Goal: Register for event/course

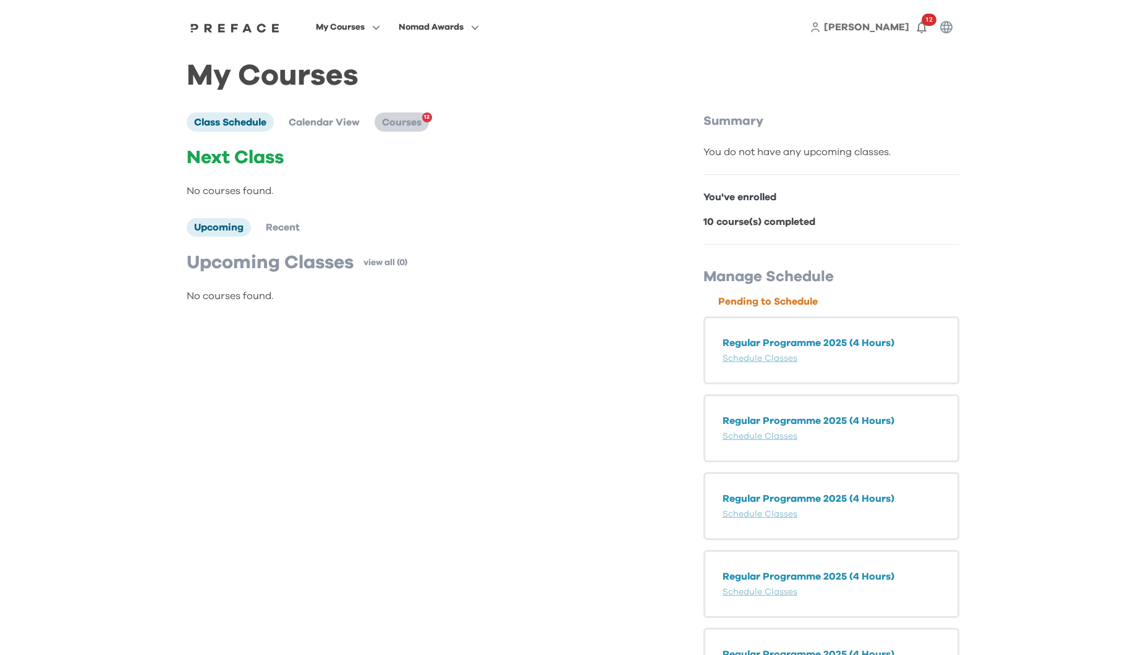
click at [394, 121] on span "Courses" at bounding box center [402, 122] width 40 height 10
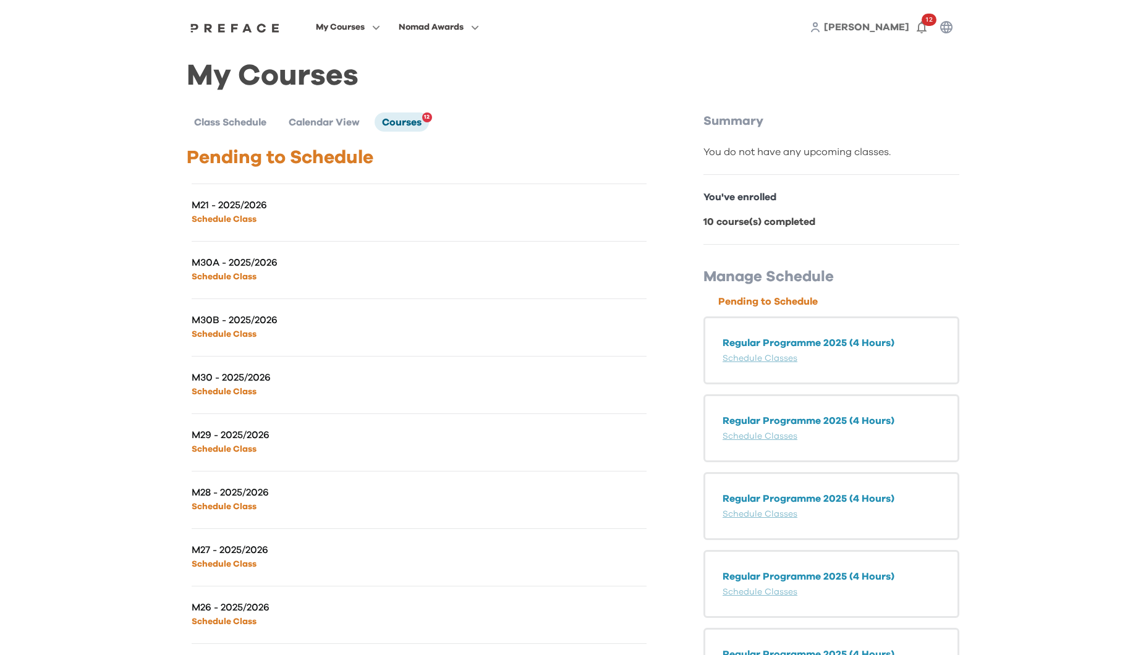
click at [278, 210] on p "M21 - 2025/2026" at bounding box center [306, 205] width 228 height 12
click at [235, 210] on p "M21 - 2025/2026" at bounding box center [306, 205] width 228 height 12
click at [749, 360] on link "Schedule Classes" at bounding box center [760, 358] width 75 height 9
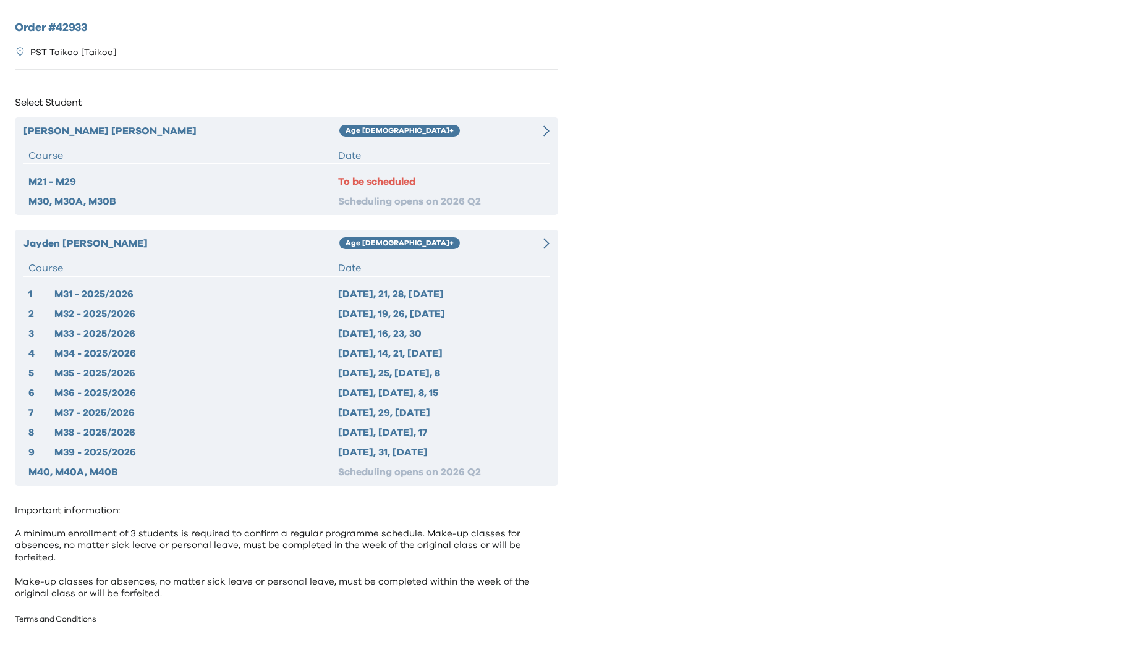
click at [495, 137] on div "Age 10+" at bounding box center [431, 131] width 184 height 15
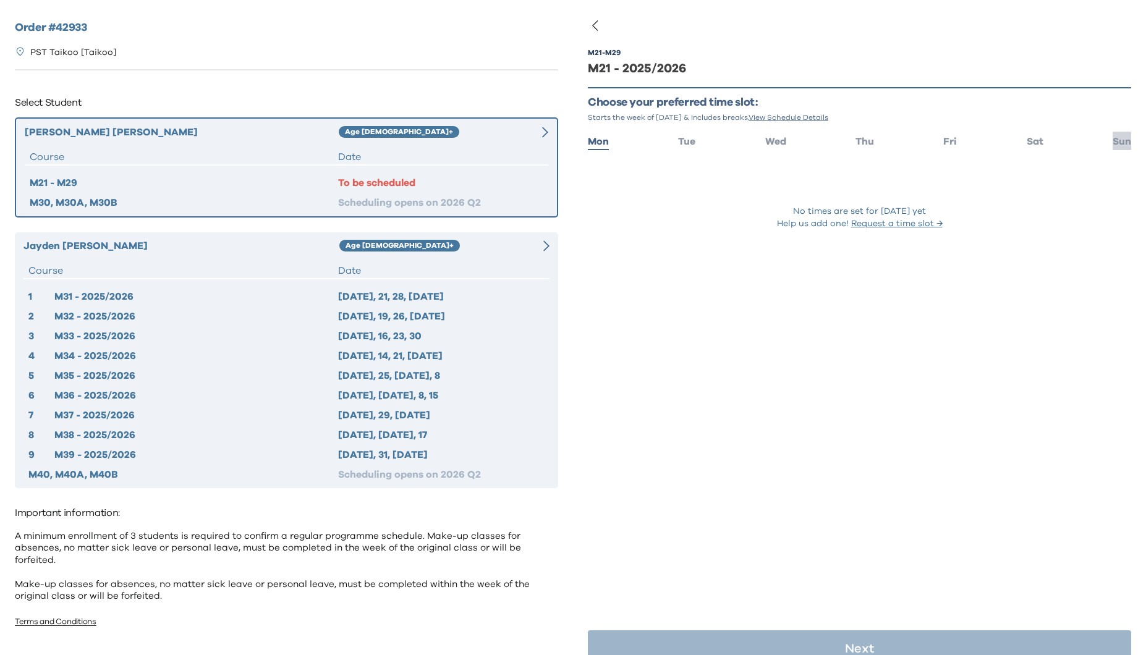
click at [1121, 140] on span "Sun" at bounding box center [1122, 142] width 19 height 10
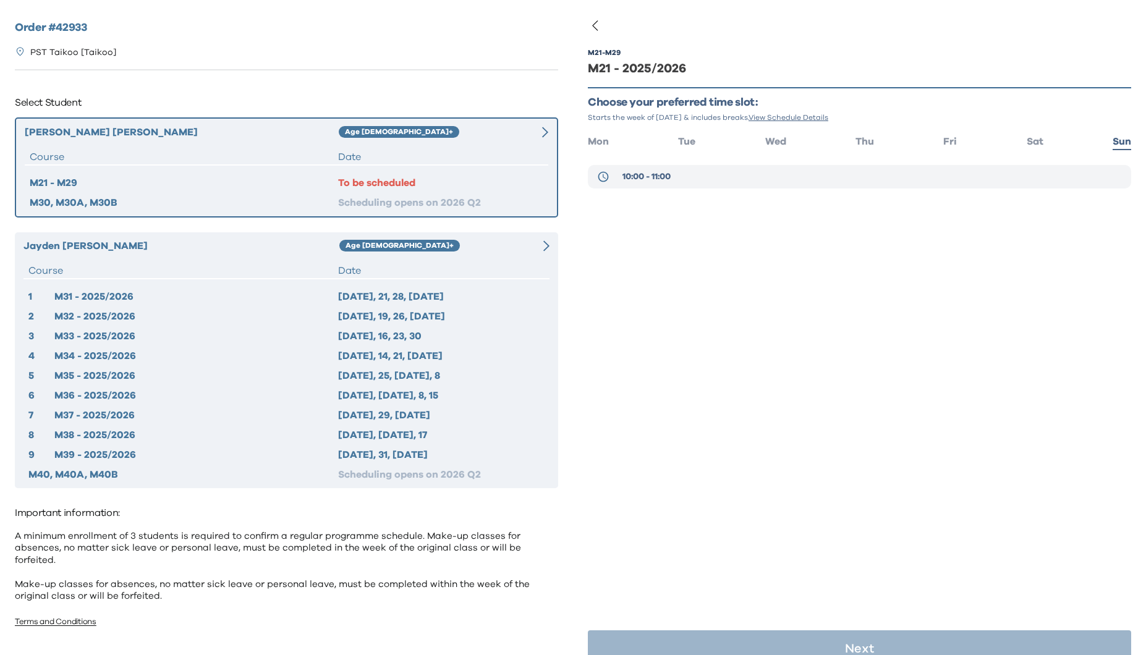
click at [671, 179] on span "10:00 - 11:00" at bounding box center [647, 177] width 48 height 12
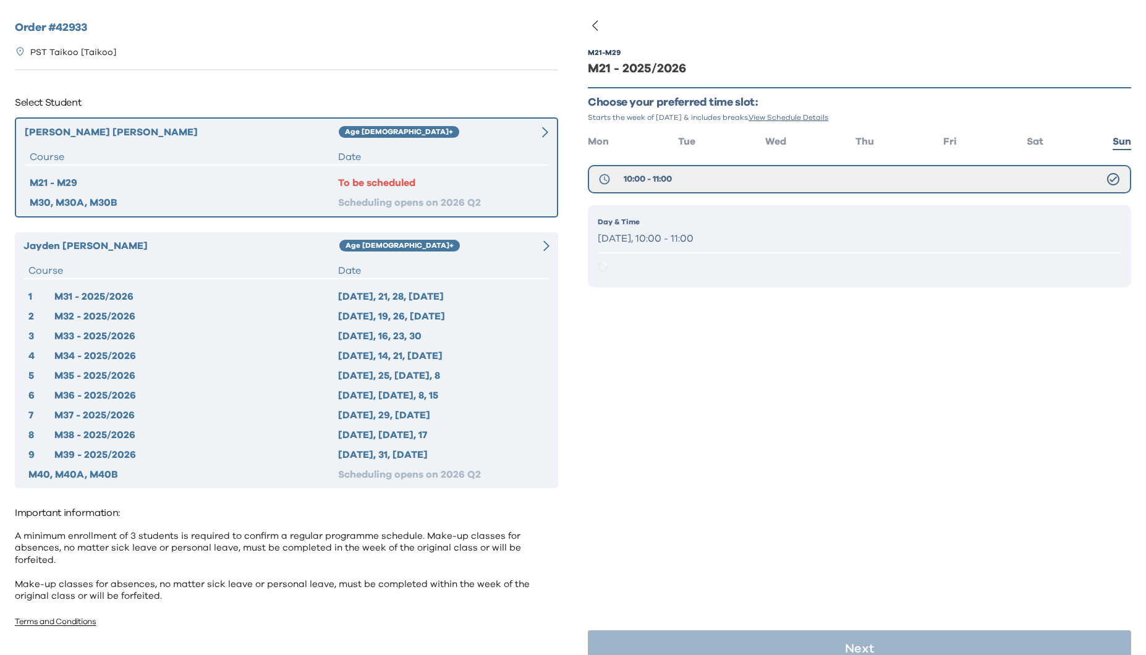
click at [692, 231] on p "Sunday, 10:00 - 11:00" at bounding box center [860, 239] width 524 height 18
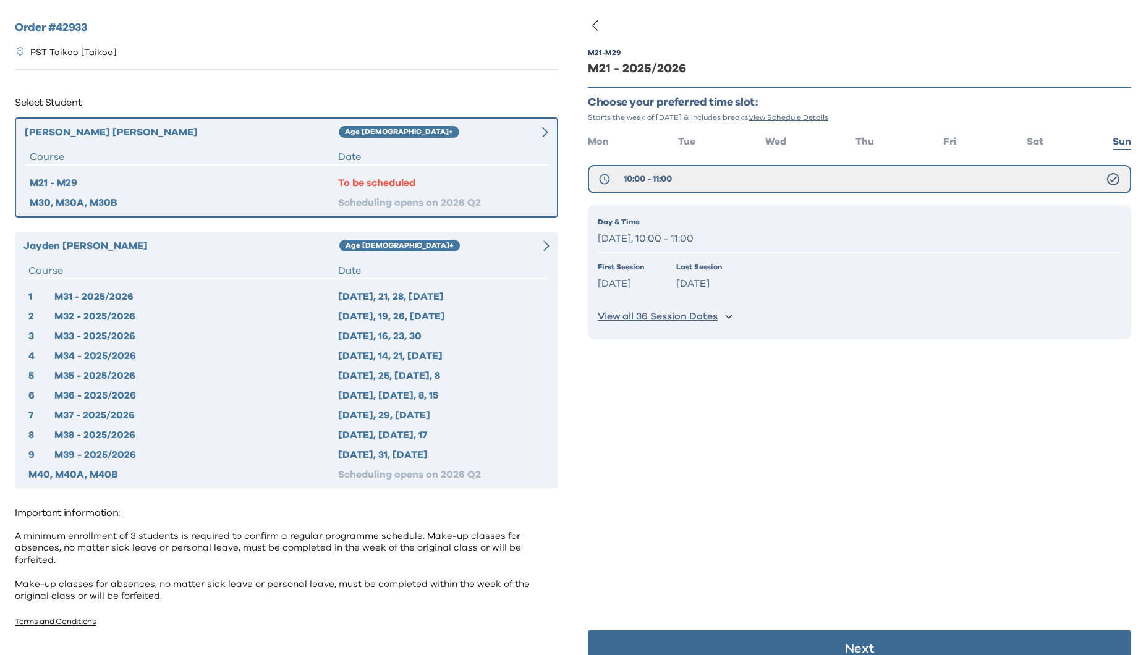
scroll to position [24, 0]
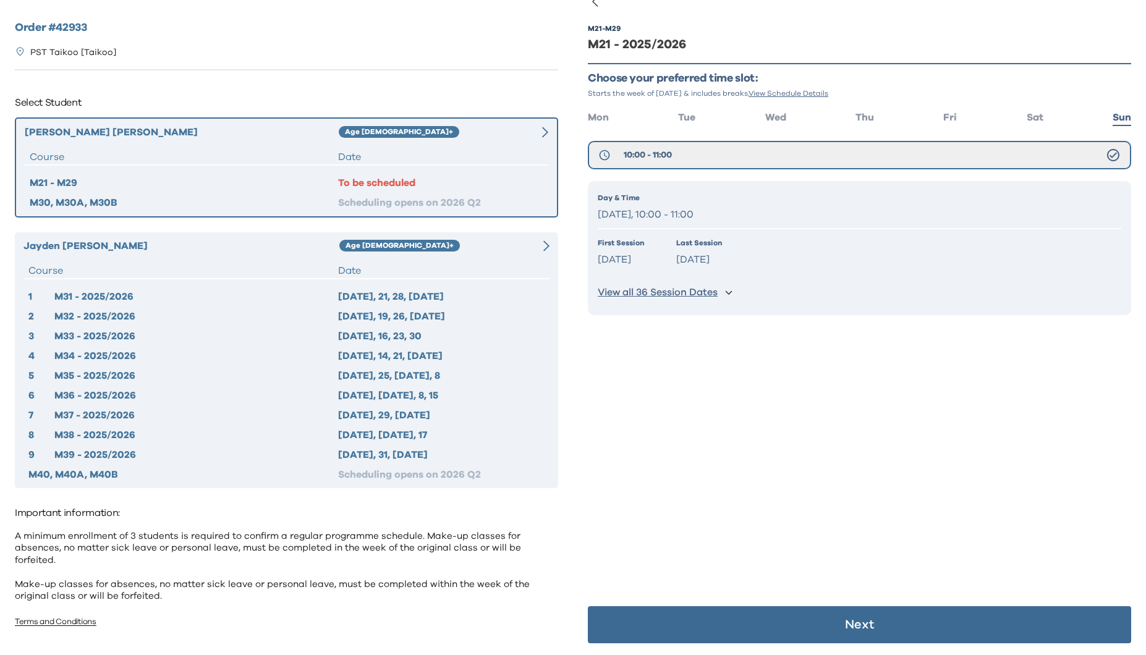
click at [684, 293] on p "View all 36 Session Dates" at bounding box center [658, 292] width 120 height 13
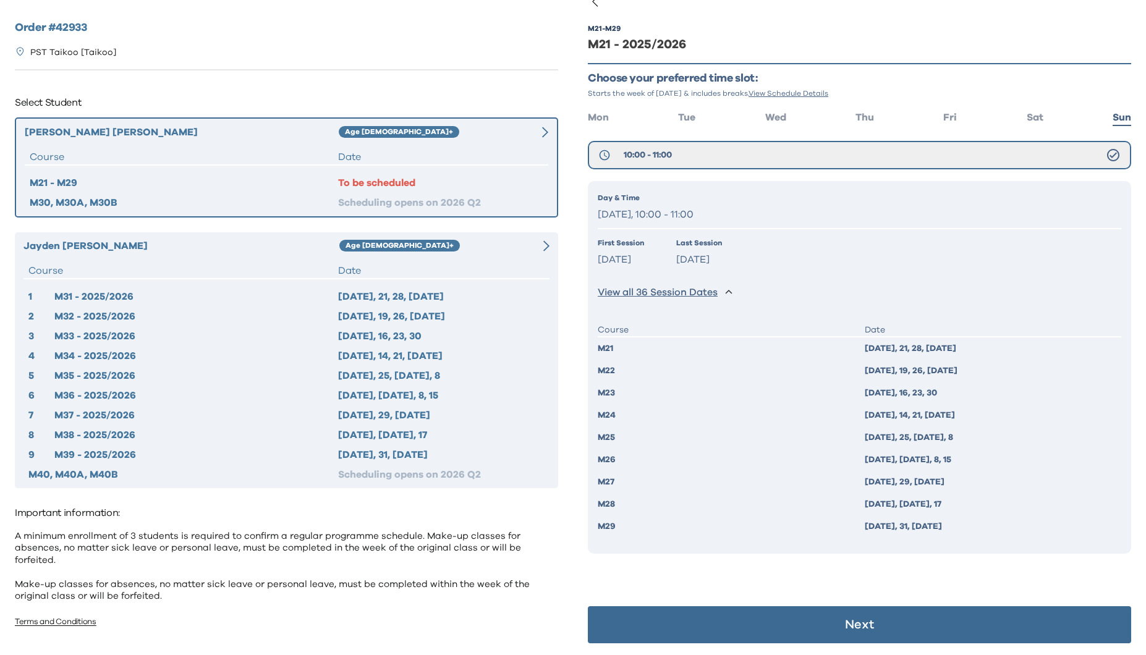
click at [782, 622] on button "Next" at bounding box center [859, 625] width 543 height 37
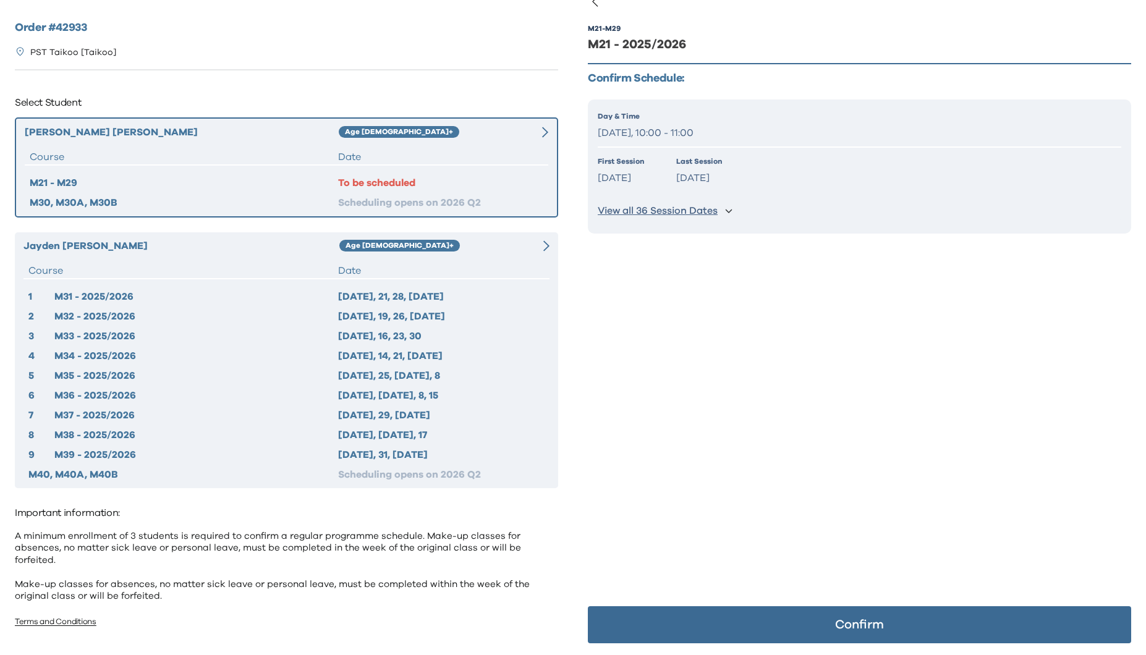
click at [799, 615] on button "Confirm" at bounding box center [859, 625] width 543 height 37
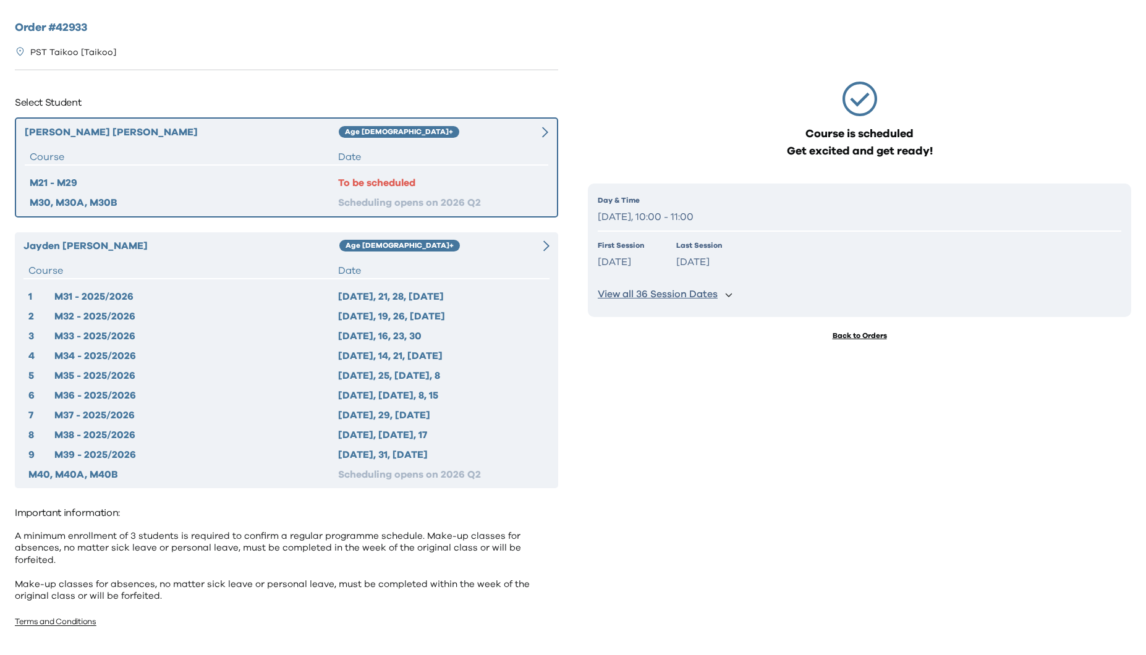
scroll to position [0, 0]
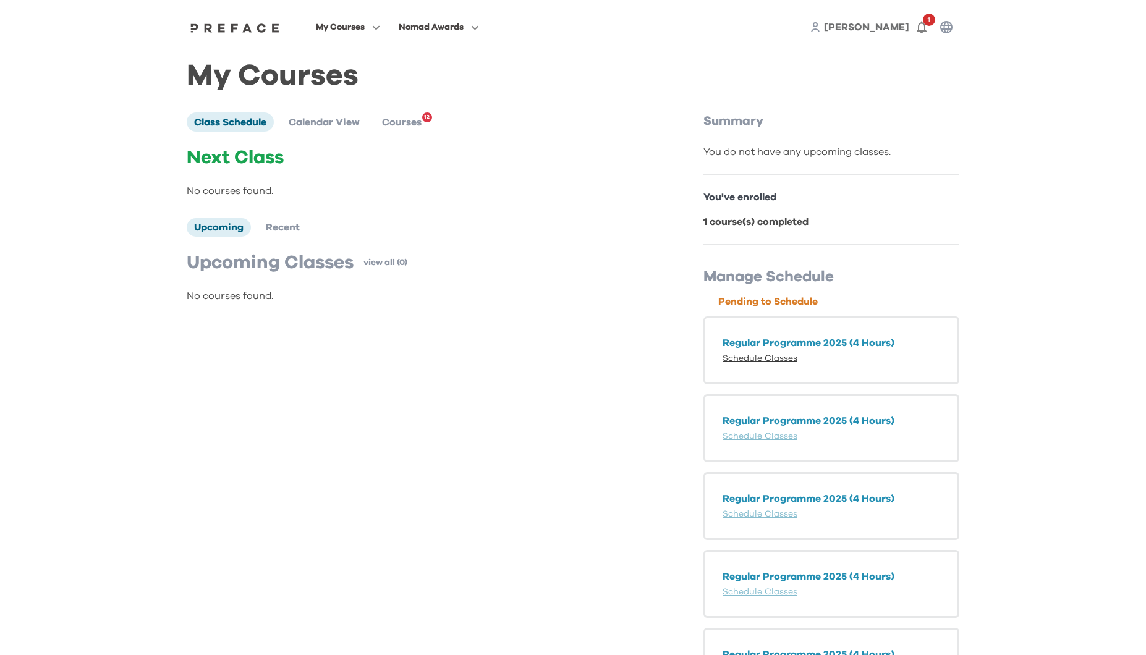
click at [779, 360] on link "Schedule Classes" at bounding box center [760, 358] width 75 height 9
click at [414, 107] on div "My Courses Class Schedule Calendar View Courses 12 Next Class No courses found.…" at bounding box center [573, 668] width 773 height 1198
click at [414, 121] on span "Courses" at bounding box center [402, 122] width 40 height 10
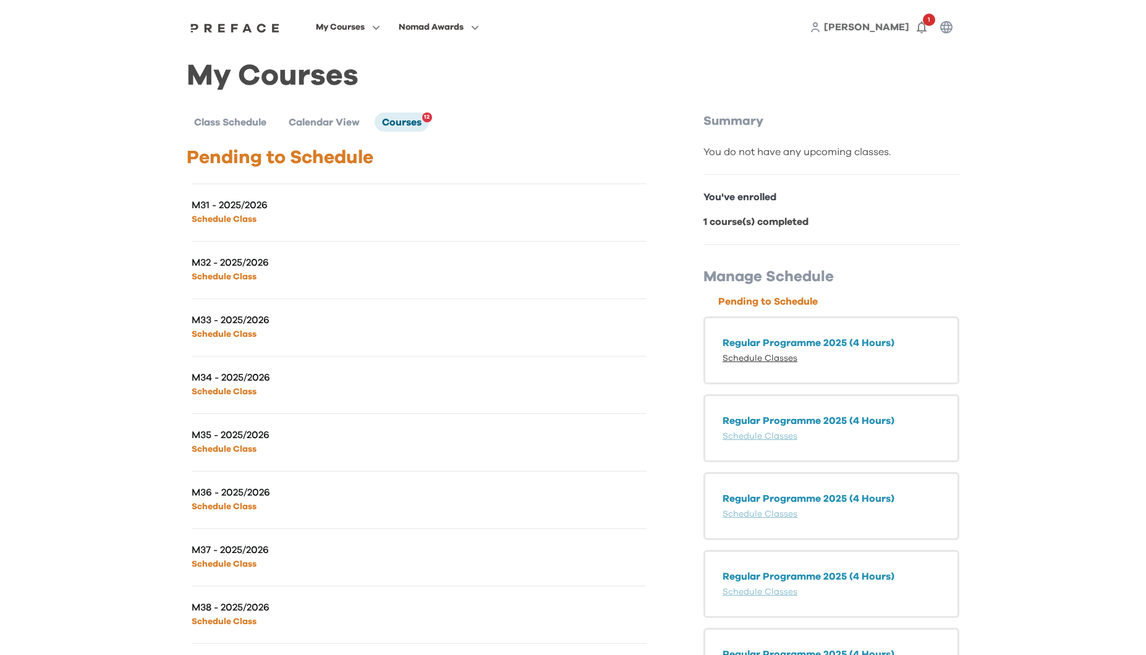
click at [755, 361] on link "Schedule Classes" at bounding box center [760, 358] width 75 height 9
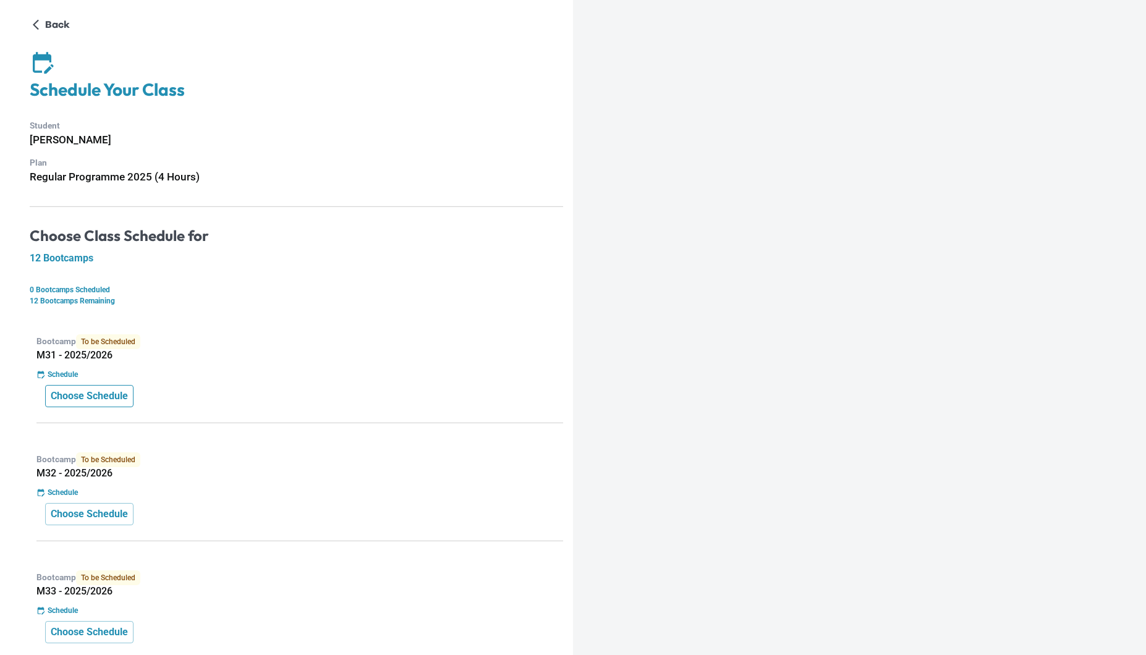
click at [108, 396] on p "Choose Schedule" at bounding box center [89, 396] width 77 height 15
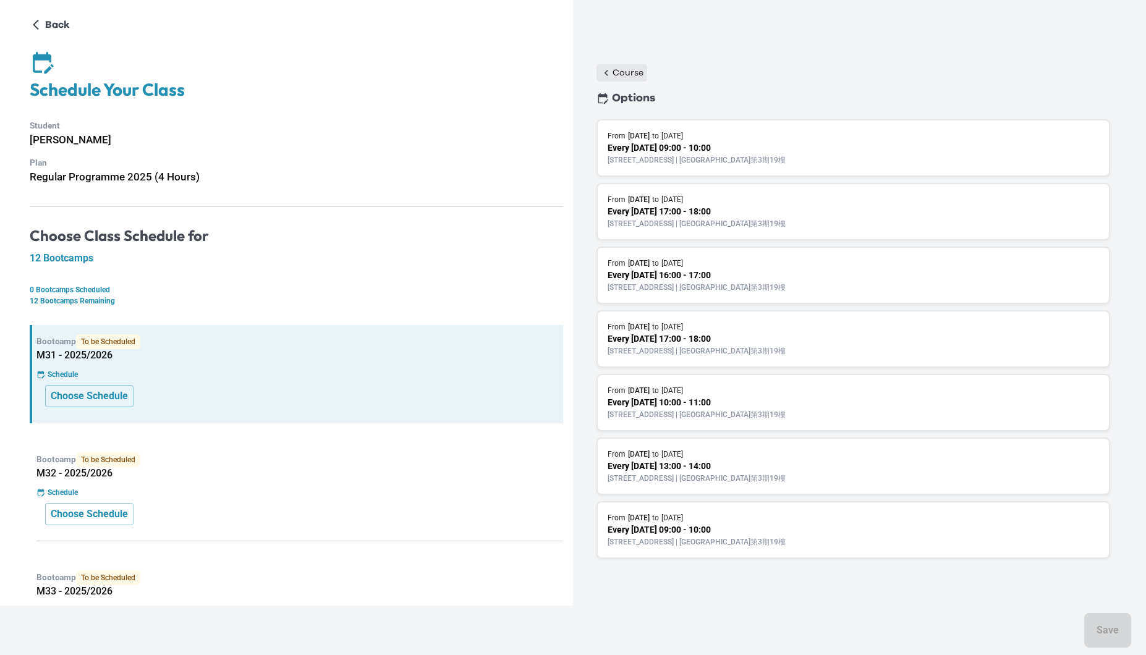
click at [629, 67] on p "Course" at bounding box center [628, 73] width 31 height 12
click at [730, 212] on p "Every Tuesday 17:00 - 18:00" at bounding box center [854, 211] width 492 height 13
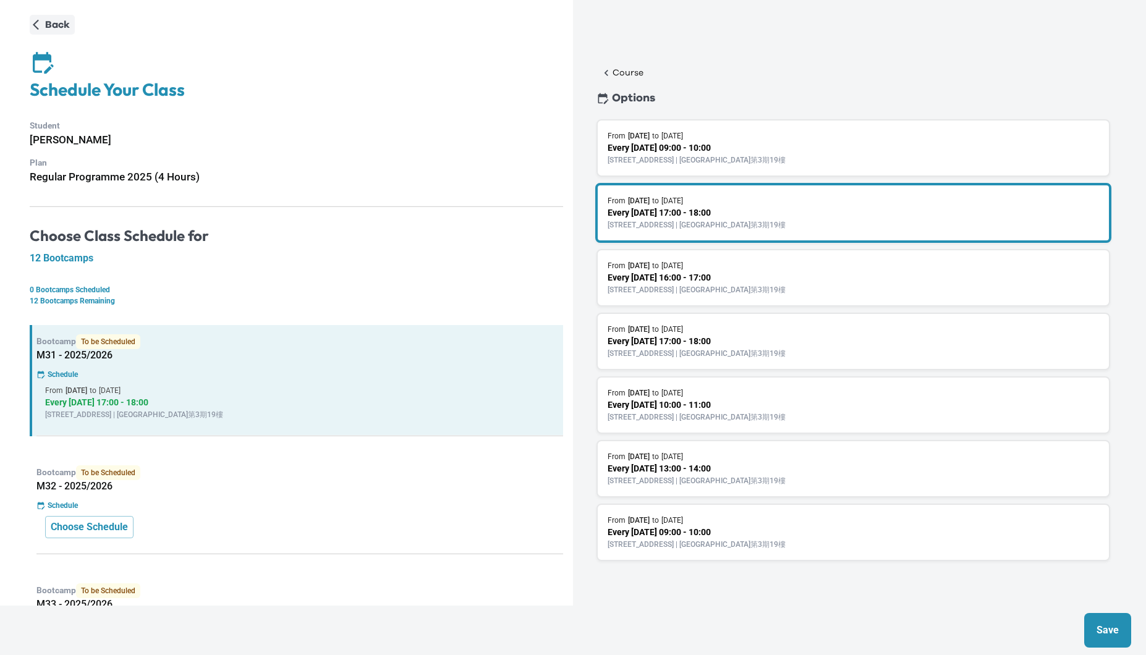
click at [57, 26] on p "Back" at bounding box center [57, 24] width 25 height 15
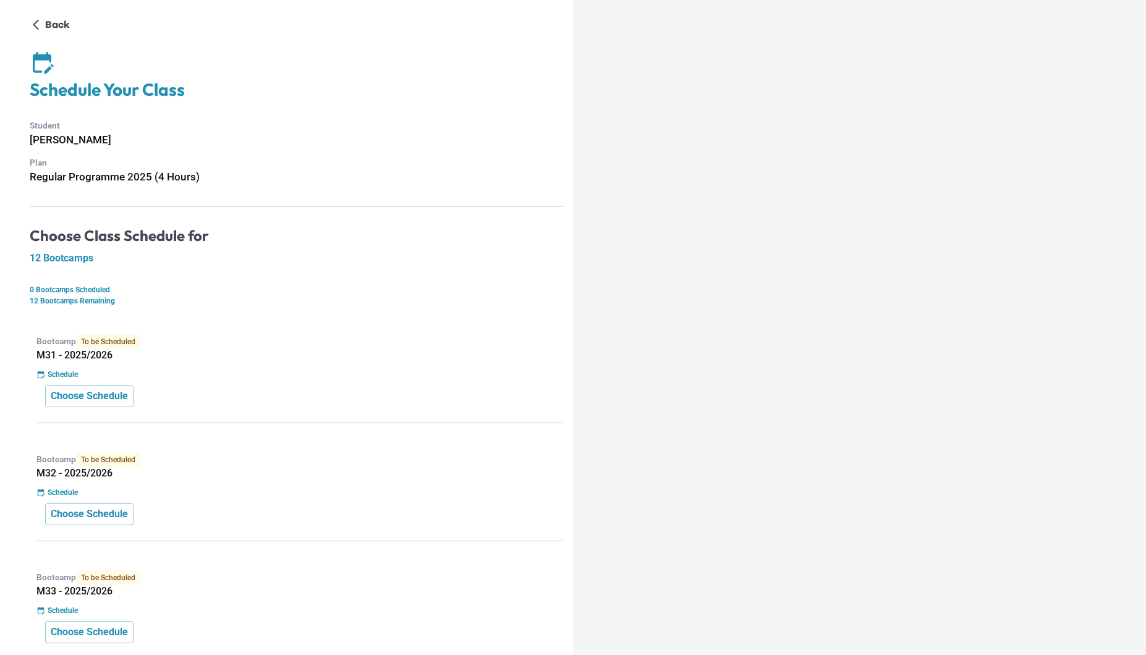
click at [96, 294] on p "0 Bootcamps Scheduled" at bounding box center [297, 289] width 534 height 11
click at [102, 343] on span "To be Scheduled" at bounding box center [108, 342] width 64 height 15
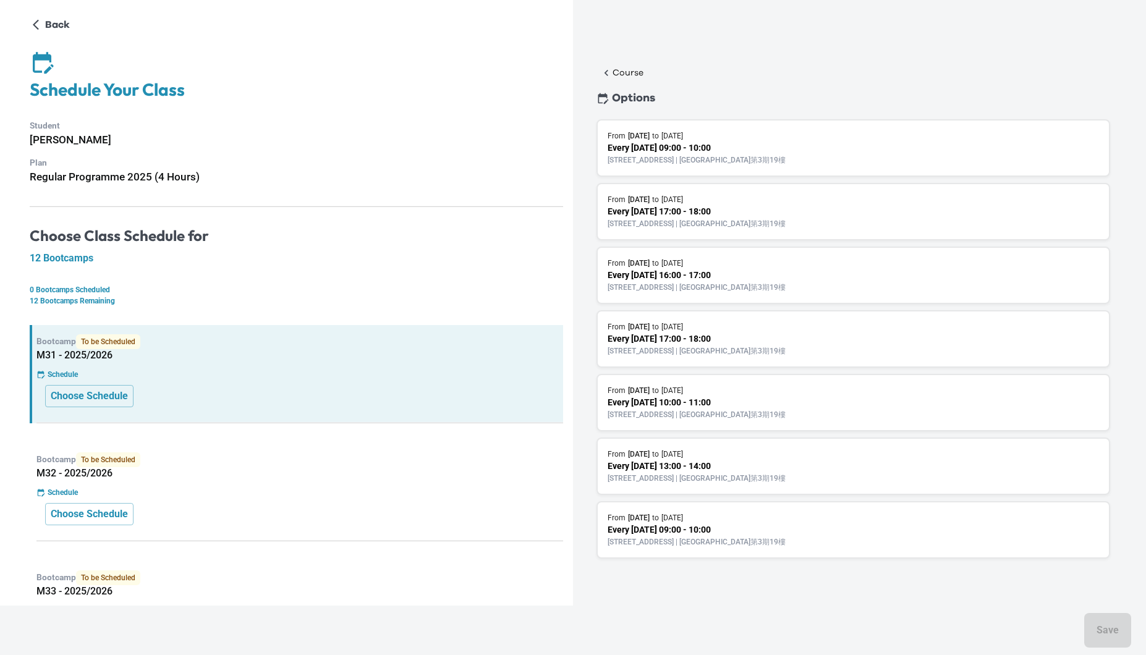
click at [816, 219] on p "19/F, Cityplaza Three, 14 Taikoo Wan Road, Taikoo | 太古城中心第3期19樓" at bounding box center [854, 223] width 492 height 11
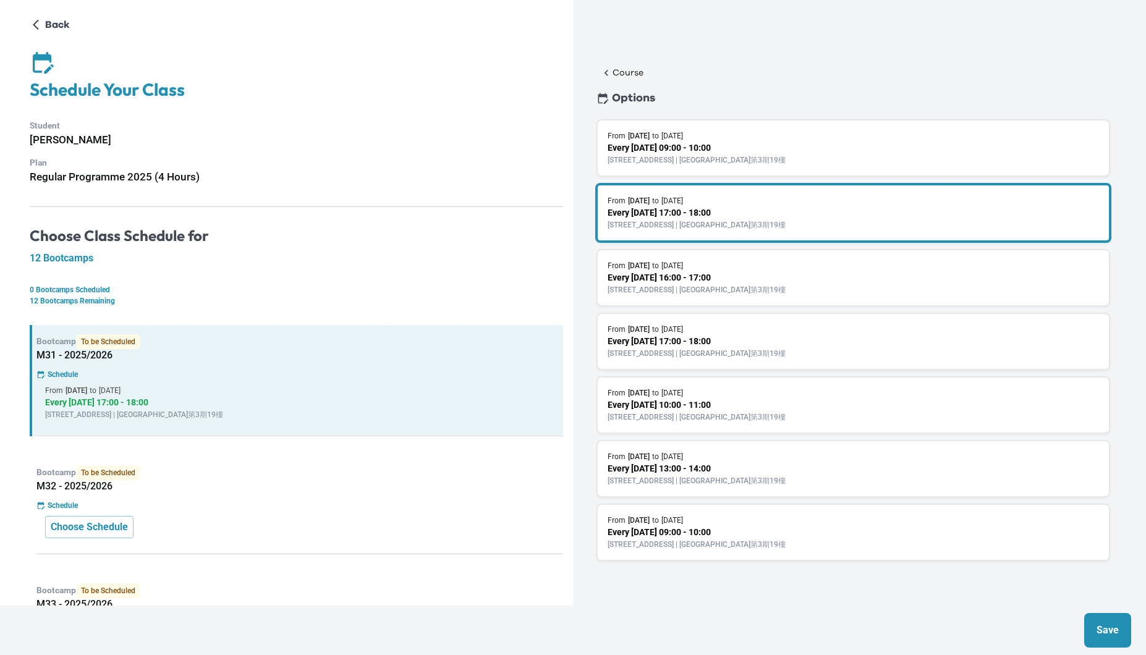
click at [1104, 621] on button "Save" at bounding box center [1108, 630] width 47 height 35
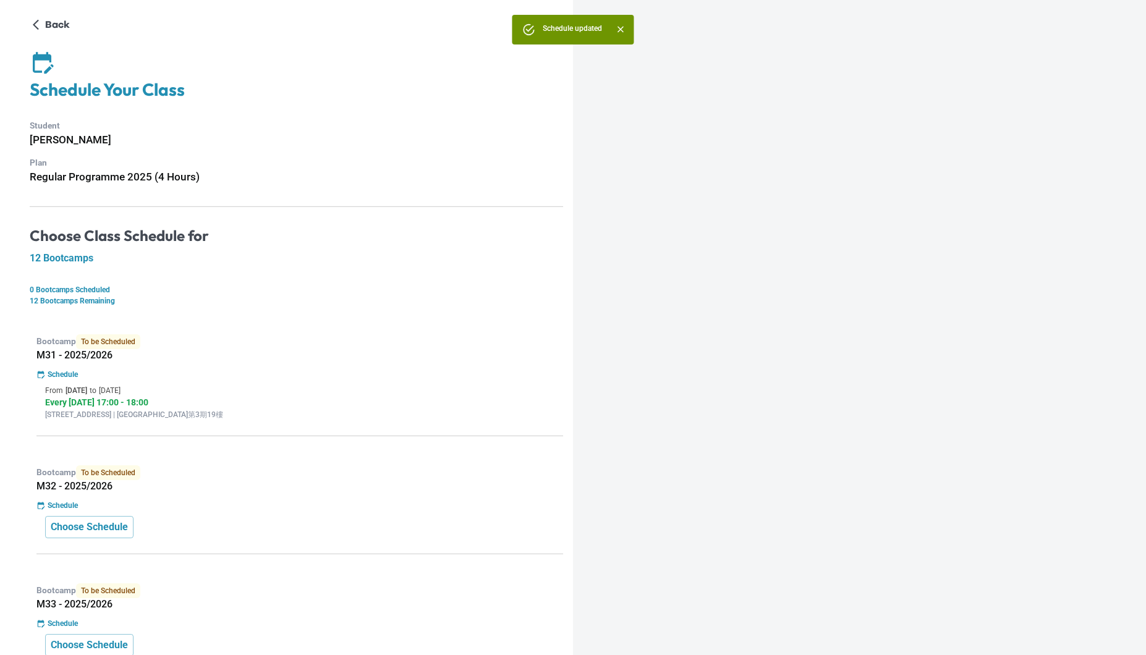
scroll to position [77, 0]
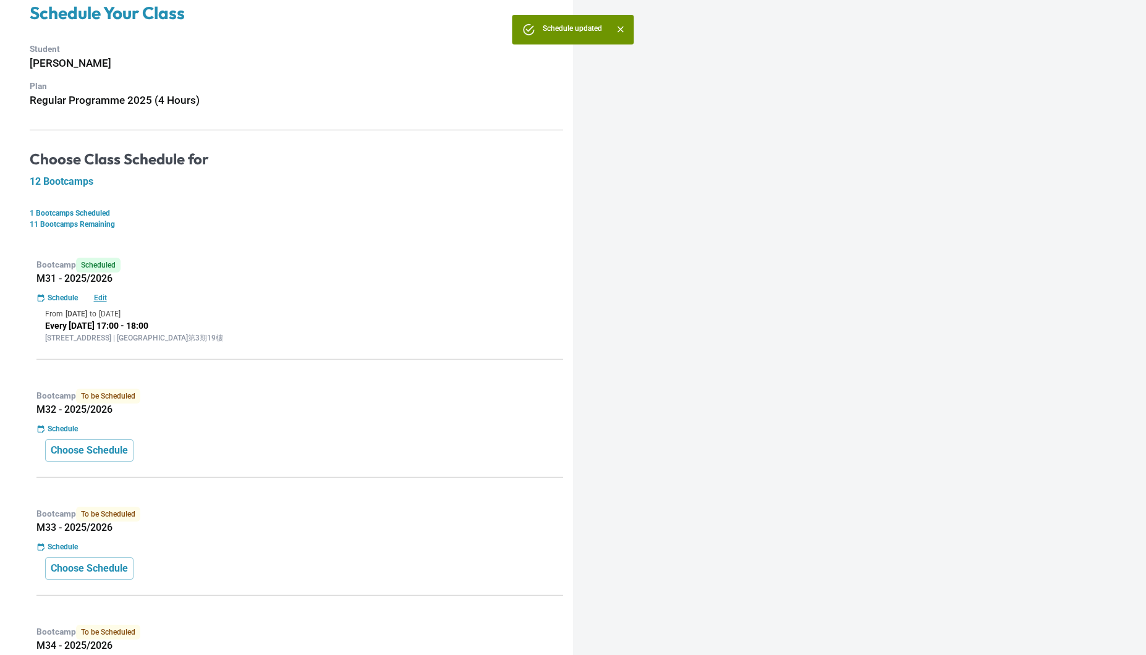
click at [369, 400] on p "Bootcamp To be Scheduled" at bounding box center [299, 396] width 527 height 15
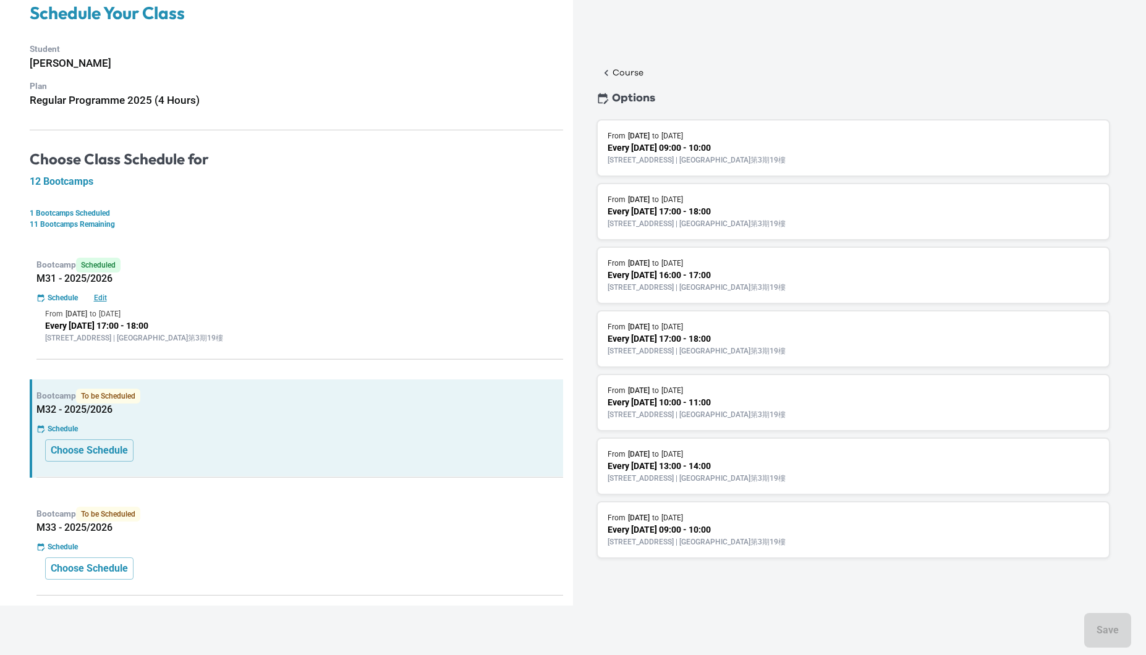
click at [696, 211] on p "Every Tuesday 17:00 - 18:00" at bounding box center [854, 211] width 492 height 13
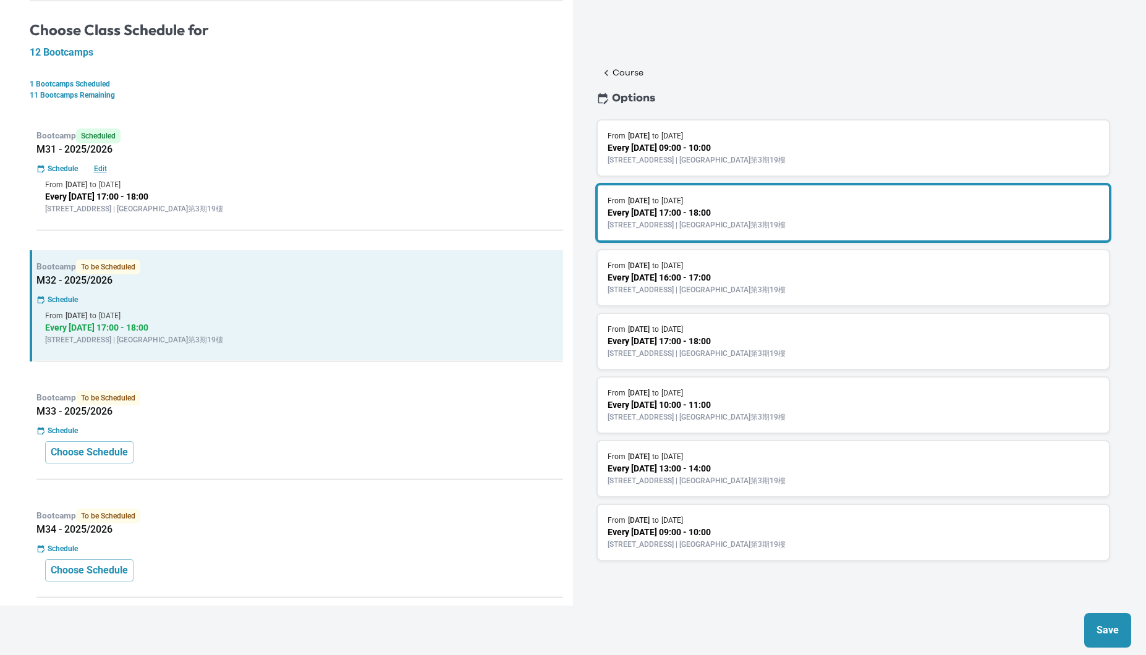
scroll to position [227, 0]
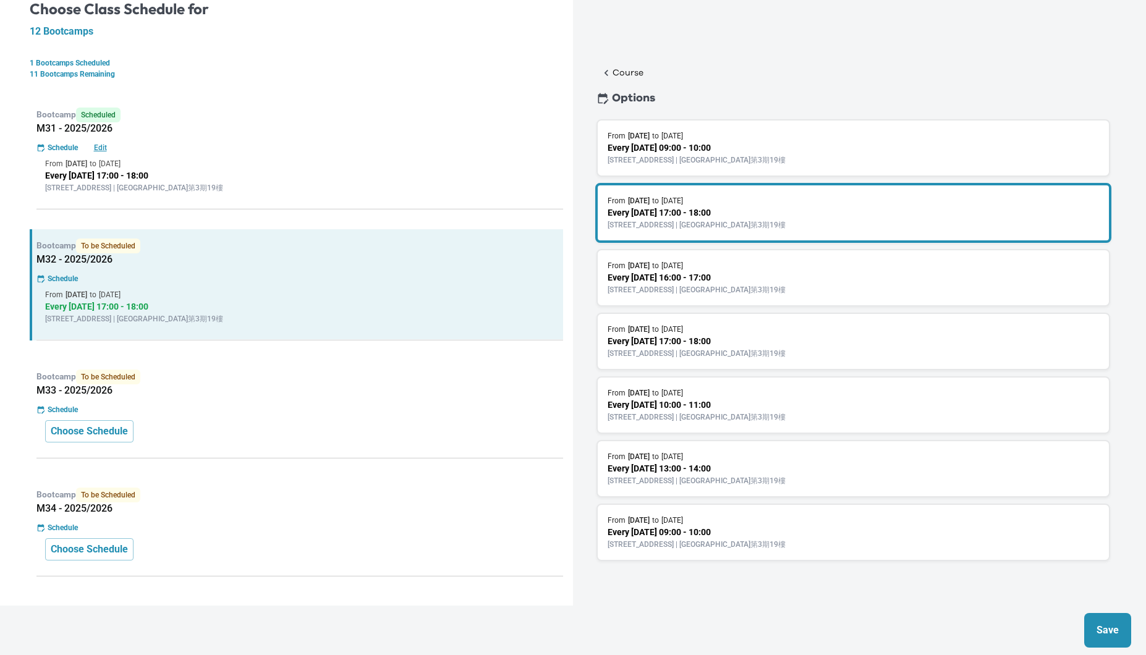
click at [404, 379] on p "Bootcamp To be Scheduled" at bounding box center [299, 377] width 527 height 15
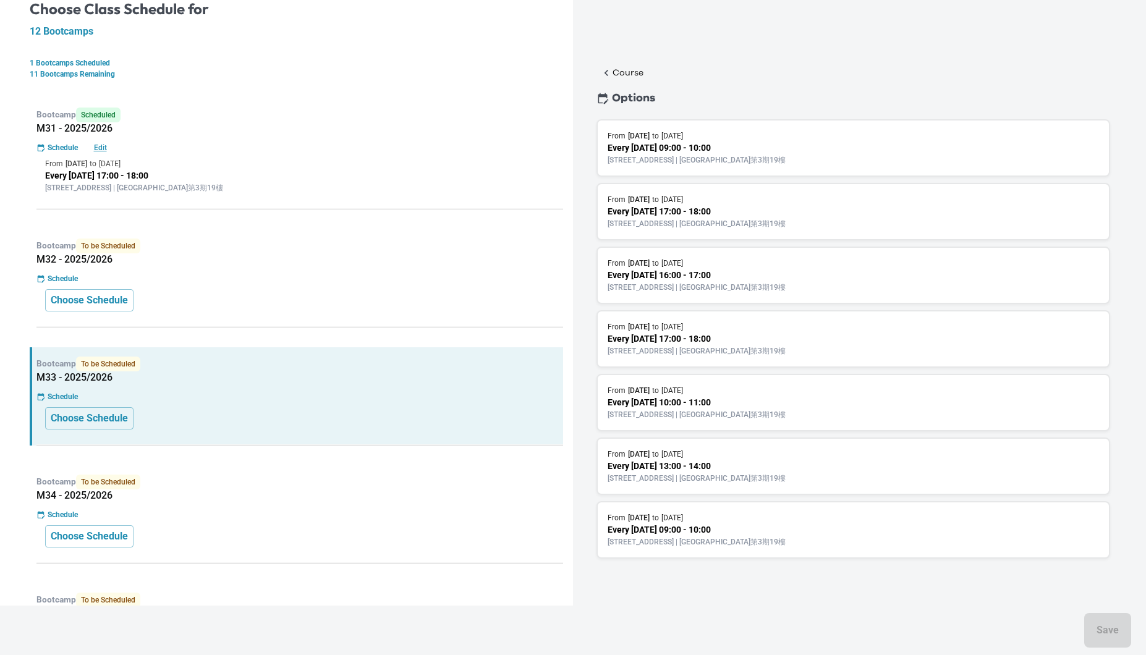
click at [702, 206] on p "Every Tuesday 17:00 - 18:00" at bounding box center [854, 211] width 492 height 13
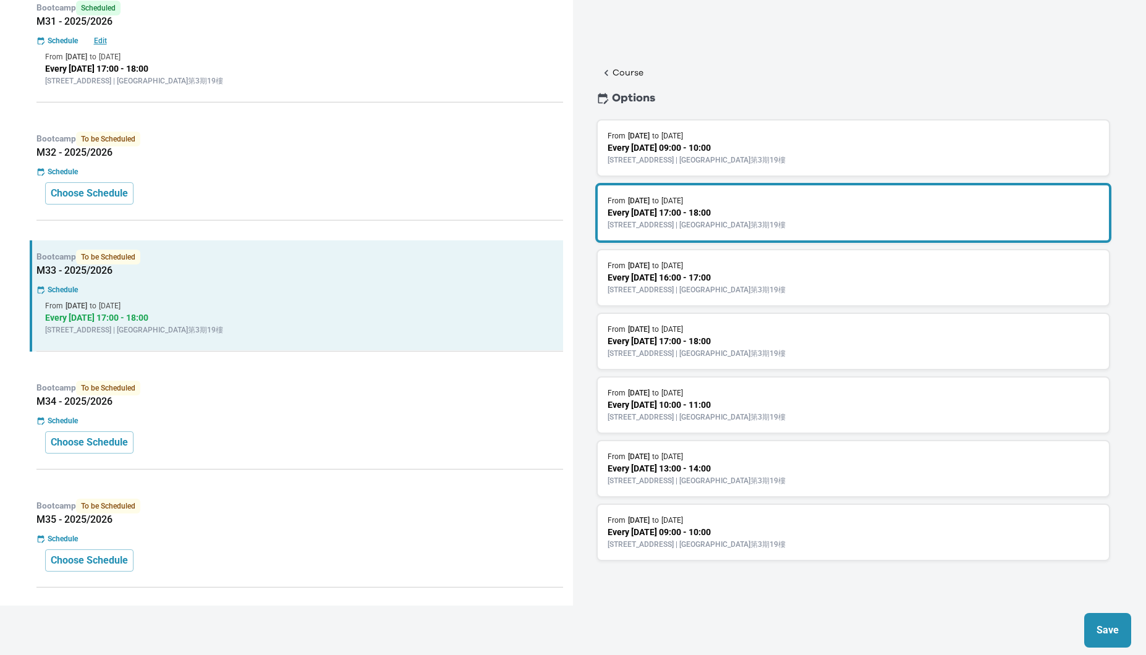
scroll to position [357, 0]
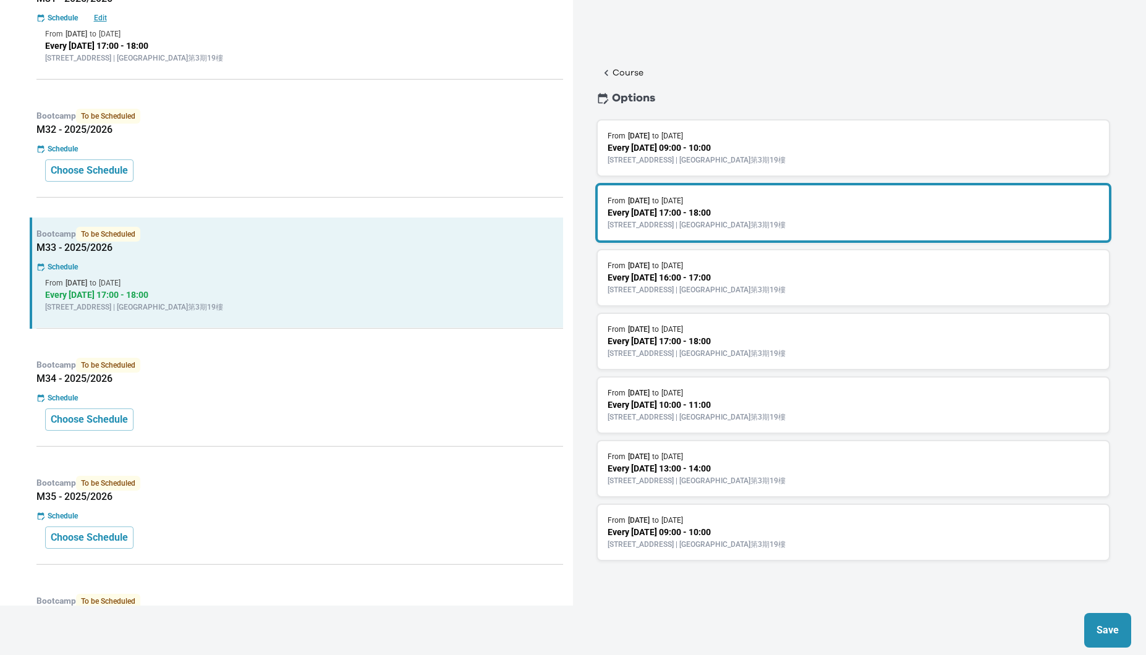
click at [433, 370] on p "Bootcamp To be Scheduled" at bounding box center [299, 365] width 527 height 15
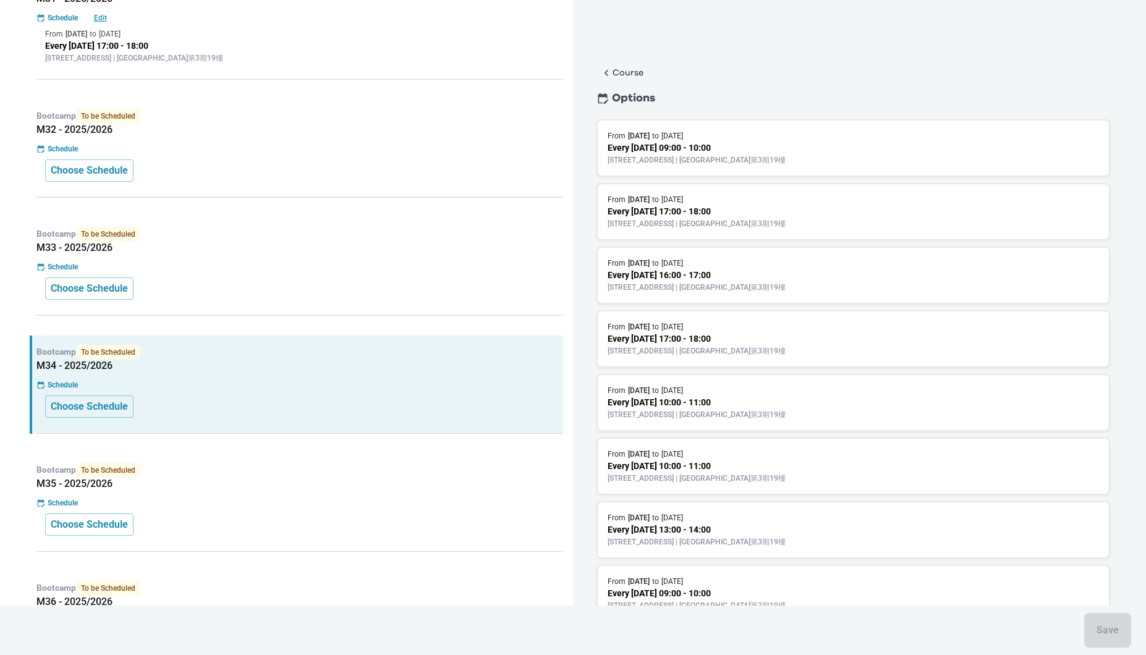
click at [701, 208] on p "Every Tuesday 17:00 - 18:00" at bounding box center [854, 211] width 492 height 13
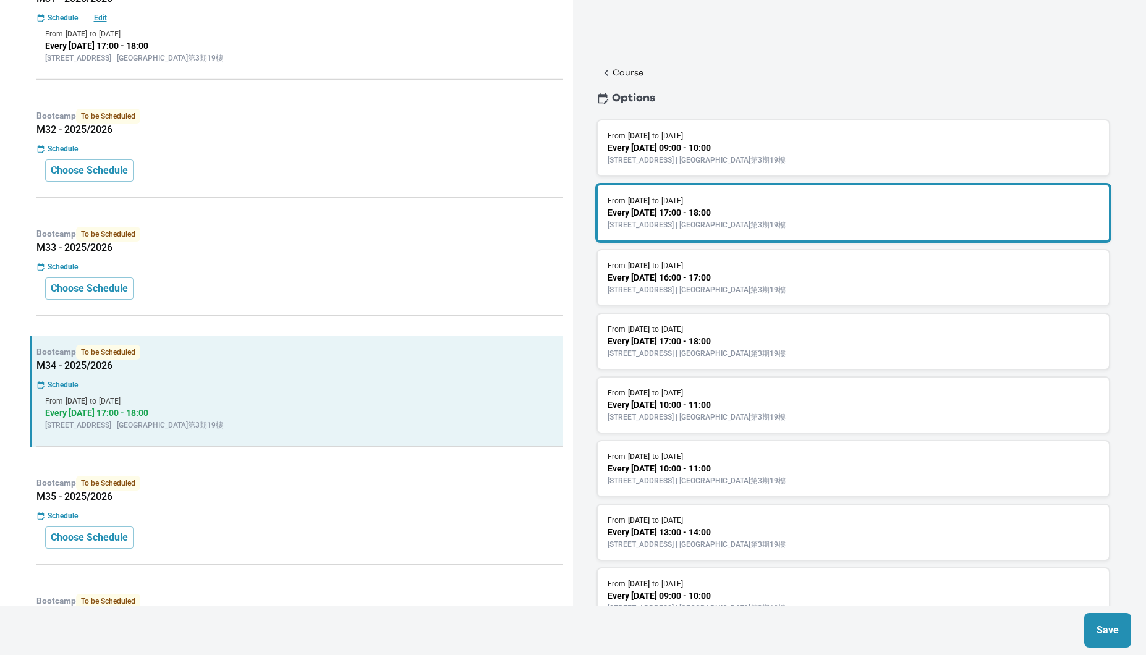
scroll to position [449, 0]
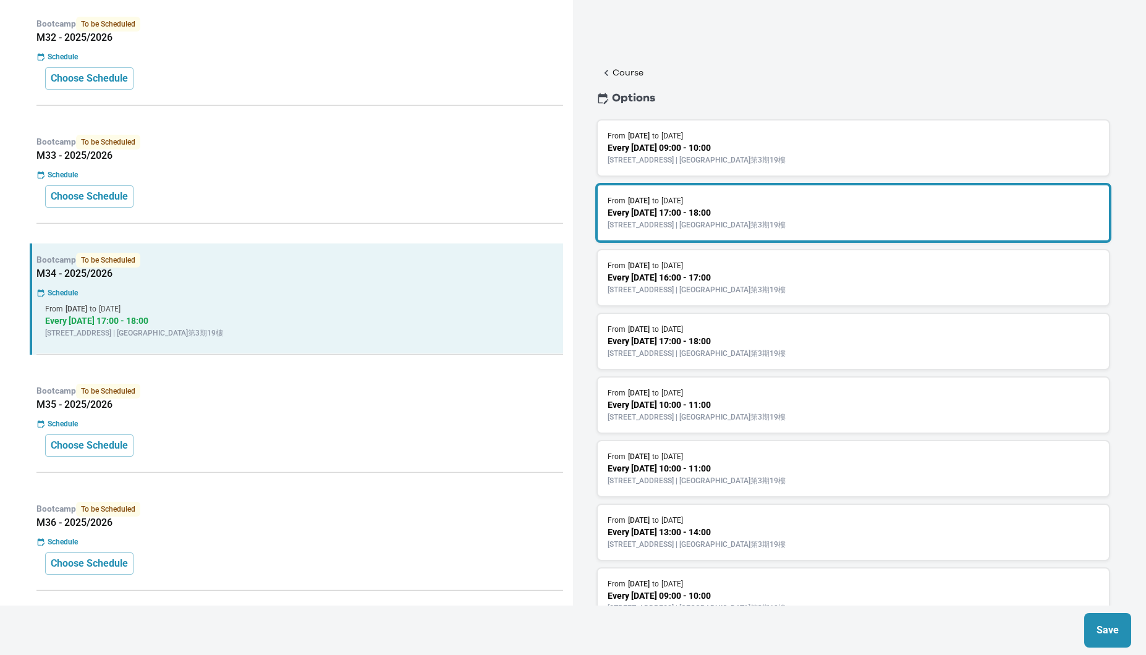
click at [389, 420] on div "Schedule" at bounding box center [299, 424] width 527 height 11
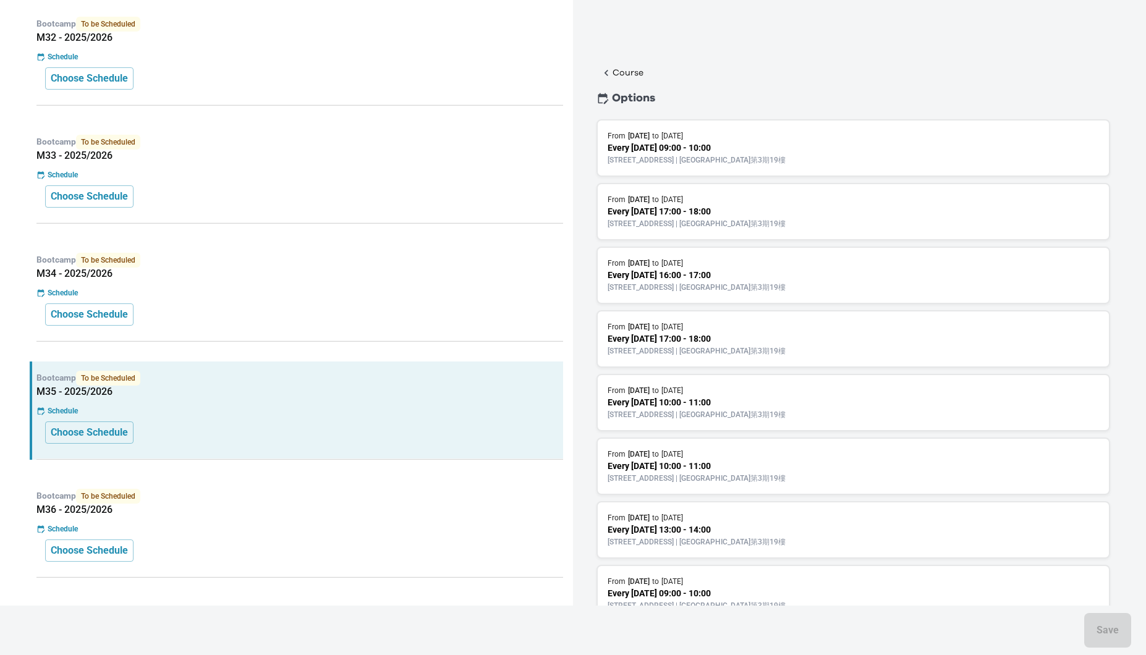
click at [681, 203] on div "From 13 Jan 2026 to 3 Feb 2026" at bounding box center [854, 199] width 492 height 11
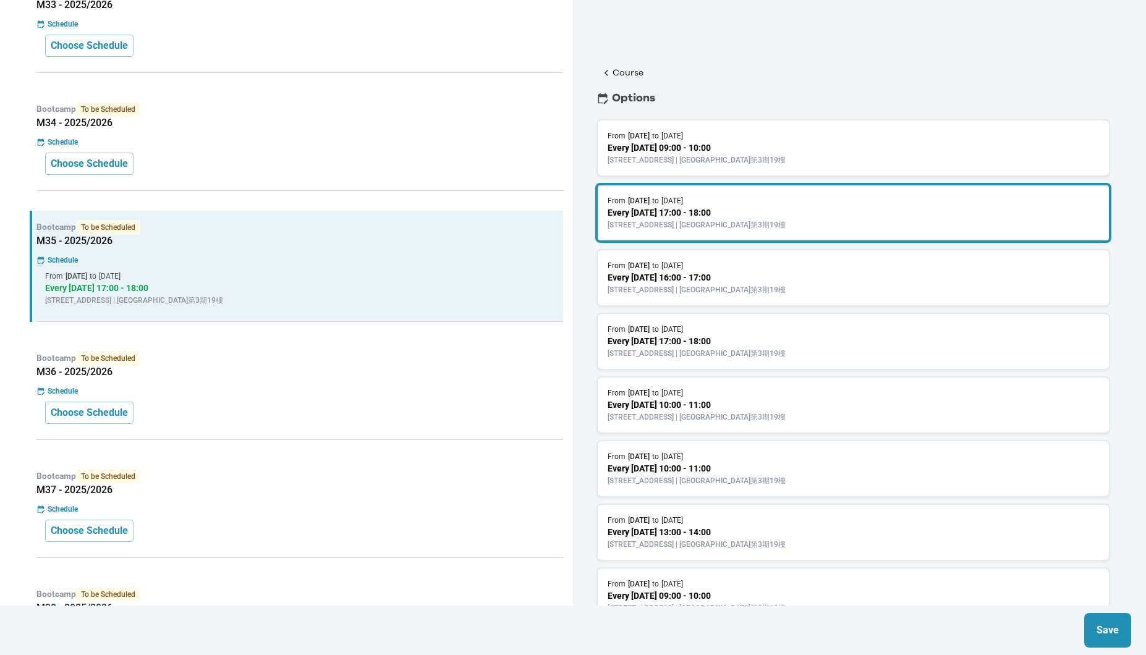
scroll to position [602, 0]
click at [414, 361] on p "Bootcamp To be Scheduled" at bounding box center [299, 356] width 527 height 15
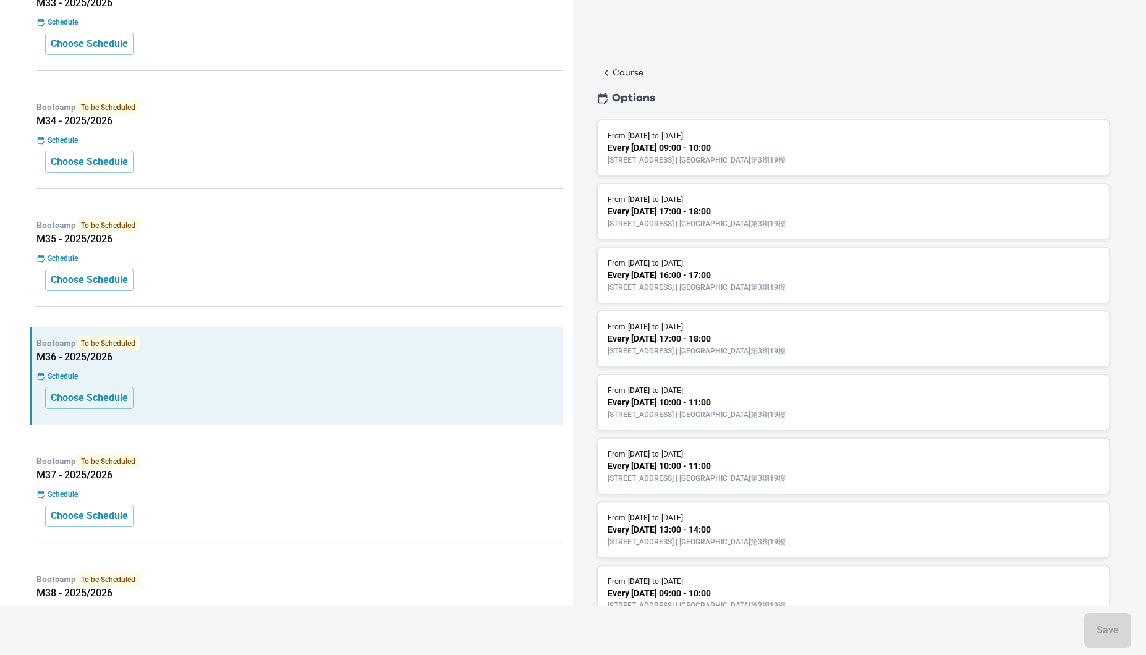
click at [717, 213] on p "Every Tuesday 17:00 - 18:00" at bounding box center [854, 211] width 492 height 13
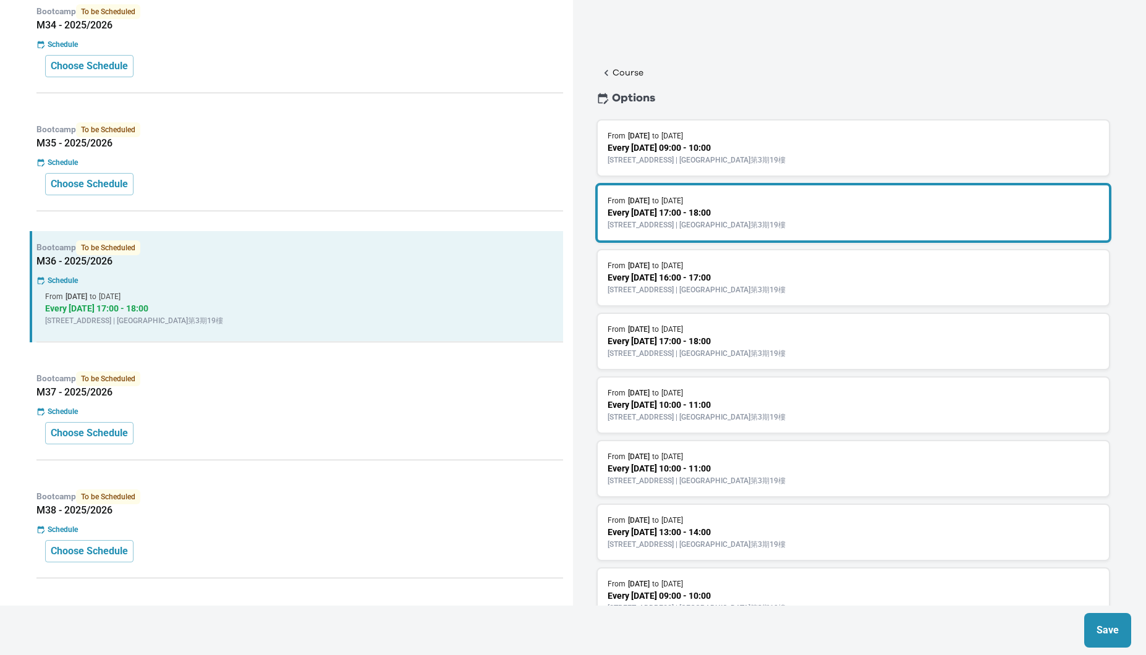
scroll to position [724, 0]
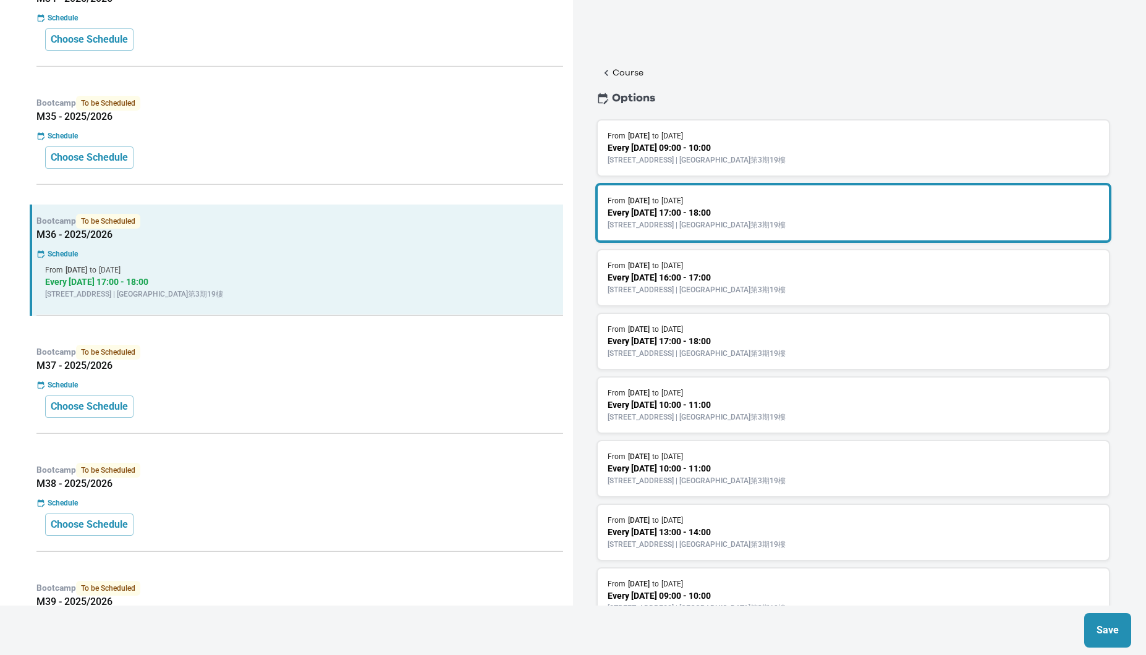
click at [372, 386] on div "Schedule" at bounding box center [299, 385] width 527 height 11
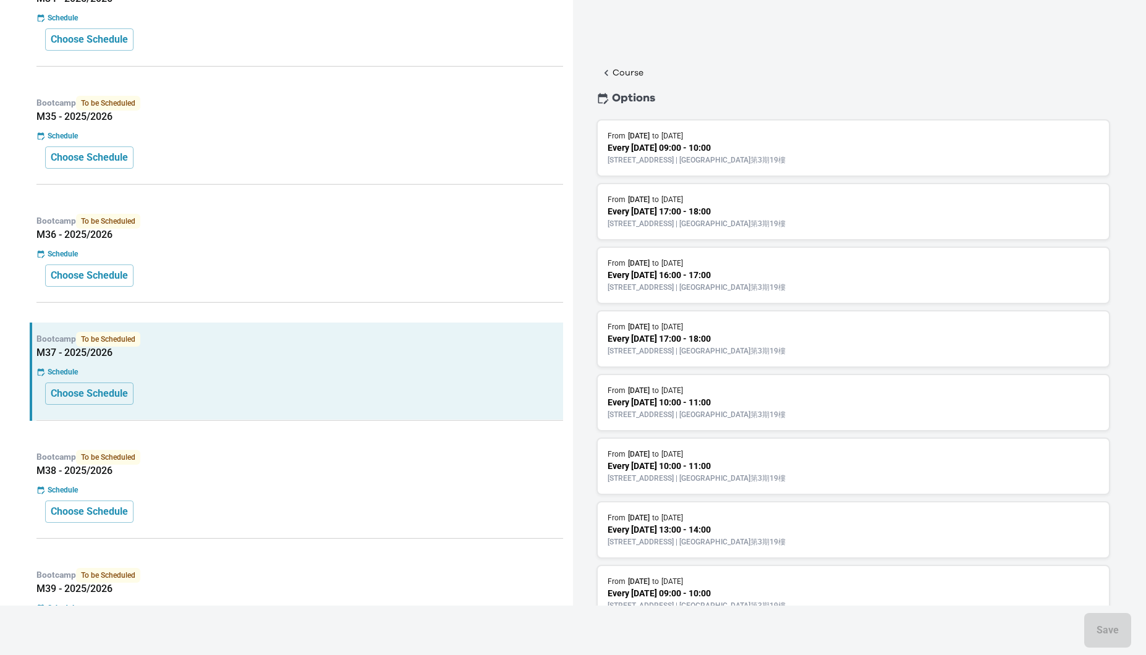
click at [710, 218] on p "[STREET_ADDRESS] | [GEOGRAPHIC_DATA]第3期19樓" at bounding box center [854, 223] width 492 height 11
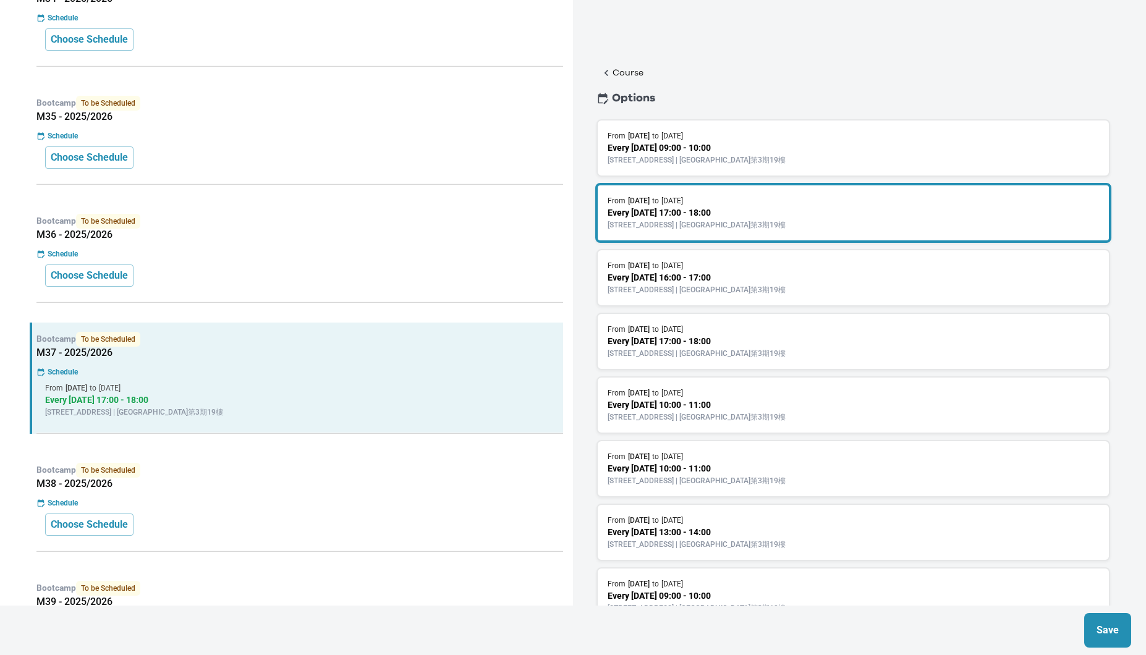
click at [428, 457] on div "Bootcamp To be Scheduled M38 - 2025/2026 Schedule Choose Schedule" at bounding box center [297, 503] width 534 height 98
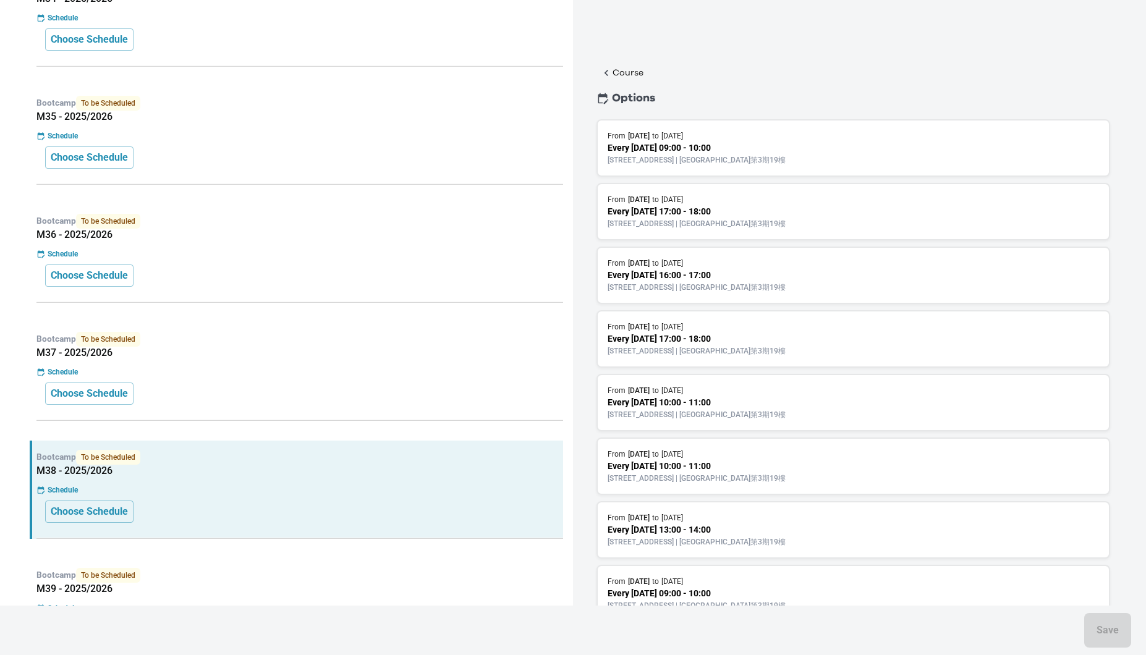
click at [718, 208] on p "Every Tuesday 17:00 - 18:00" at bounding box center [854, 211] width 492 height 13
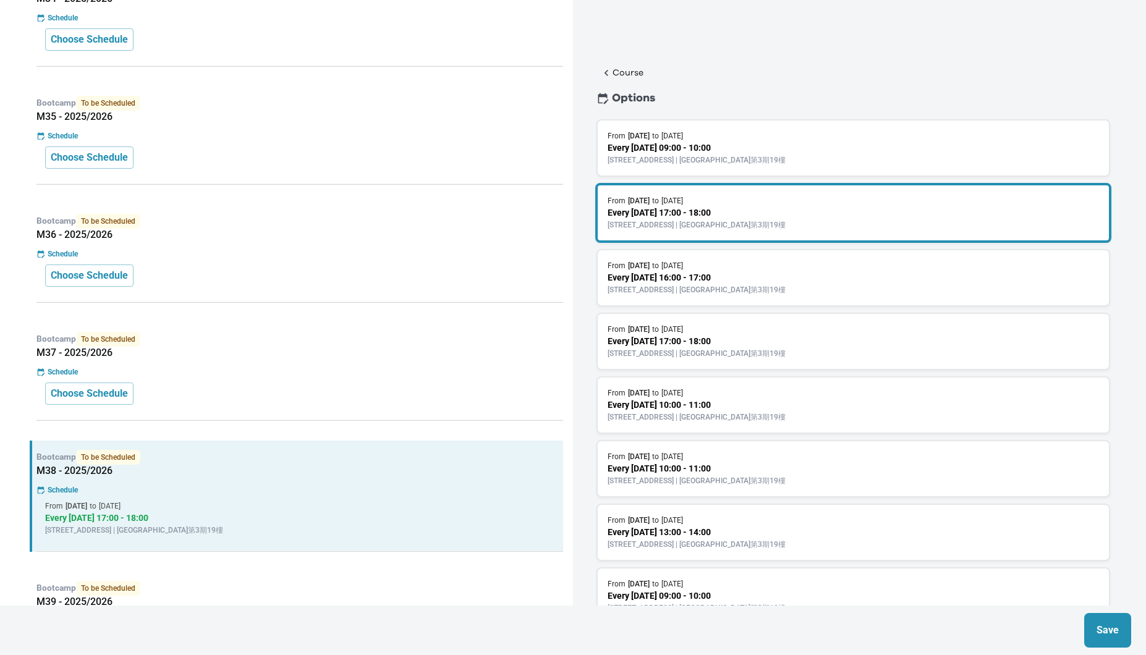
scroll to position [989, 0]
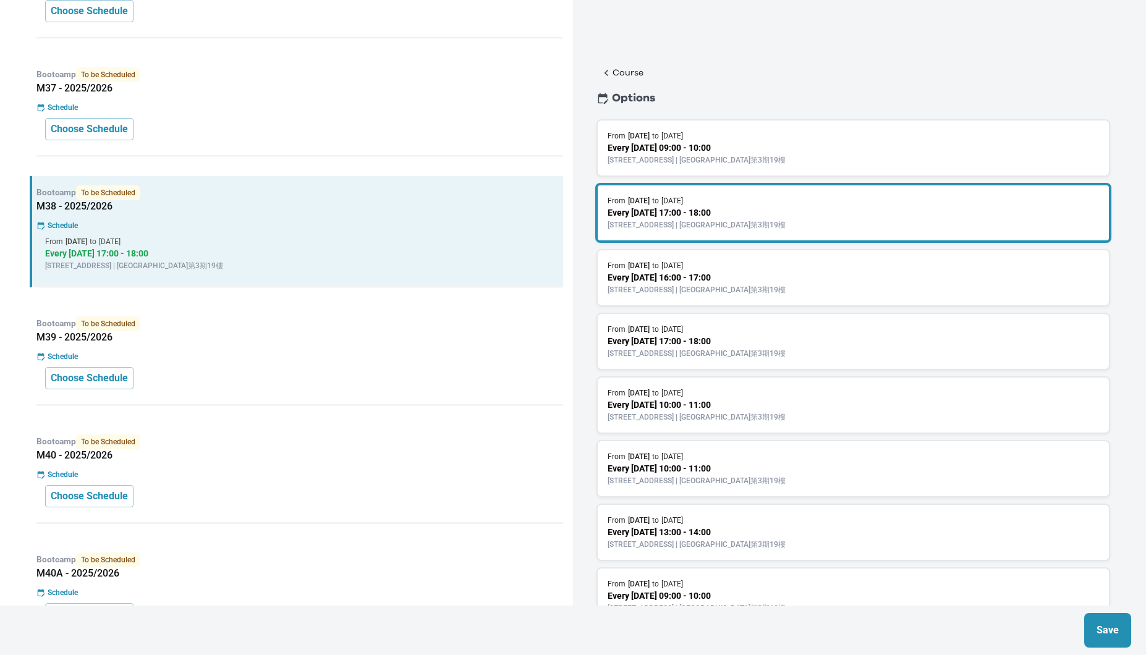
click at [414, 357] on div "Schedule" at bounding box center [299, 356] width 527 height 11
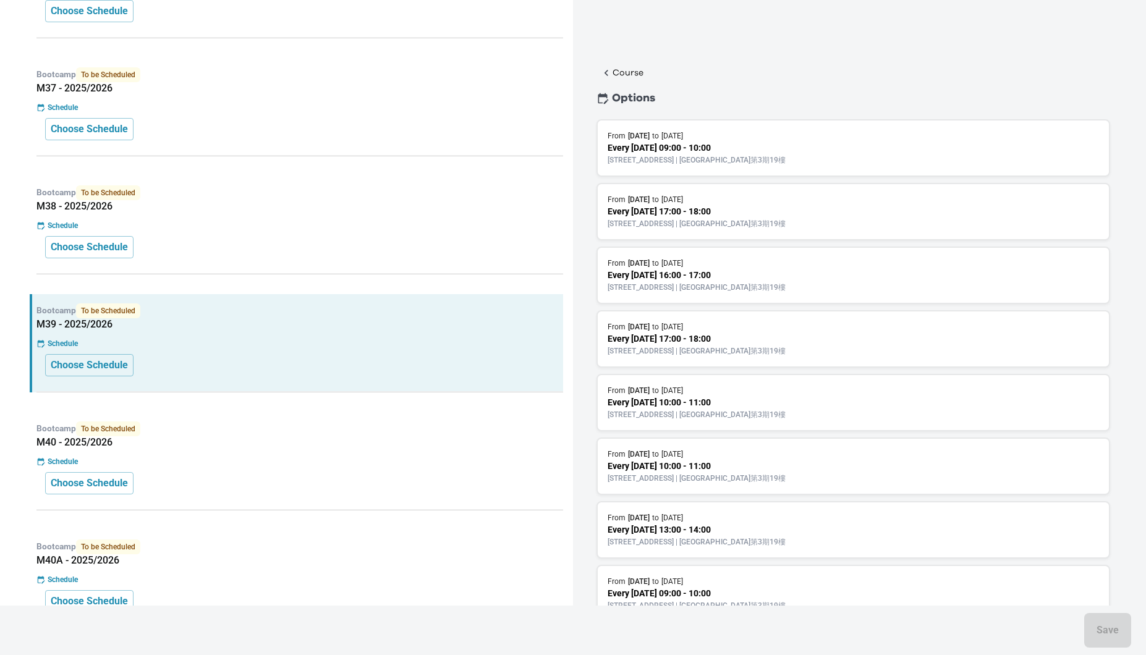
click at [715, 215] on p "Every Tuesday 17:00 - 18:00" at bounding box center [854, 211] width 492 height 13
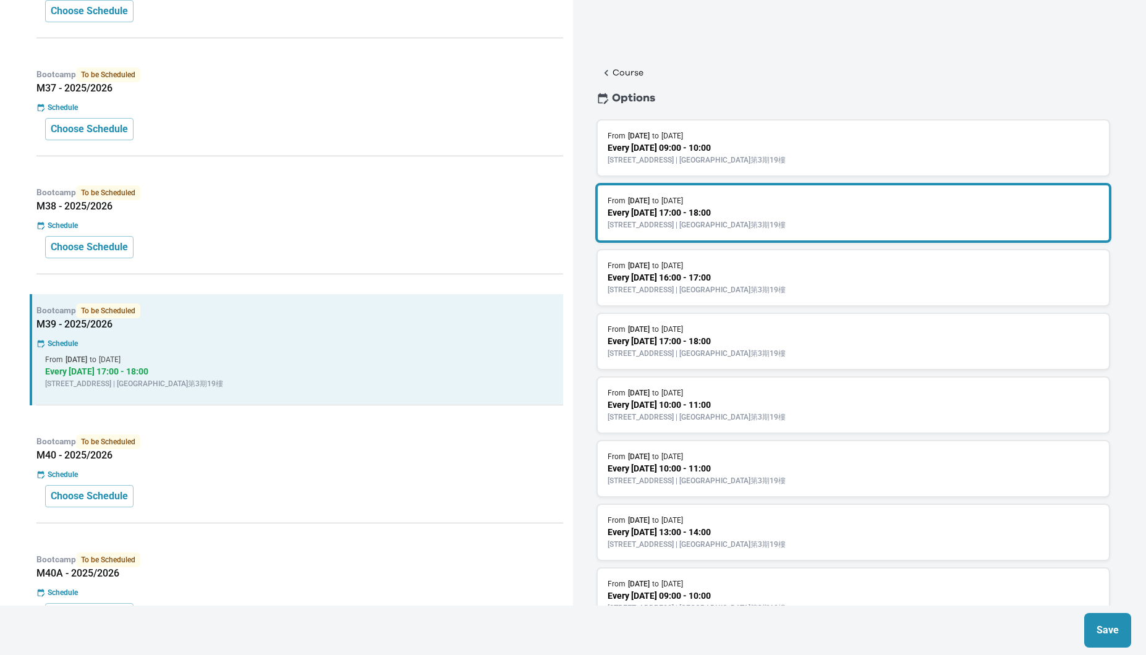
click at [420, 459] on h5 "M40 - 2025/2026" at bounding box center [299, 456] width 527 height 12
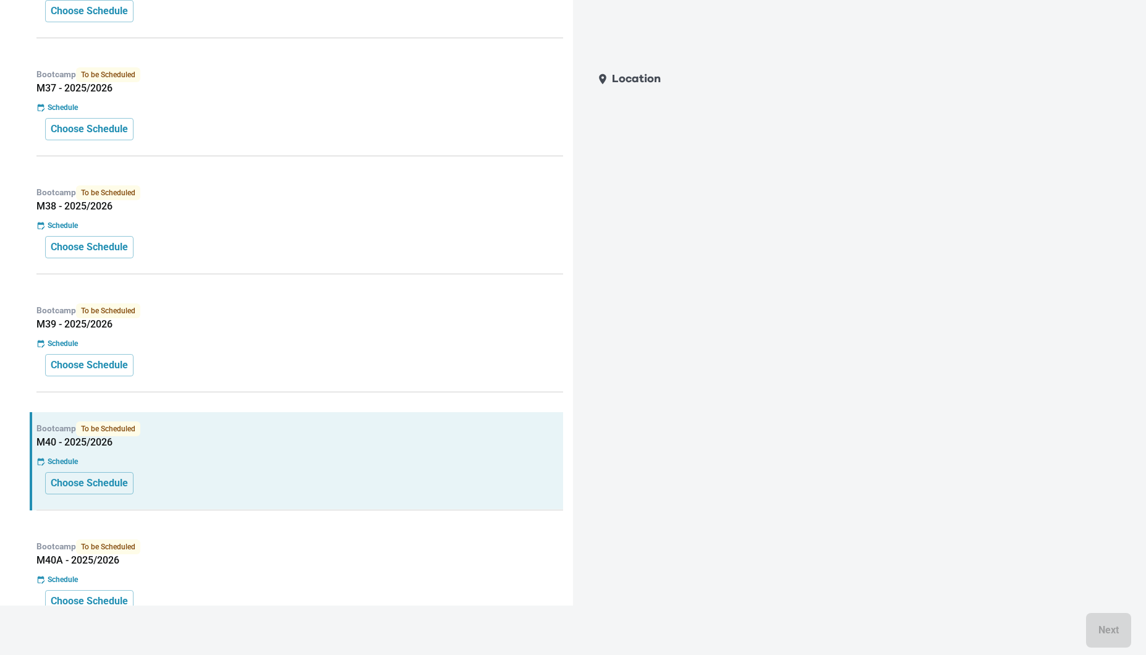
scroll to position [921, 0]
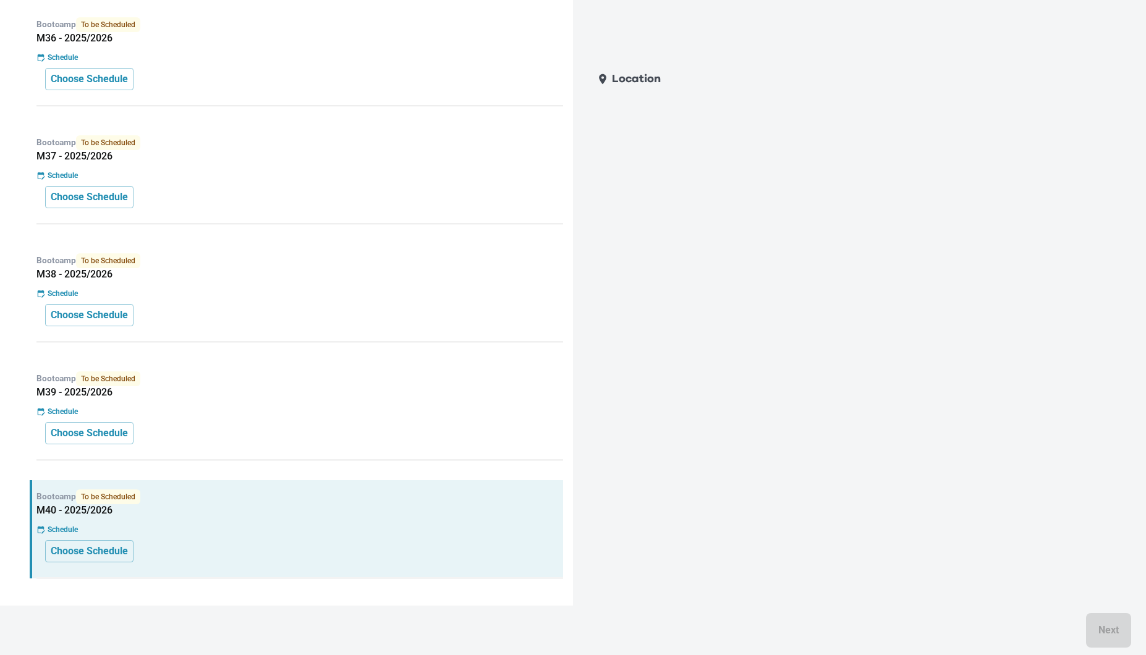
click at [425, 380] on p "Bootcamp To be Scheduled" at bounding box center [299, 379] width 527 height 15
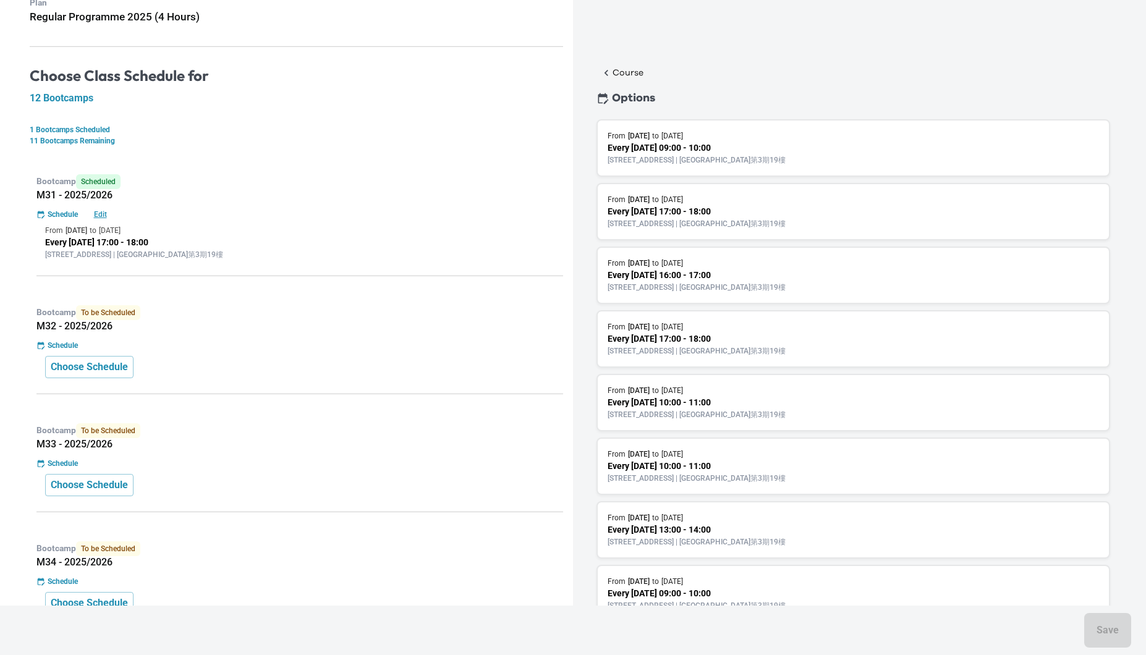
scroll to position [167, 0]
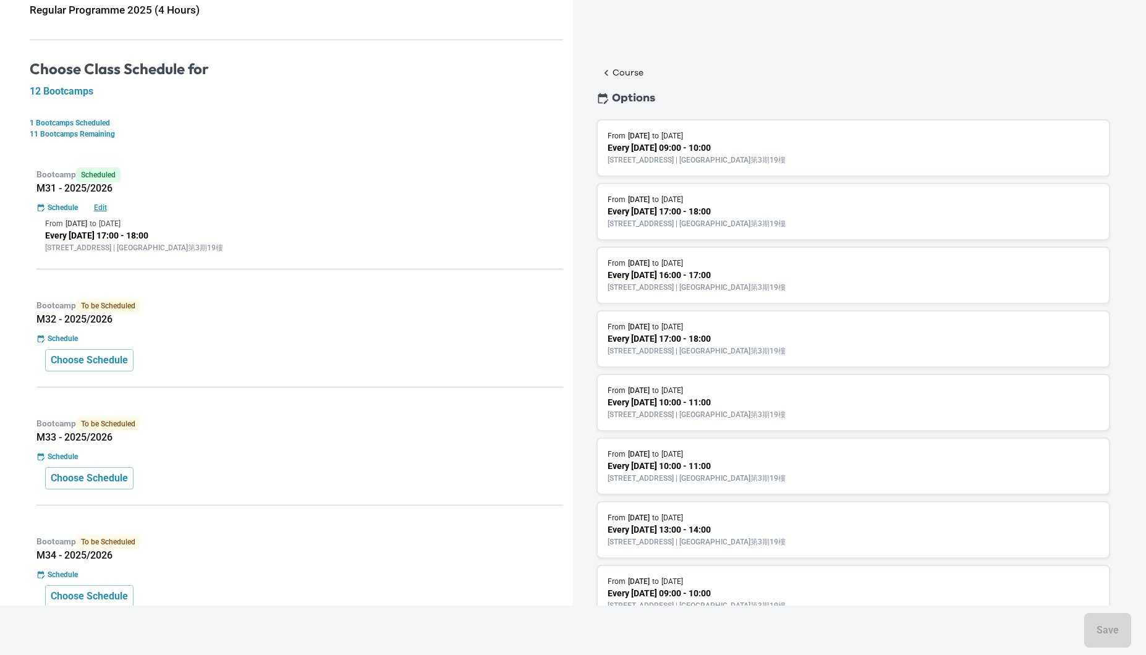
click at [295, 350] on div "Choose Schedule" at bounding box center [299, 360] width 509 height 22
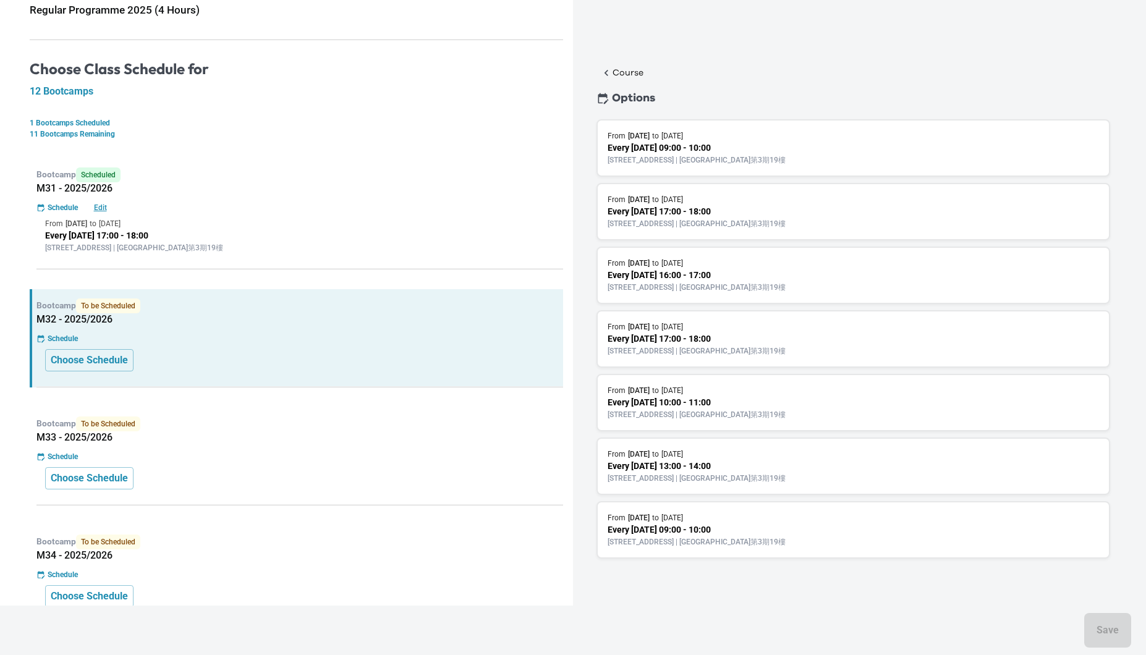
click at [735, 210] on p "Every Tuesday 17:00 - 18:00" at bounding box center [854, 211] width 492 height 13
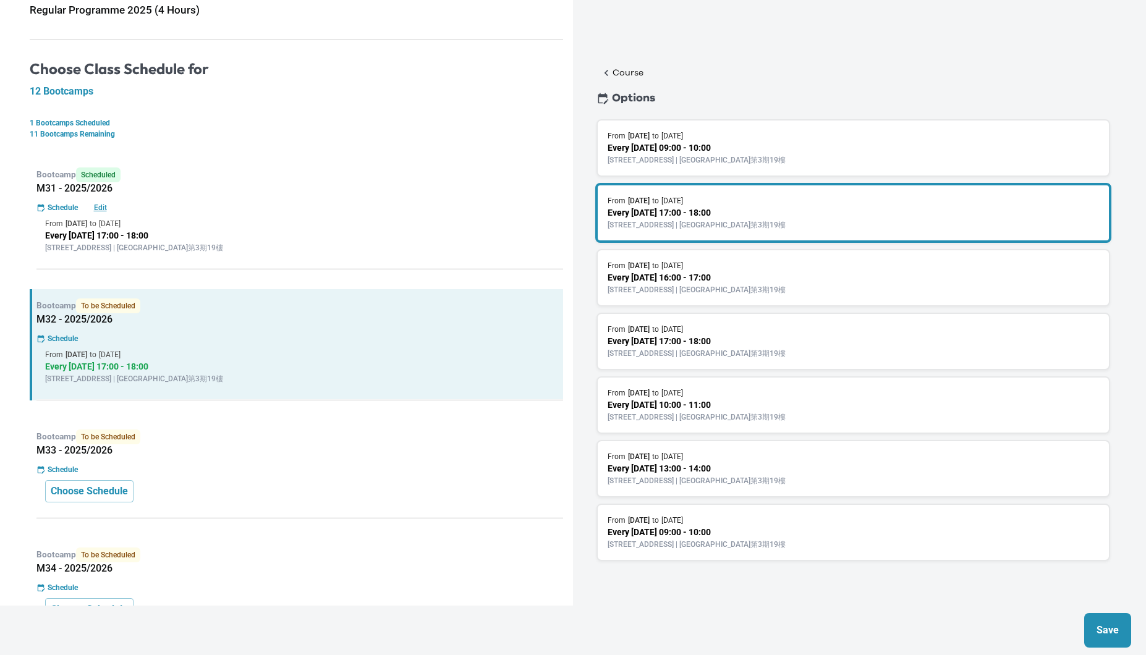
click at [1107, 623] on p "Save" at bounding box center [1108, 630] width 22 height 15
click at [467, 464] on div "Bootcamp To be Scheduled M33 - 2025/2026 Schedule Choose Schedule" at bounding box center [297, 469] width 534 height 98
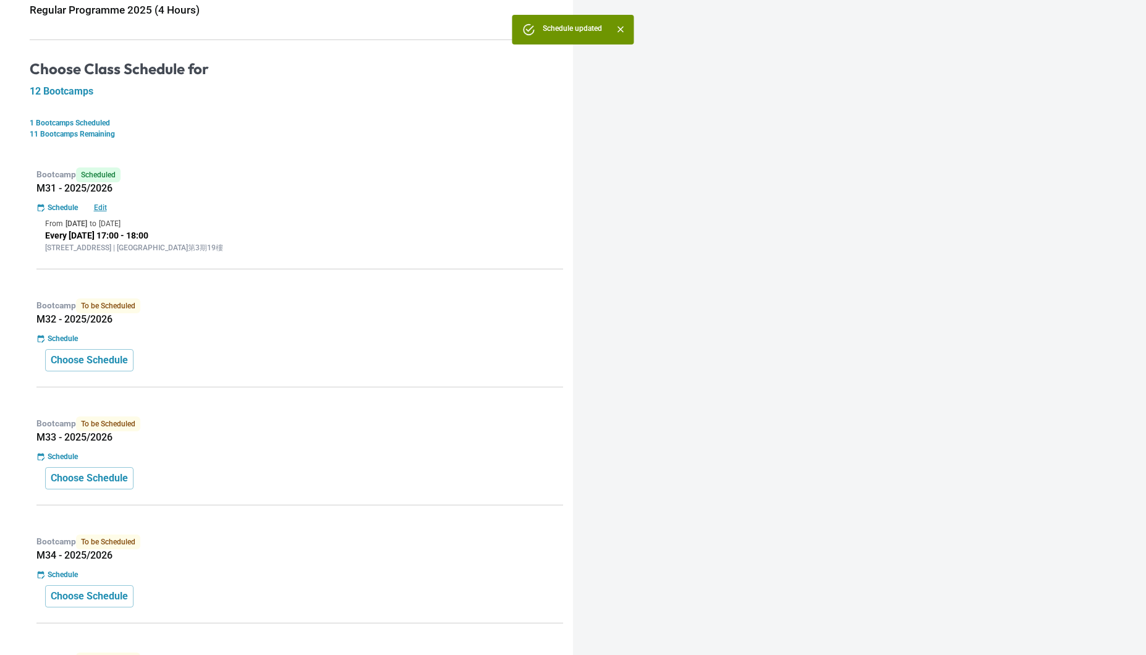
click at [727, 228] on div at bounding box center [859, 327] width 573 height 655
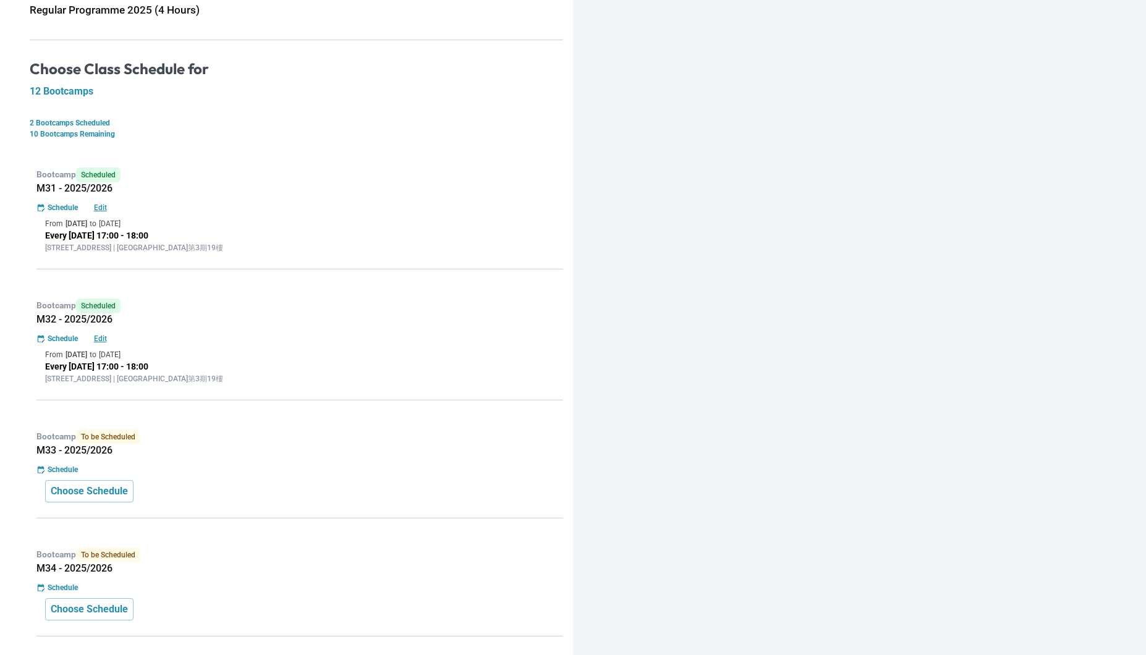
click at [370, 462] on div "Bootcamp To be Scheduled M33 - 2025/2026 Schedule Choose Schedule" at bounding box center [297, 469] width 534 height 98
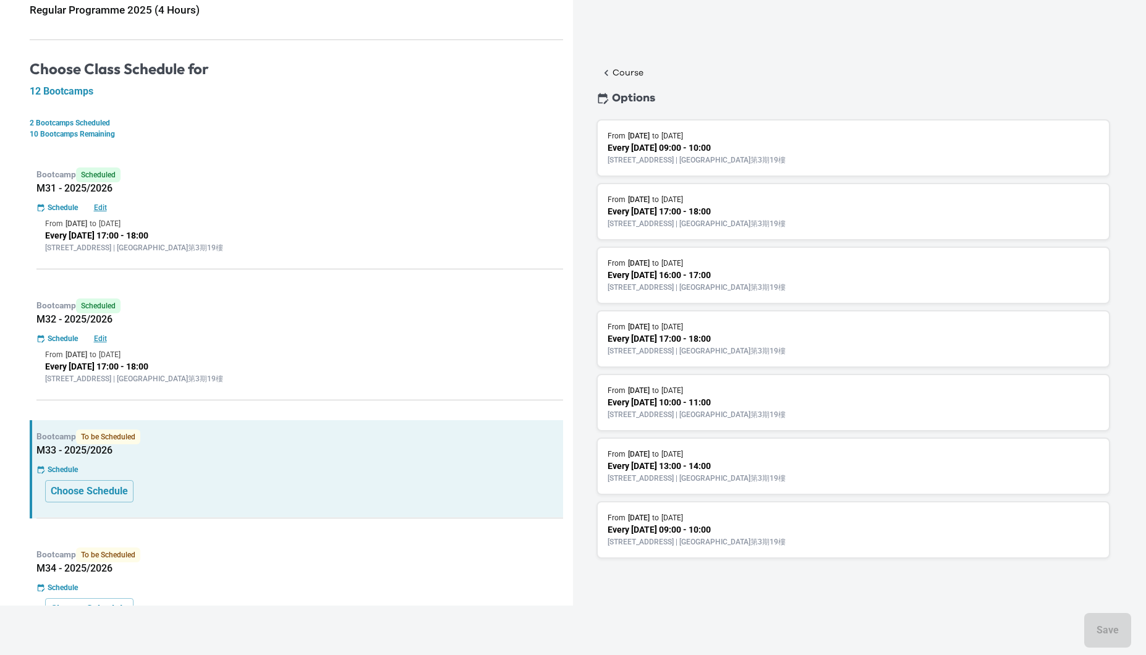
click at [685, 236] on div "From 4 Nov 2025 to 25 Nov 2025 Every Tuesday 17:00 - 18:00 19/F, Cityplaza Thre…" at bounding box center [854, 212] width 514 height 58
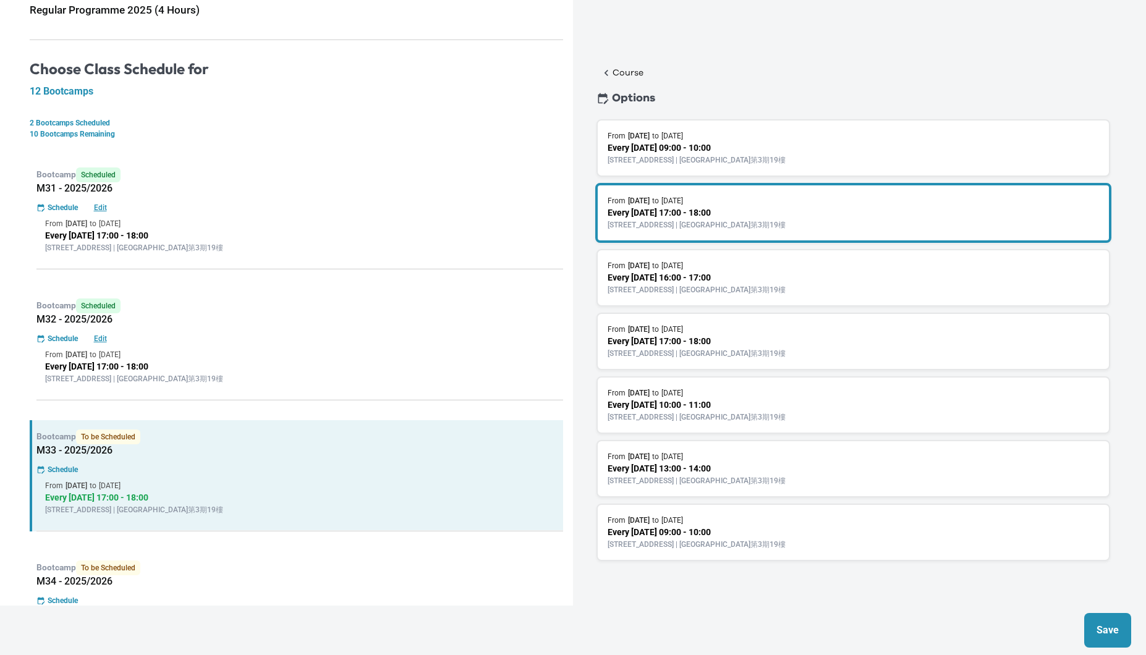
click at [1117, 634] on p "Save" at bounding box center [1108, 630] width 22 height 15
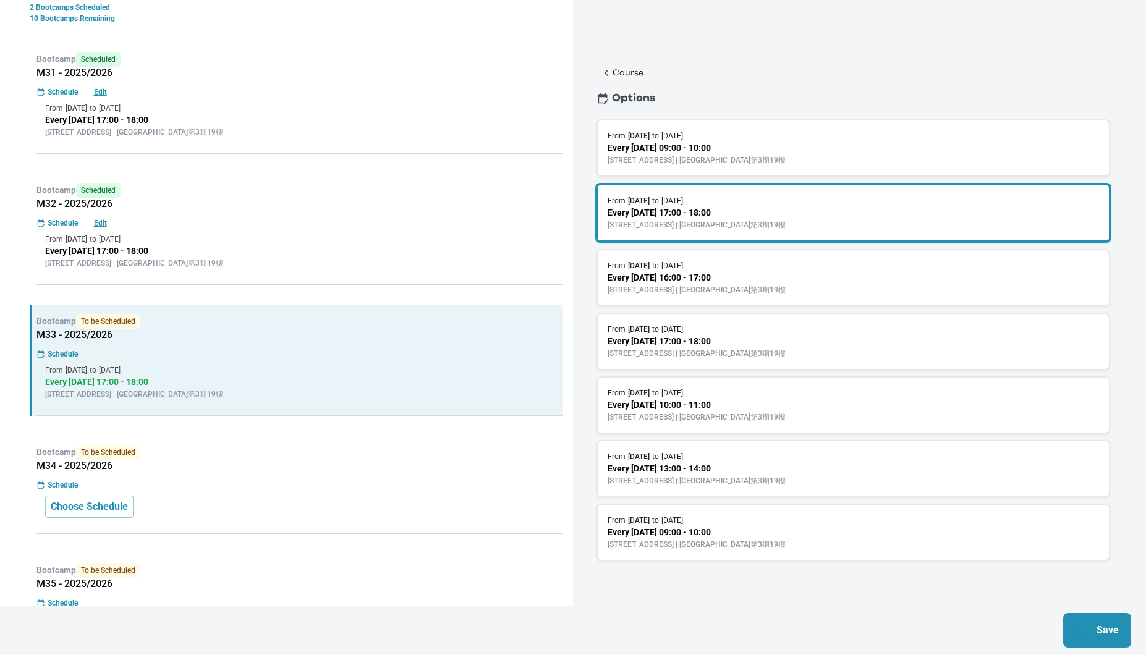
click at [457, 442] on div "Bootcamp To be Scheduled M34 - 2025/2026 Schedule Choose Schedule" at bounding box center [297, 485] width 534 height 98
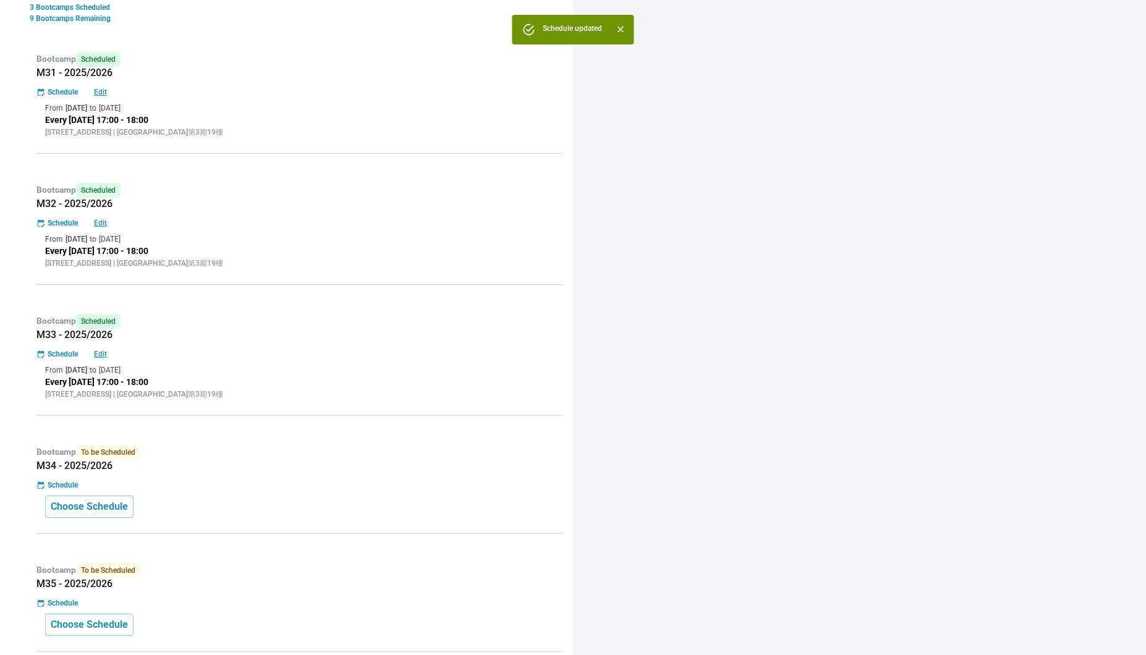
click at [434, 460] on h5 "M34 - 2025/2026" at bounding box center [299, 466] width 527 height 12
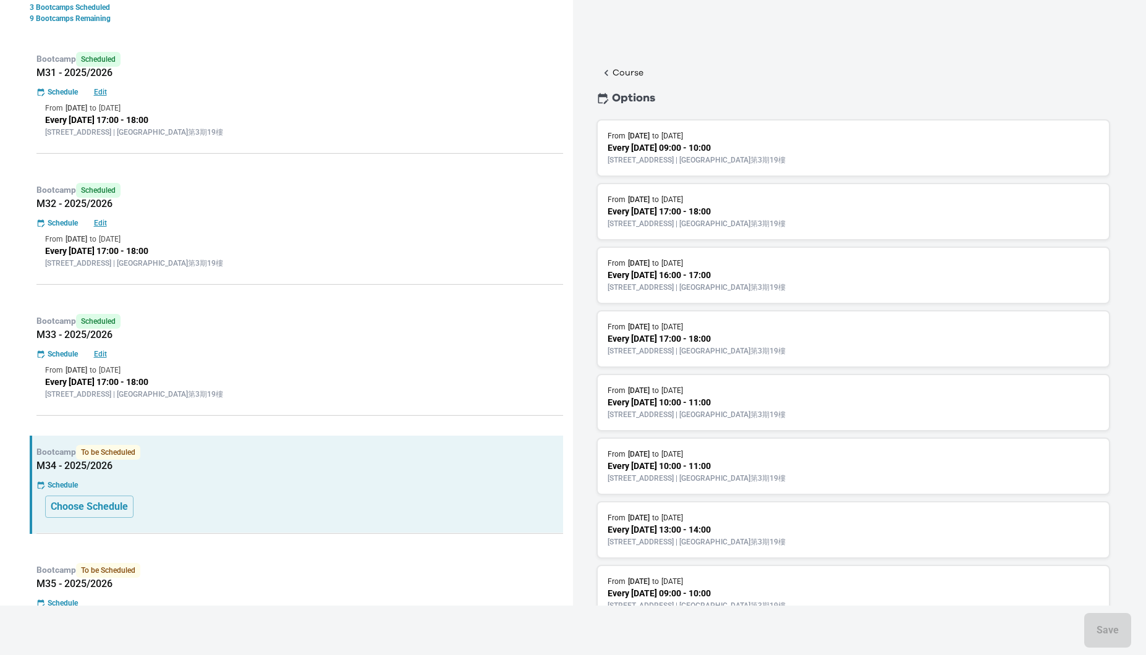
click at [683, 202] on p "6 Jan 2026" at bounding box center [673, 199] width 22 height 11
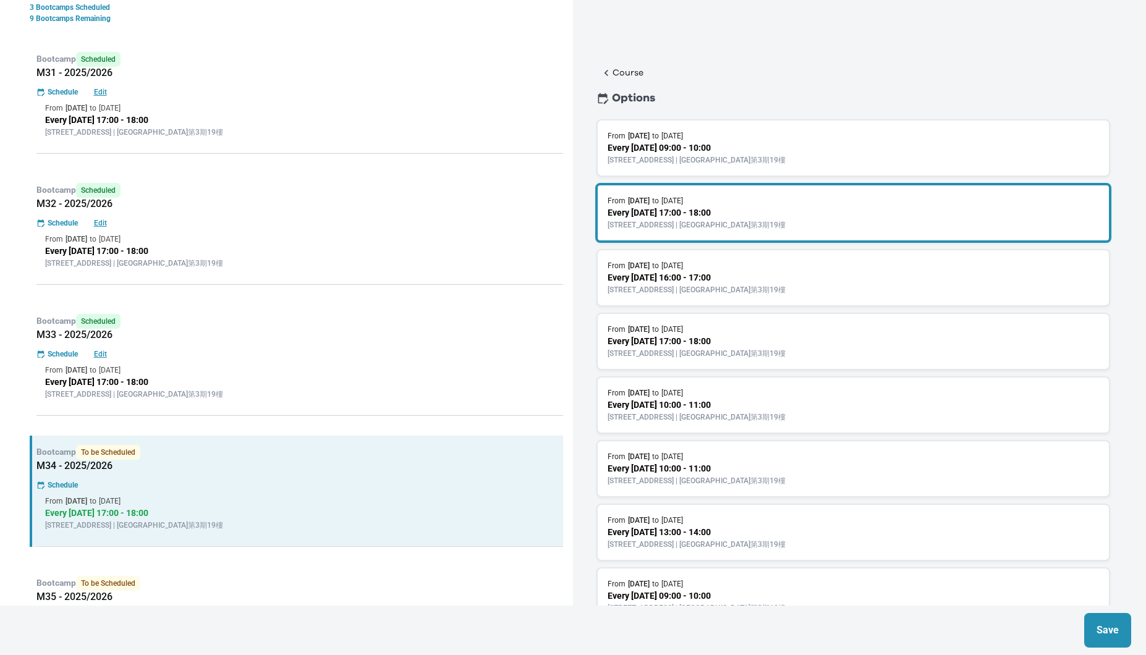
click at [1119, 610] on div "Save" at bounding box center [573, 630] width 1146 height 49
click at [1115, 629] on p "Save" at bounding box center [1108, 630] width 22 height 15
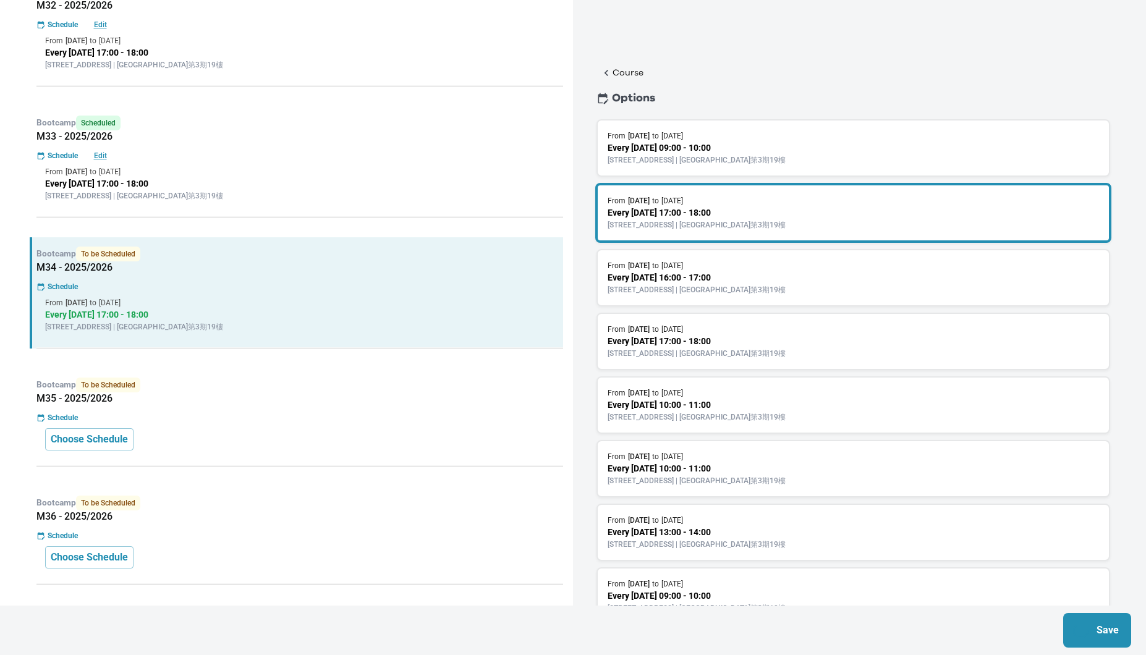
scroll to position [482, 0]
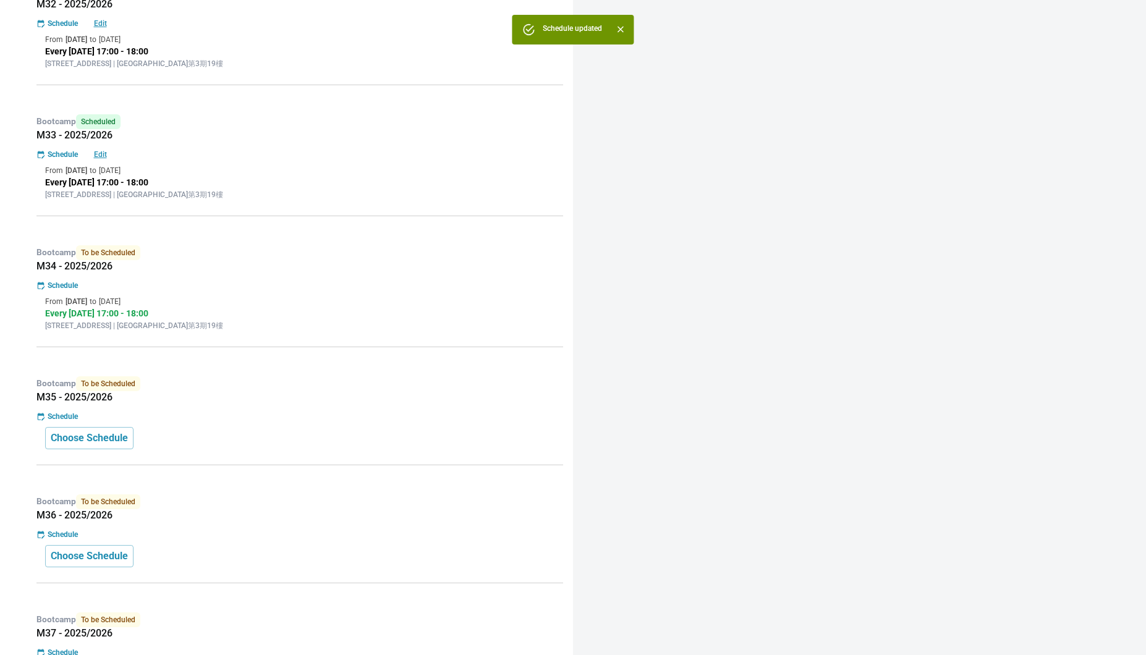
click at [339, 438] on div "Choose Schedule" at bounding box center [299, 438] width 509 height 22
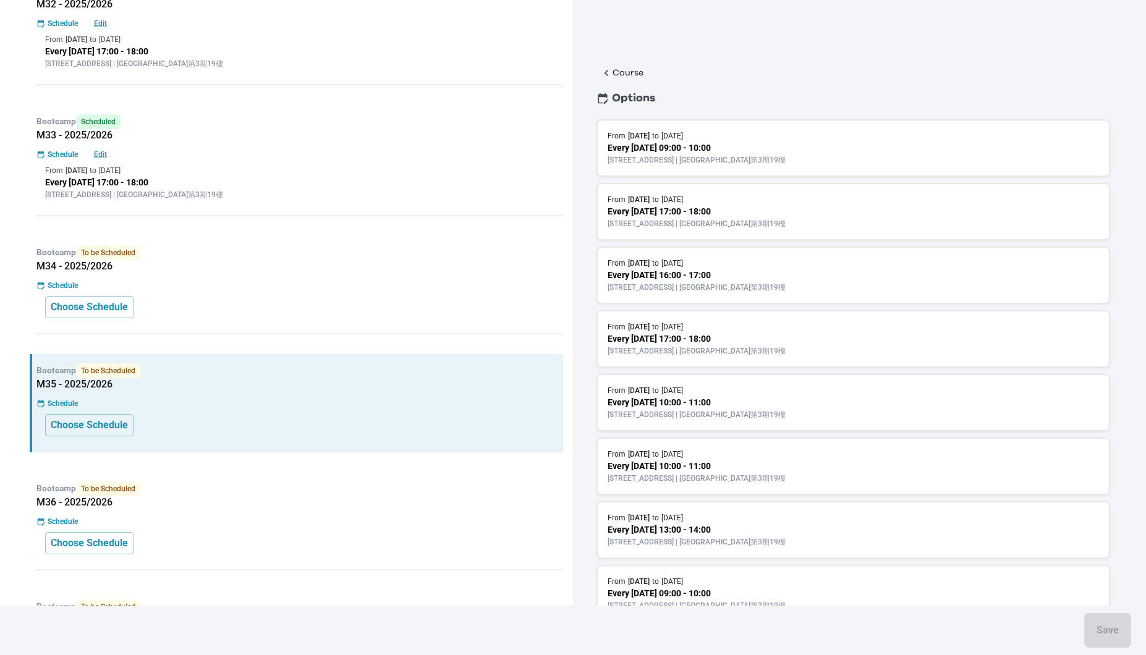
click at [382, 378] on h5 "M35 - 2025/2026" at bounding box center [299, 384] width 527 height 12
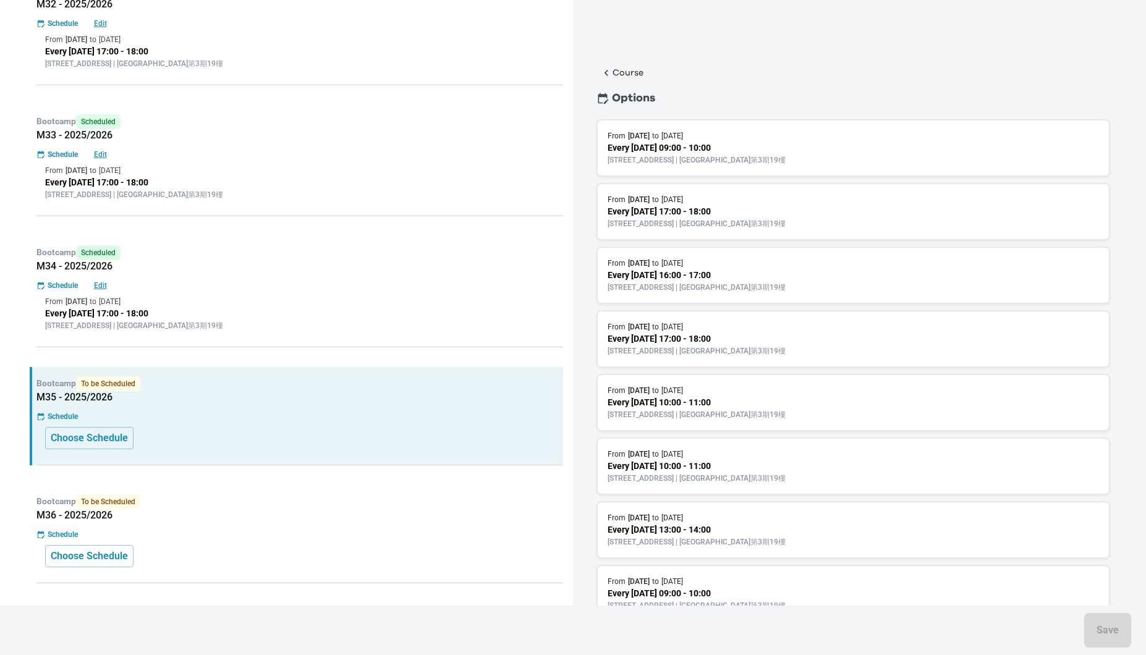
click at [694, 226] on p "19/F, Cityplaza Three, 14 Taikoo Wan Road, Taikoo | 太古城中心第3期19樓" at bounding box center [854, 223] width 492 height 11
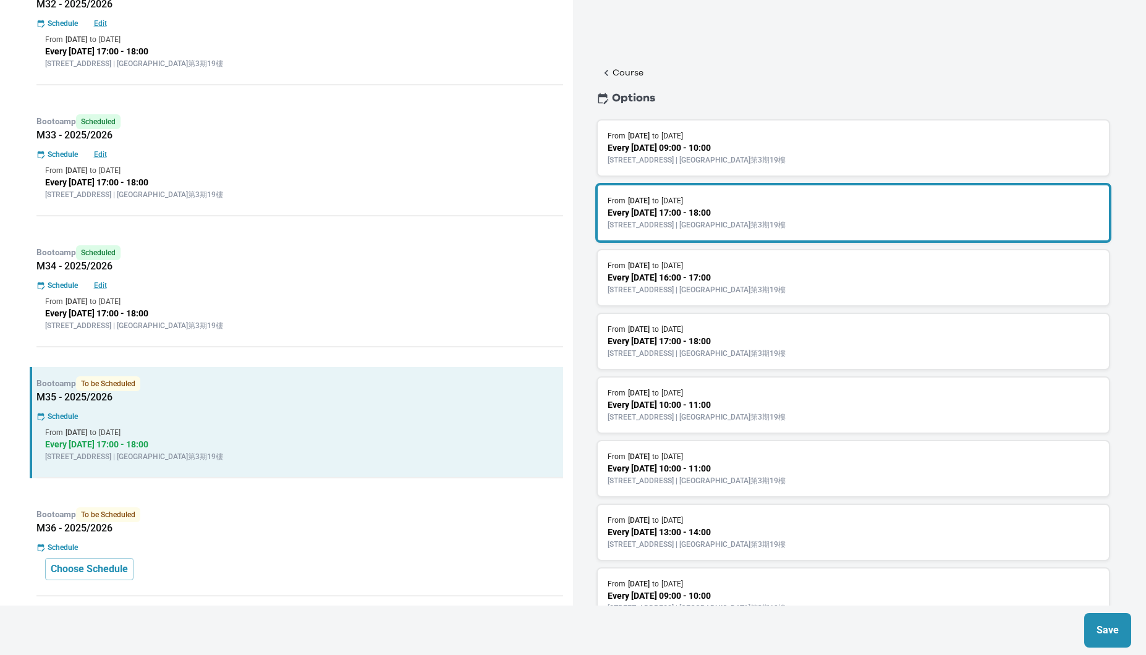
click at [1110, 633] on p "Save" at bounding box center [1108, 630] width 22 height 15
click at [423, 547] on div "Schedule" at bounding box center [299, 547] width 527 height 11
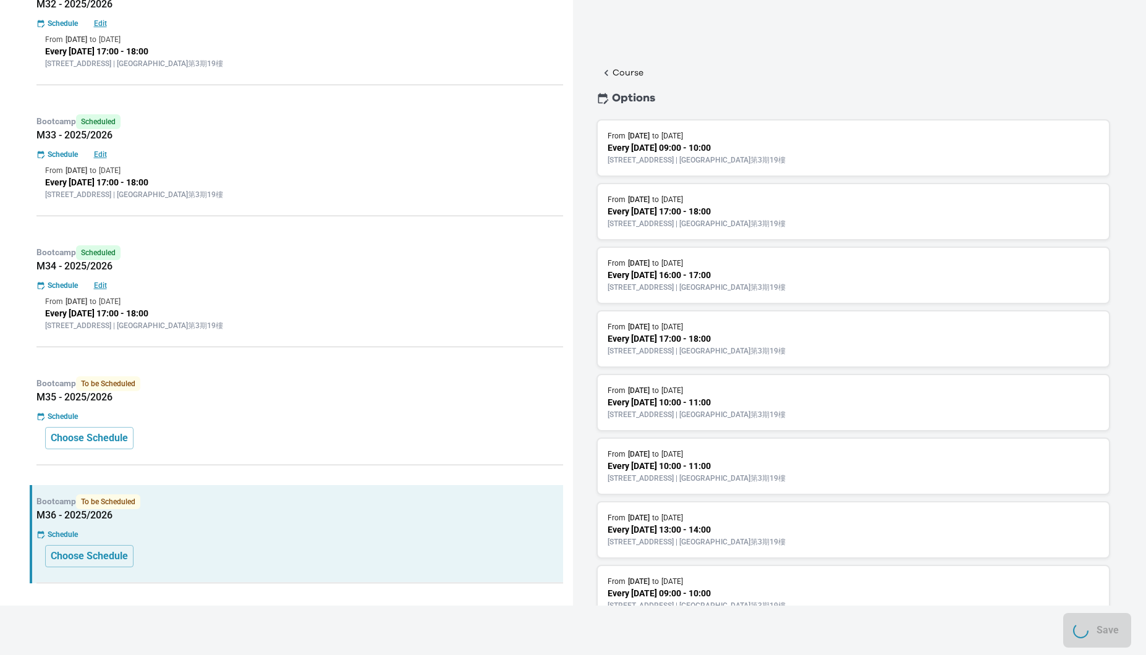
click at [686, 205] on p "Every Tuesday 17:00 - 18:00" at bounding box center [854, 211] width 492 height 13
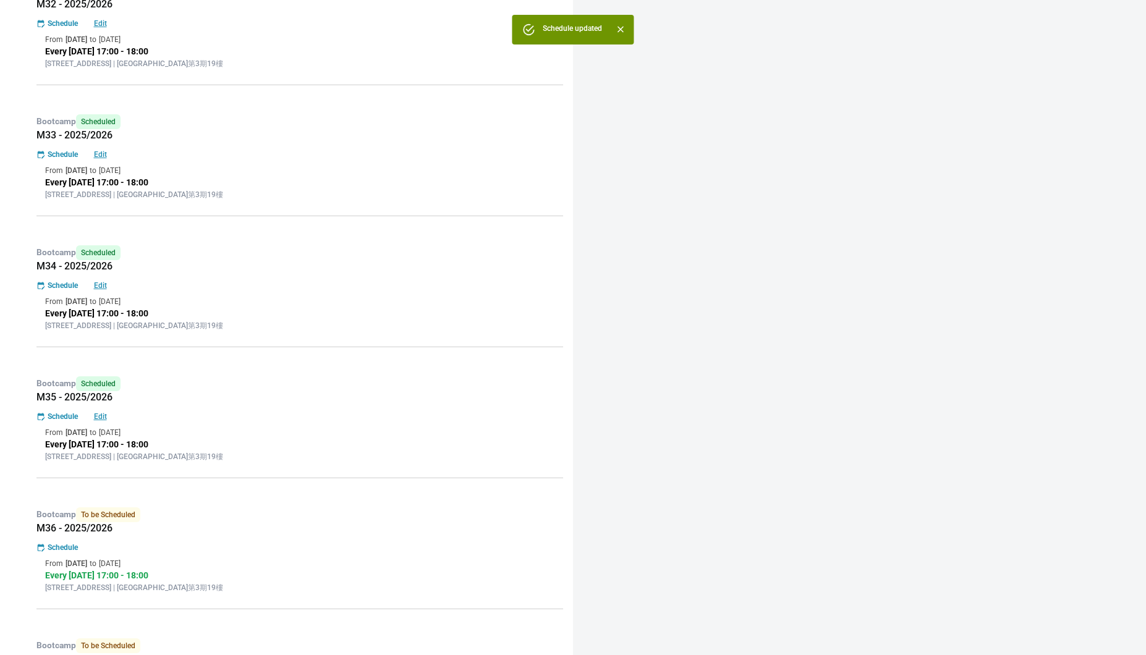
click at [292, 546] on div "Schedule" at bounding box center [299, 547] width 527 height 11
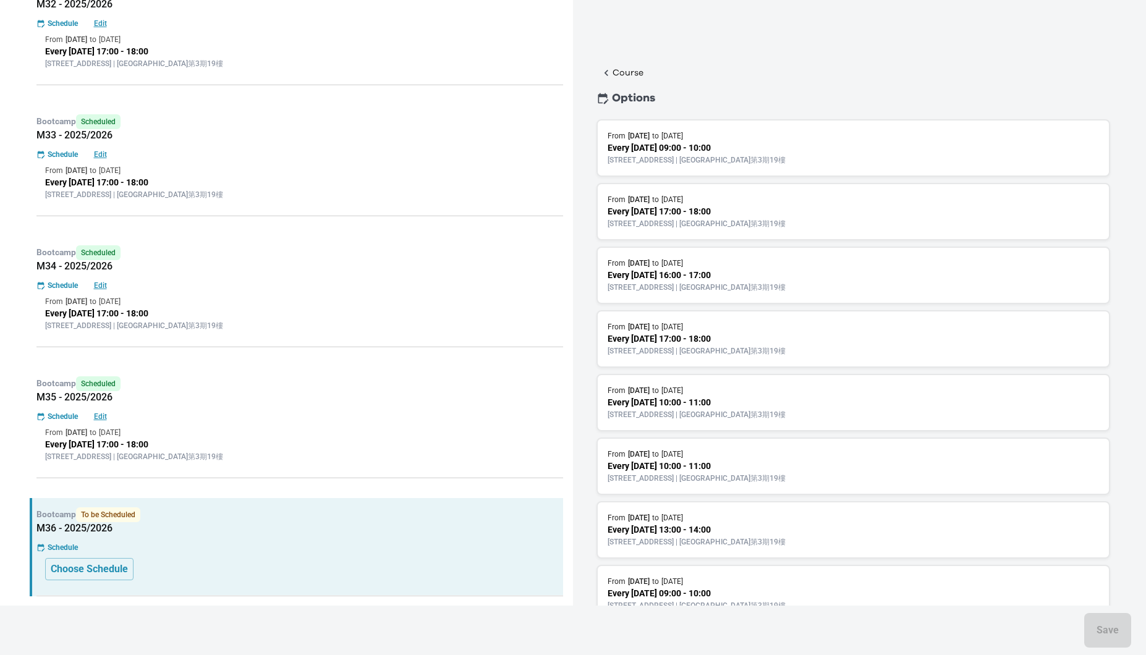
click at [671, 206] on p "Every [DATE] 17:00 - 18:00" at bounding box center [854, 211] width 492 height 13
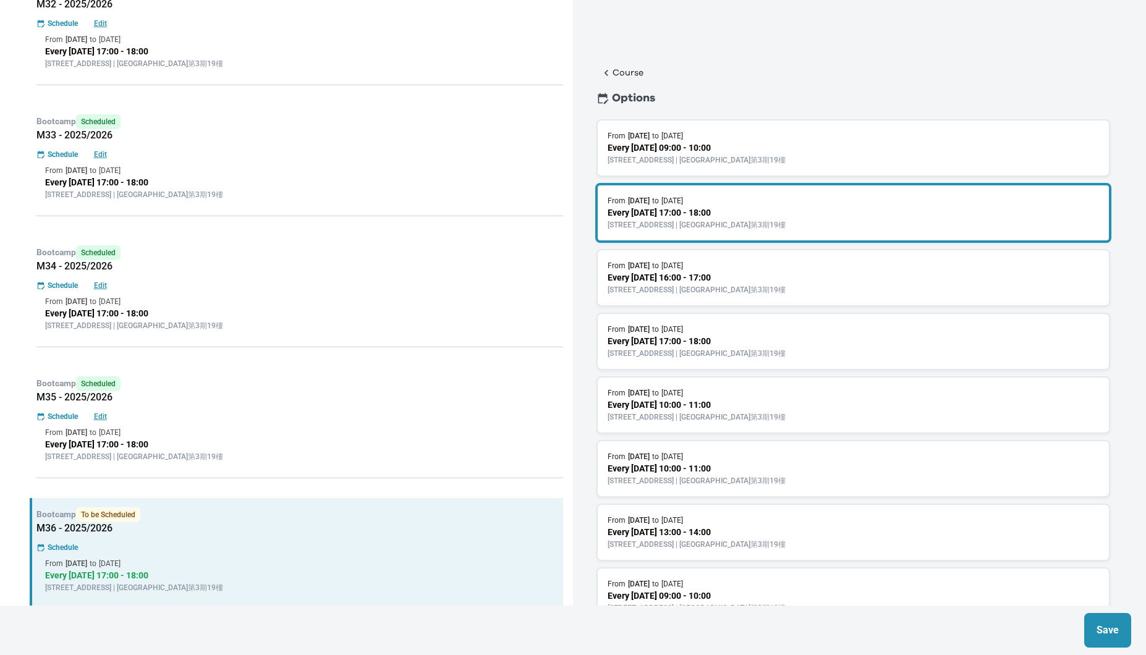
click at [1113, 618] on button "Save" at bounding box center [1108, 630] width 47 height 35
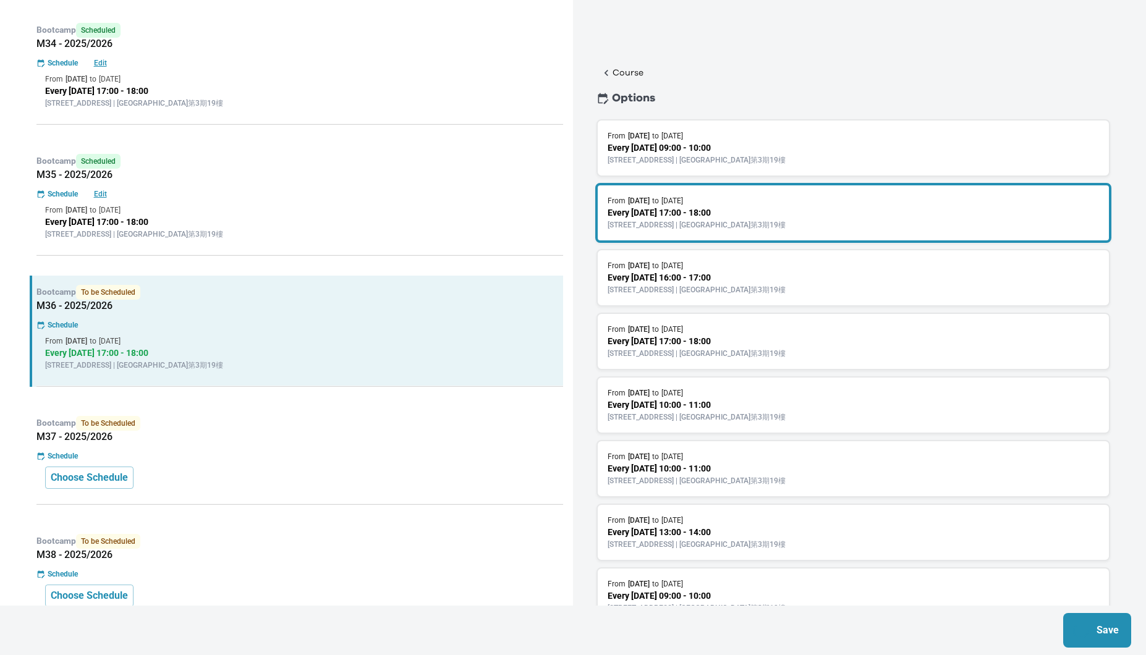
scroll to position [704, 0]
click at [330, 415] on div "Bootcamp To be Scheduled M37 - 2025/2026 Schedule Choose Schedule" at bounding box center [297, 457] width 534 height 98
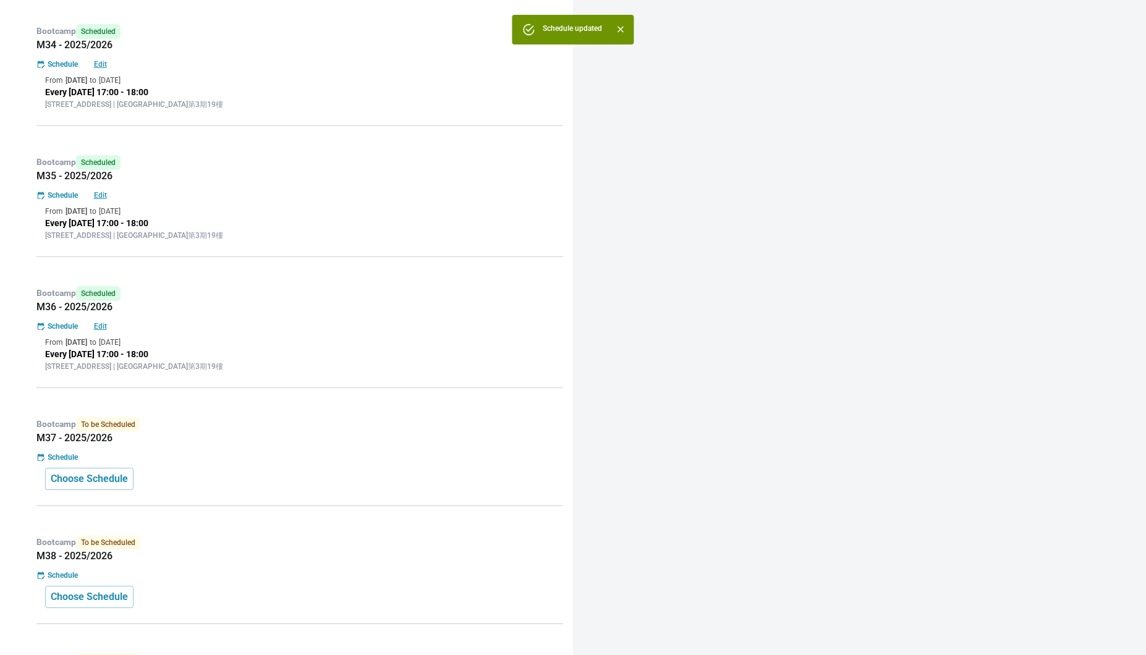
click at [417, 409] on div "Bootcamp To be Scheduled M37 - 2025/2026 Schedule Choose Schedule" at bounding box center [297, 457] width 534 height 98
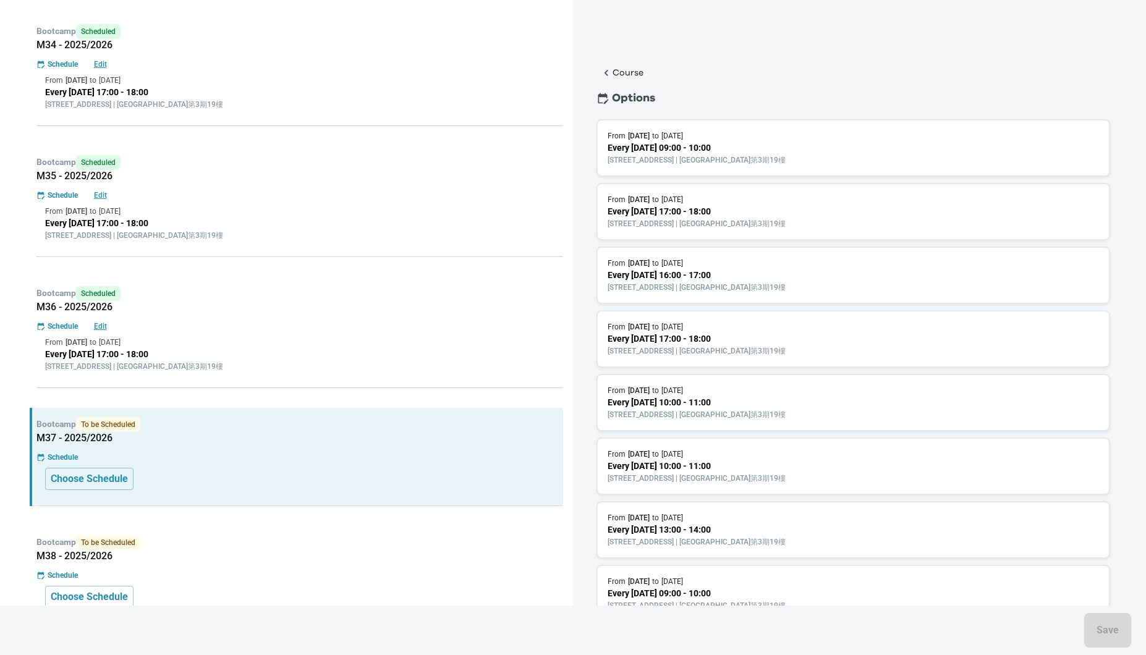
click at [688, 217] on p "Every [DATE] 17:00 - 18:00" at bounding box center [854, 211] width 492 height 13
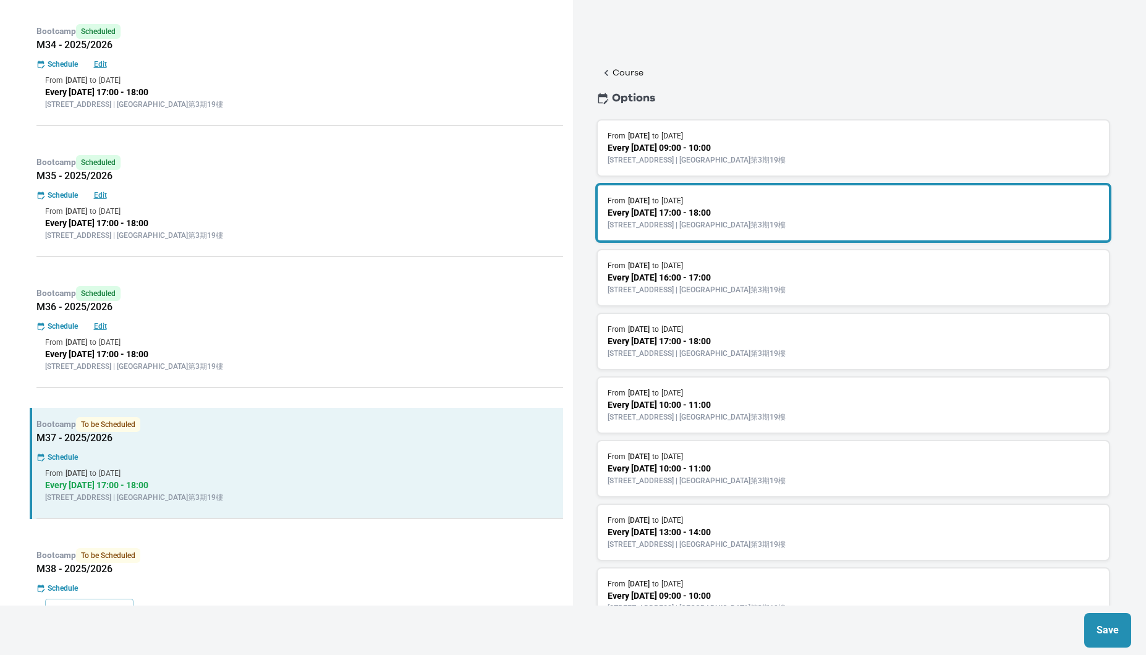
click at [1101, 631] on p "Save" at bounding box center [1108, 630] width 22 height 15
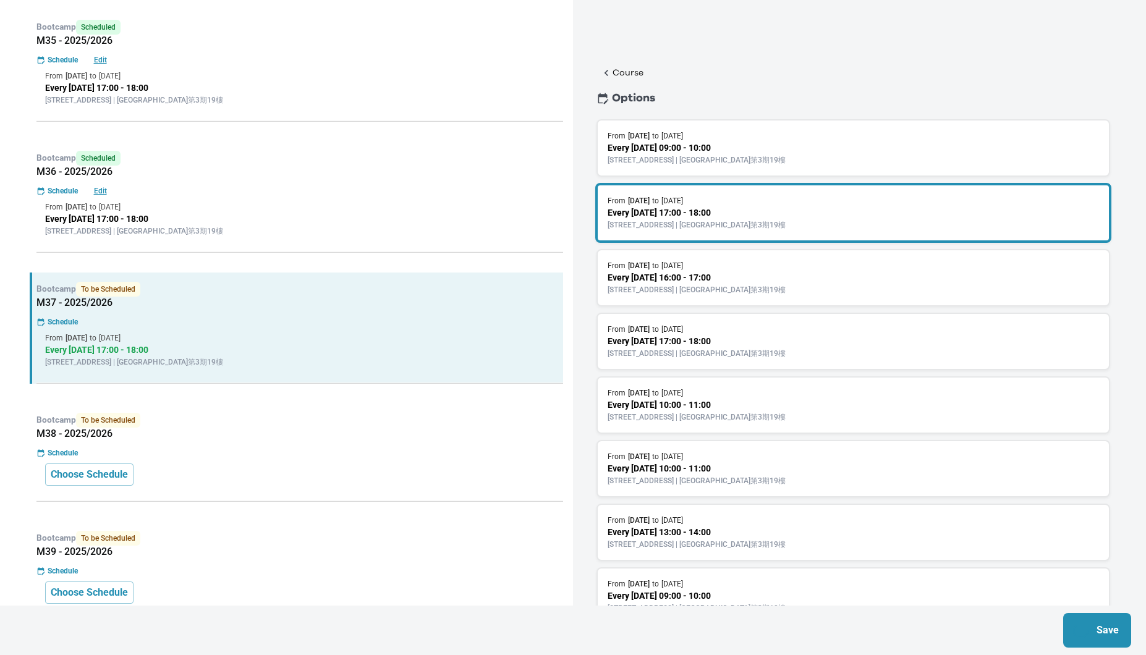
scroll to position [864, 0]
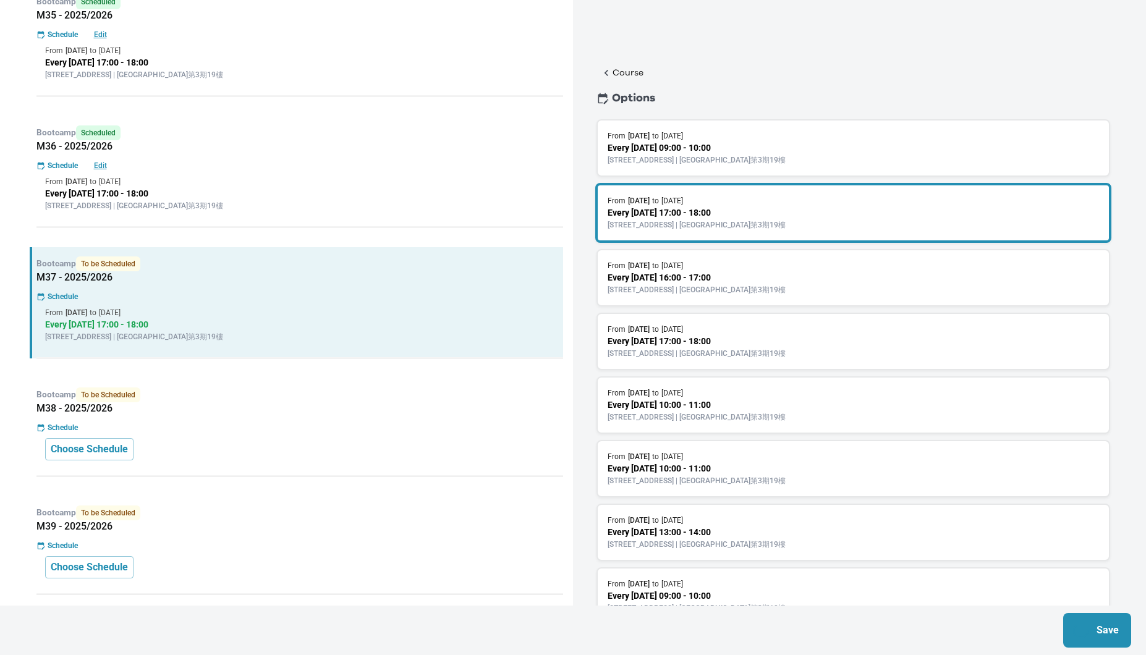
click at [436, 414] on h5 "M38 - 2025/2026" at bounding box center [299, 409] width 527 height 12
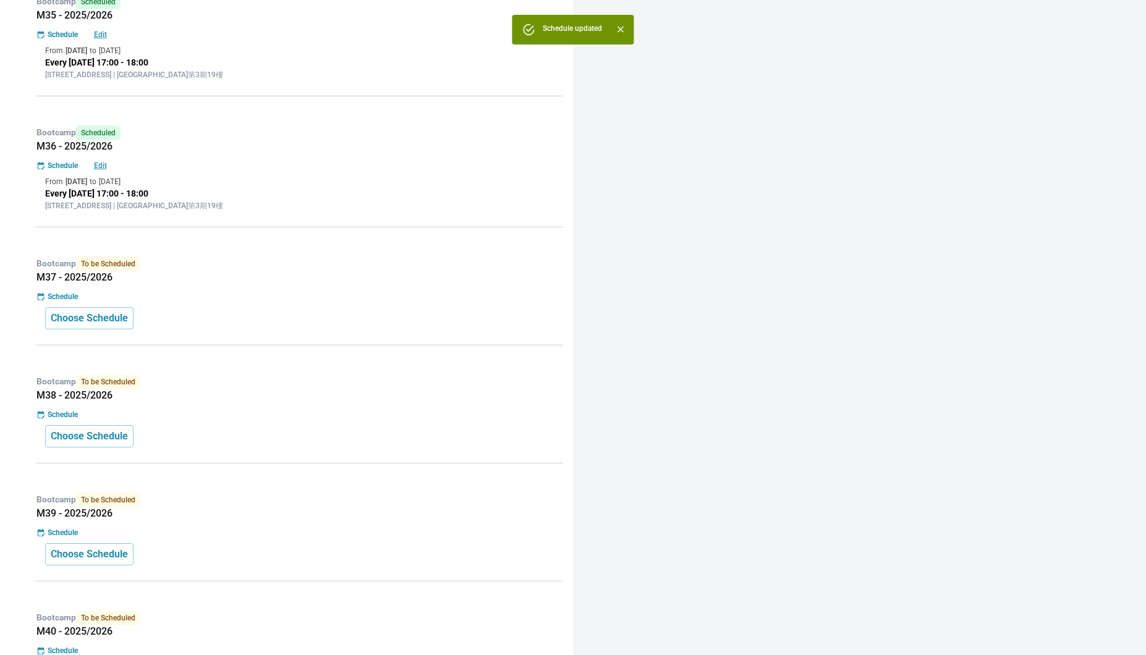
click at [360, 390] on div "Bootcamp To be Scheduled M38 - 2025/2026" at bounding box center [299, 388] width 527 height 27
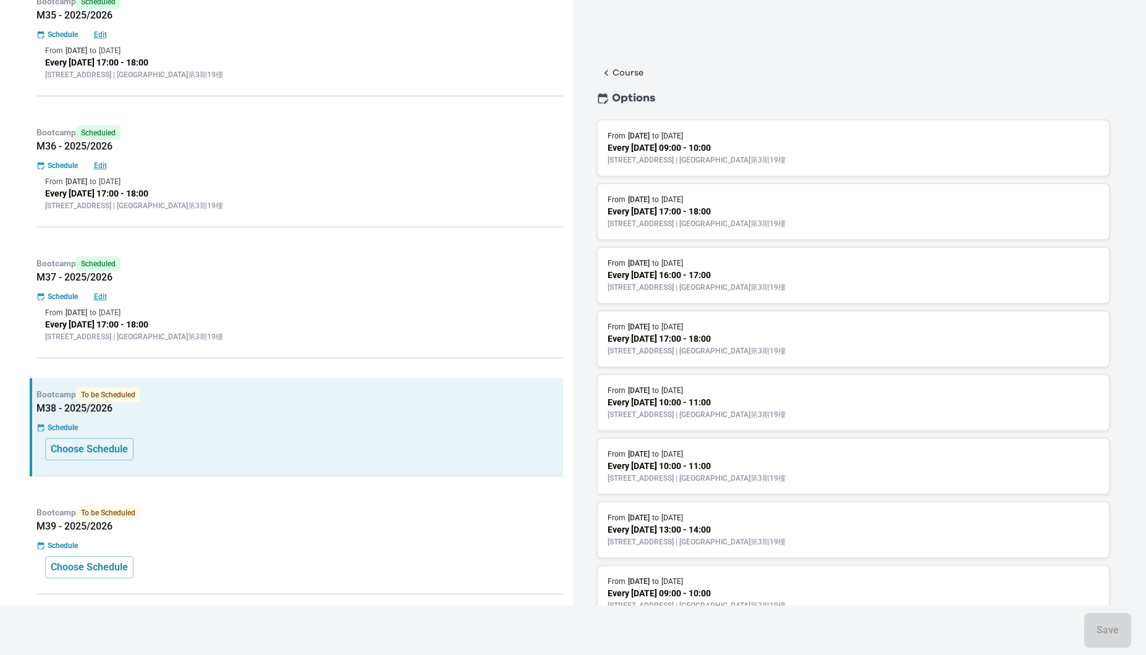
click at [745, 197] on div "From 21 Apr 2026 to 12 May 2026" at bounding box center [854, 199] width 492 height 11
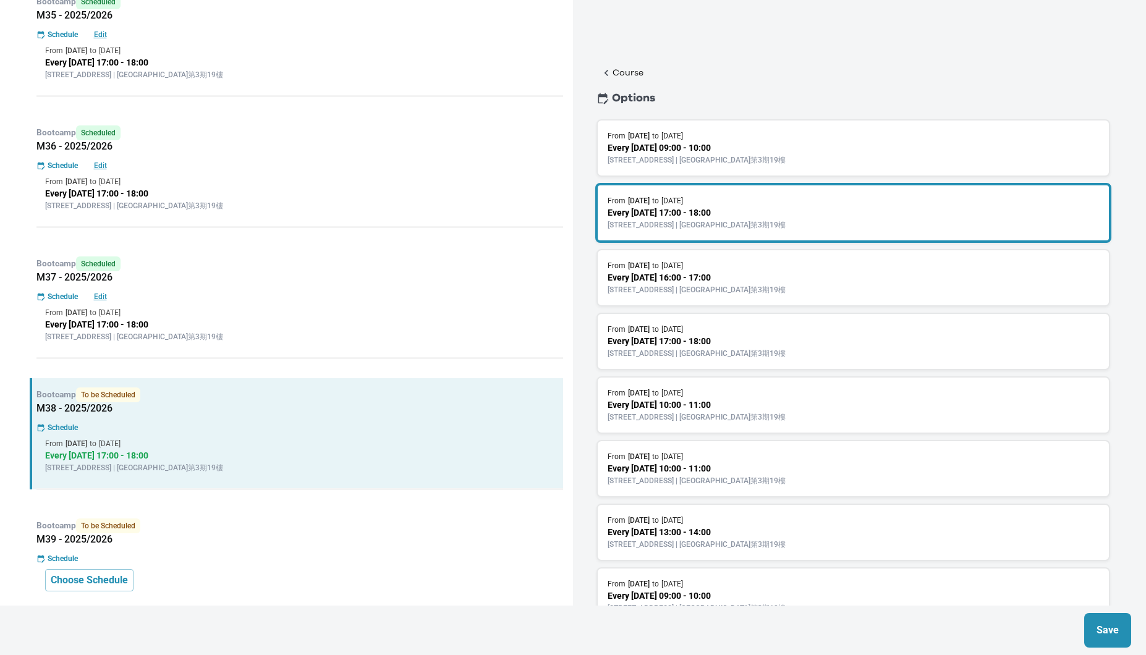
click at [1104, 634] on p "Save" at bounding box center [1108, 630] width 22 height 15
click at [508, 584] on div "Choose Schedule" at bounding box center [299, 580] width 509 height 22
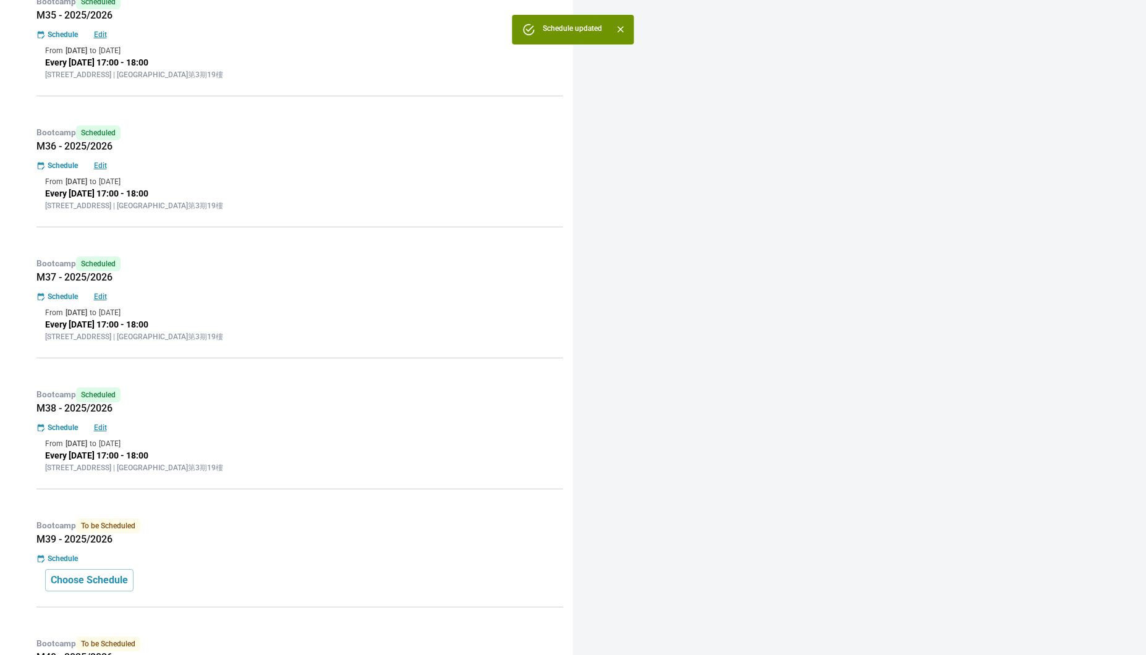
scroll to position [1083, 0]
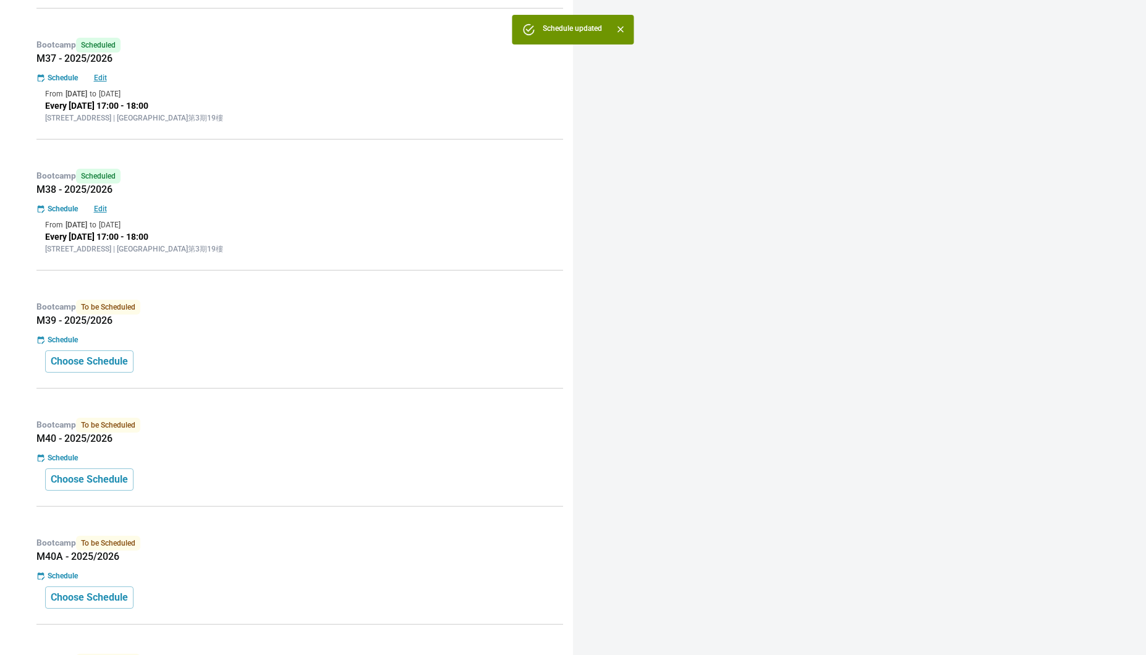
click at [304, 355] on div "Choose Schedule" at bounding box center [299, 362] width 509 height 22
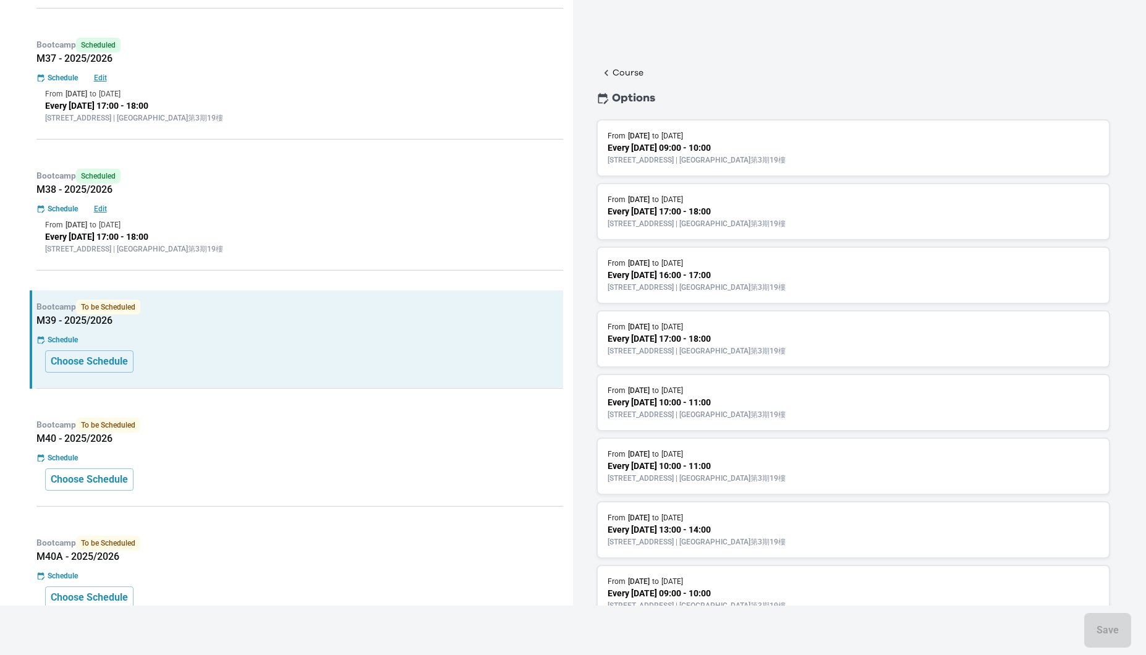
click at [846, 225] on p "[STREET_ADDRESS] | [GEOGRAPHIC_DATA]第3期19樓" at bounding box center [854, 223] width 492 height 11
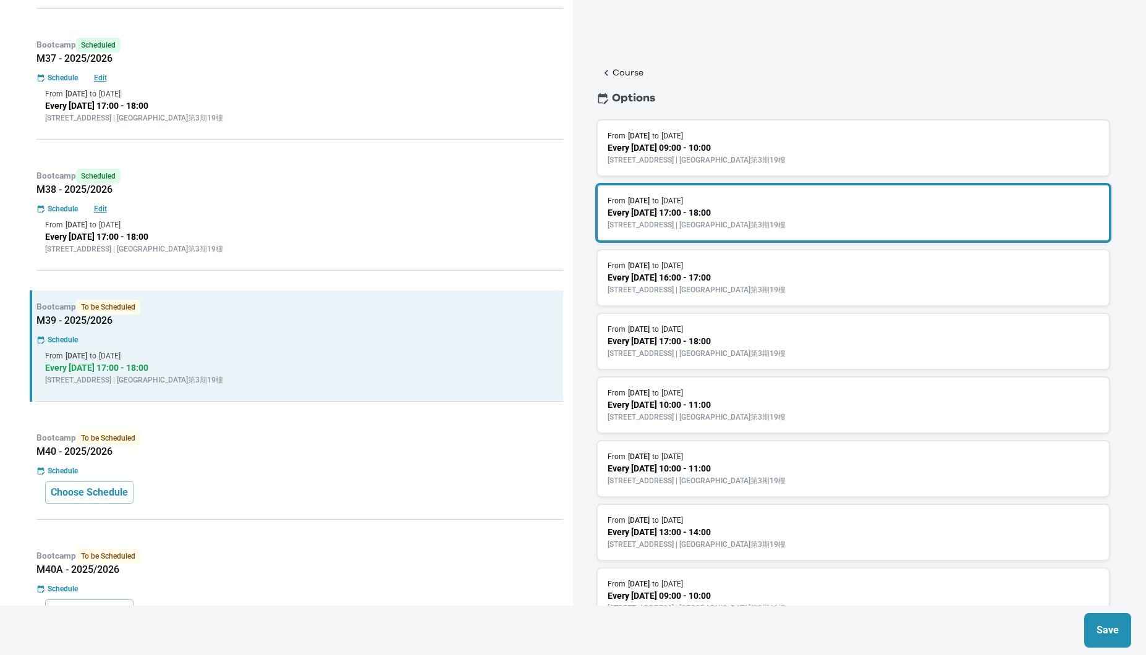
click at [1118, 636] on p "Save" at bounding box center [1108, 630] width 22 height 15
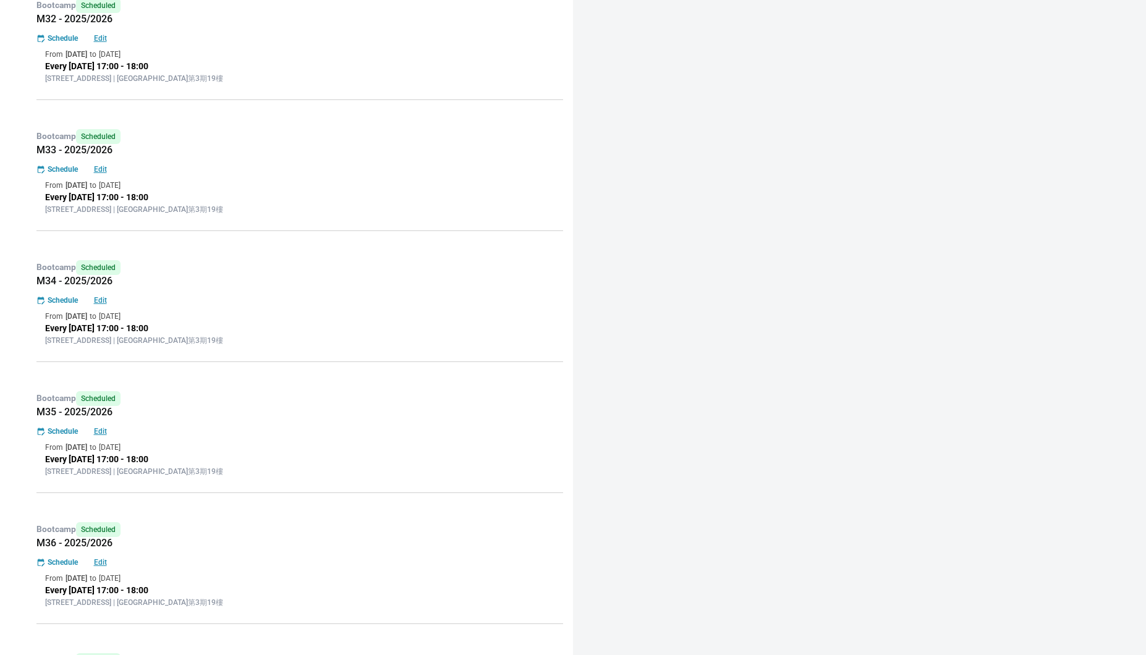
scroll to position [482, 0]
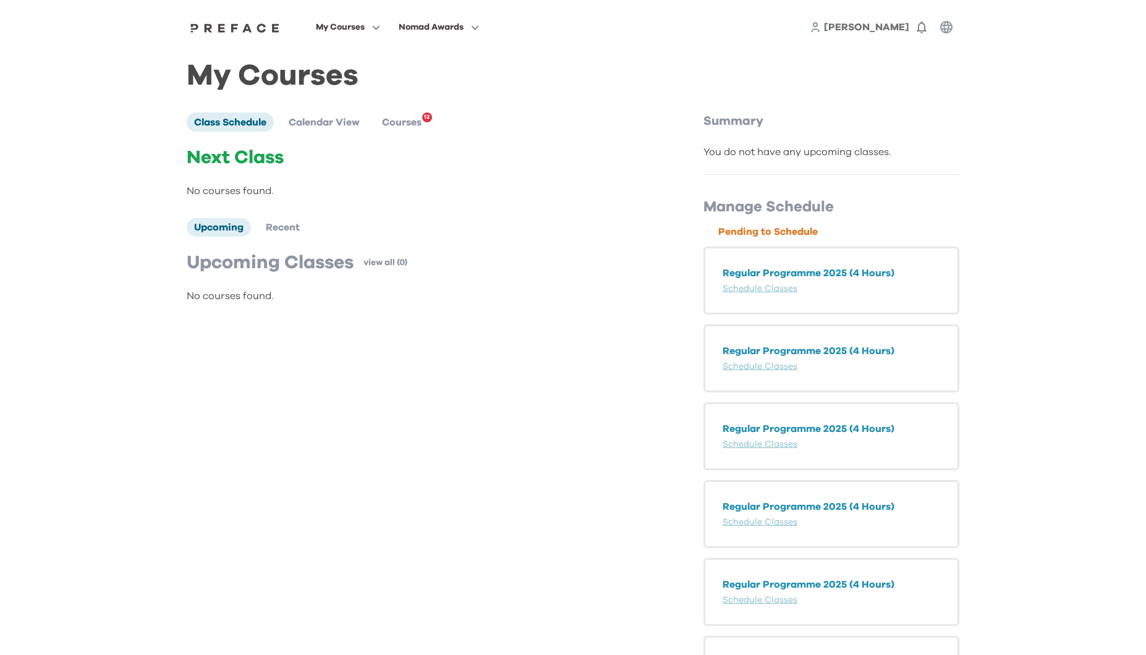
click at [763, 294] on div "Regular Programme 2025 (4 Hours) Schedule Classes" at bounding box center [832, 281] width 256 height 68
click at [763, 270] on p "Regular Programme 2025 (4 Hours)" at bounding box center [832, 273] width 218 height 15
click at [415, 121] on span "Courses" at bounding box center [402, 122] width 40 height 10
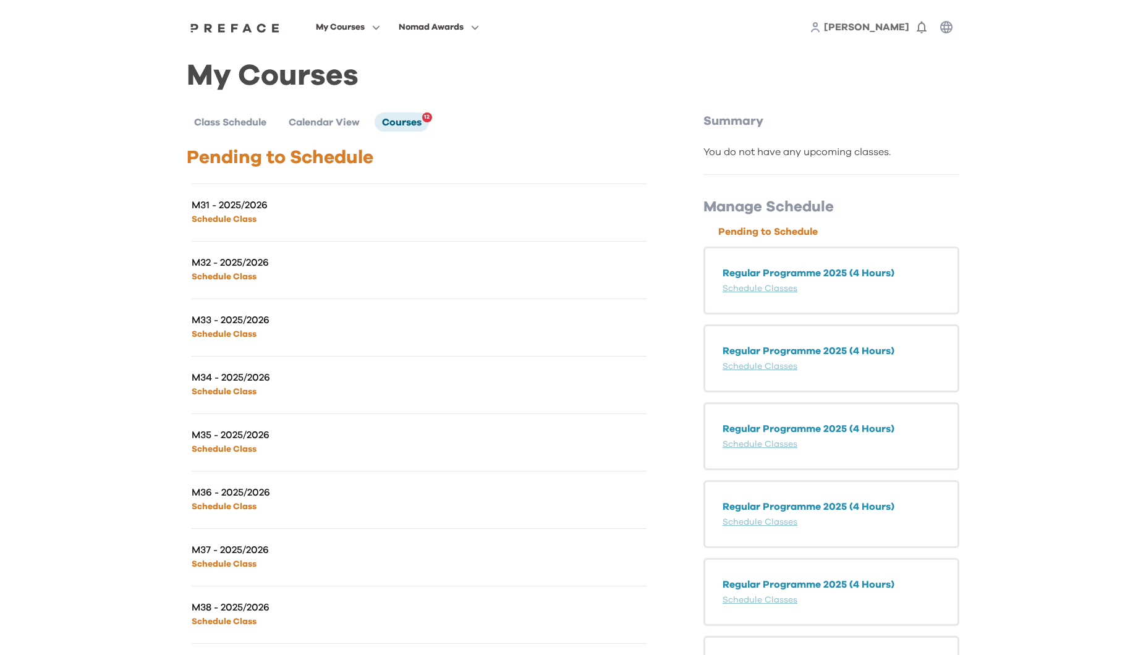
click at [256, 203] on p "M31 - 2025/2026" at bounding box center [306, 205] width 228 height 12
click at [762, 291] on link "Schedule Classes" at bounding box center [760, 288] width 75 height 9
click at [216, 120] on span "Class Schedule" at bounding box center [230, 122] width 72 height 10
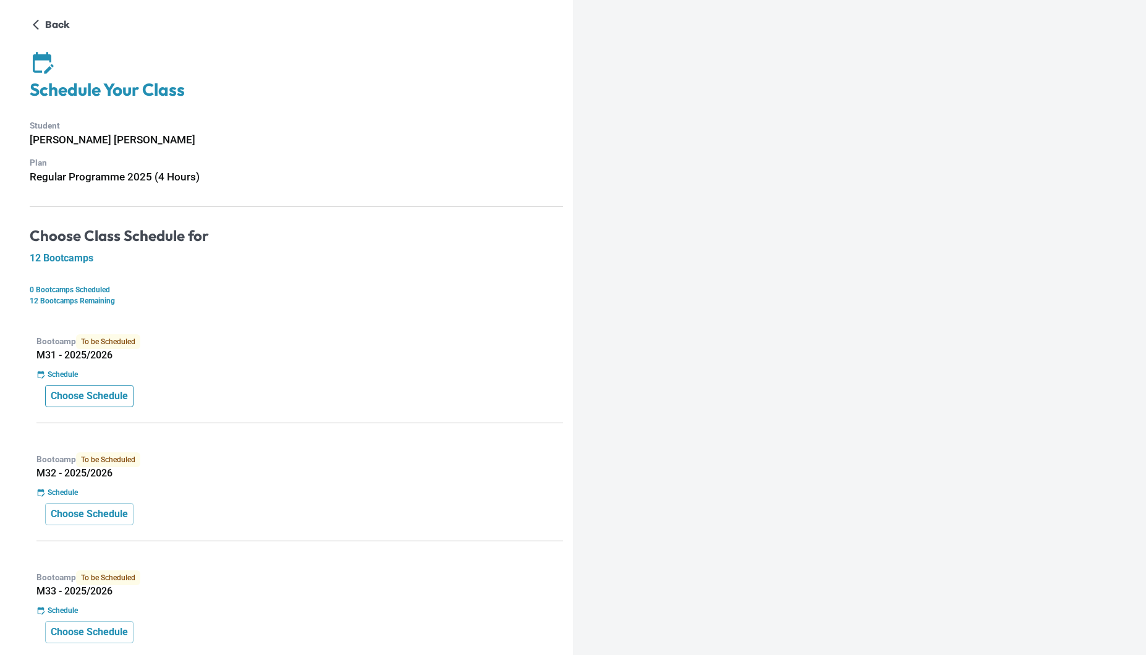
click at [105, 394] on p "Choose Schedule" at bounding box center [89, 396] width 77 height 15
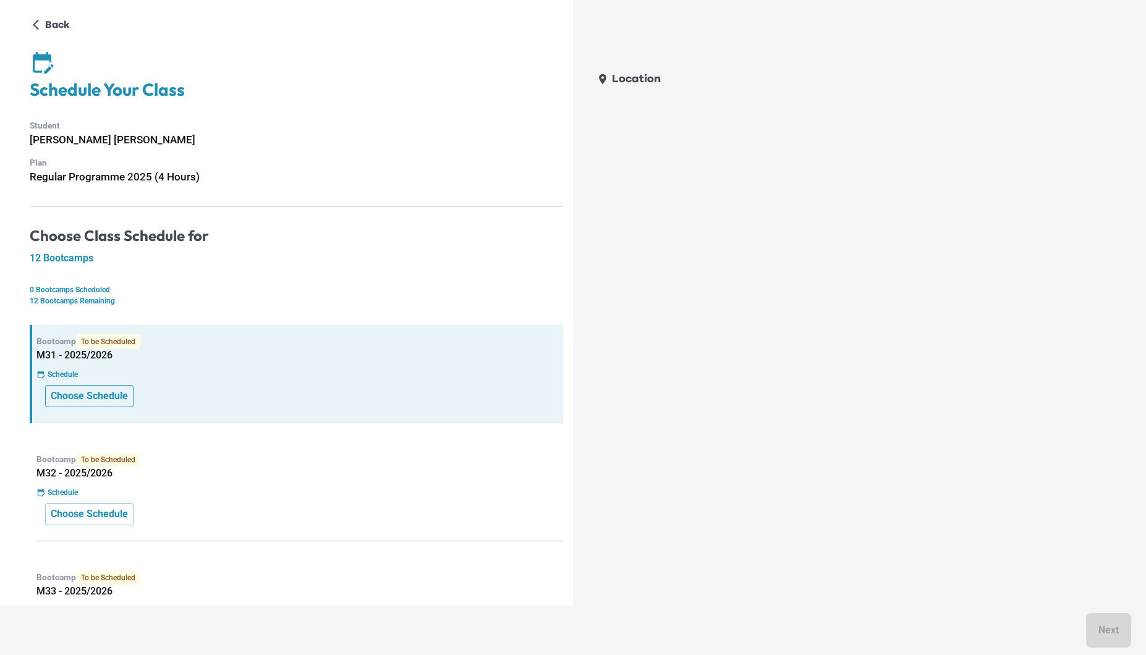
click at [122, 399] on p "Choose Schedule" at bounding box center [89, 396] width 77 height 15
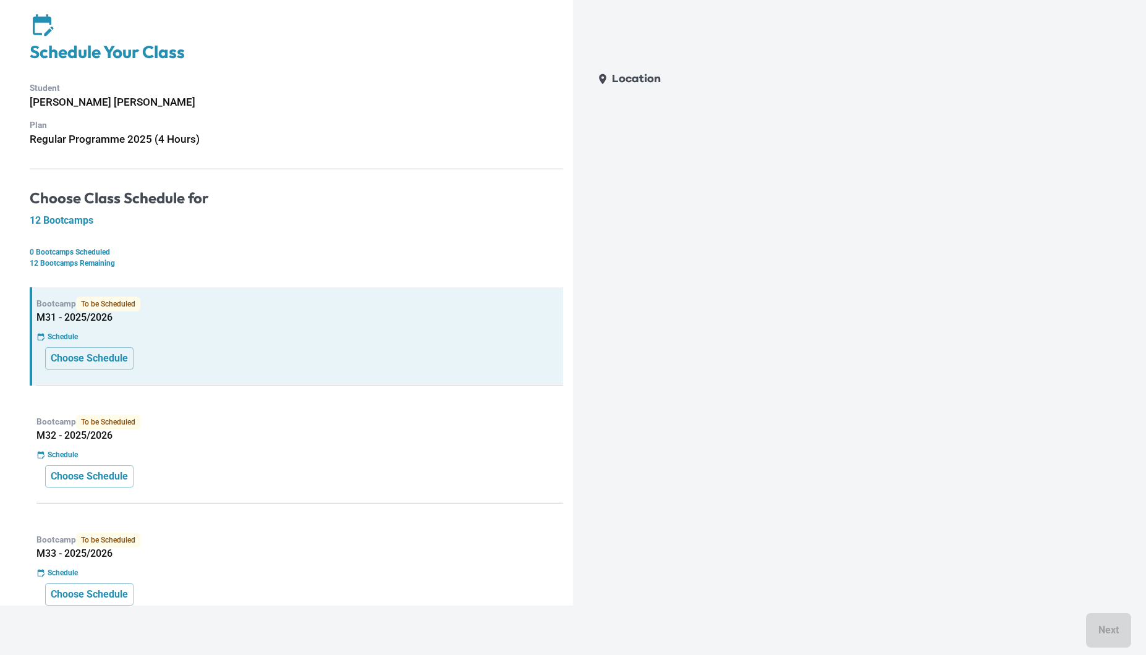
scroll to position [41, 0]
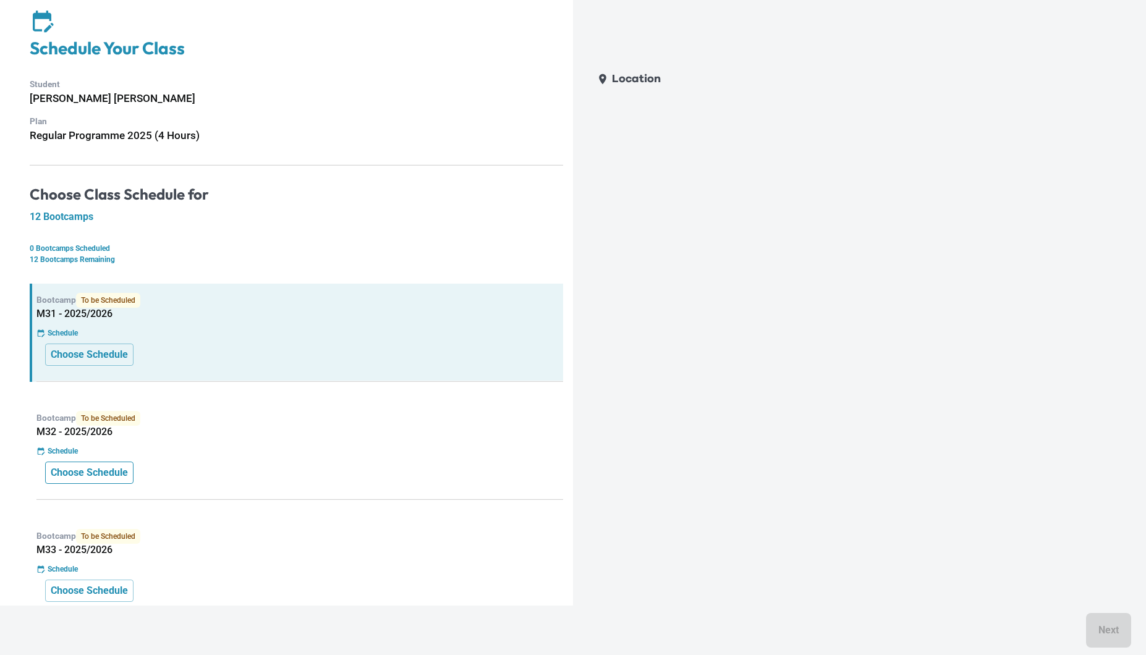
click at [122, 464] on button "Choose Schedule" at bounding box center [89, 473] width 88 height 22
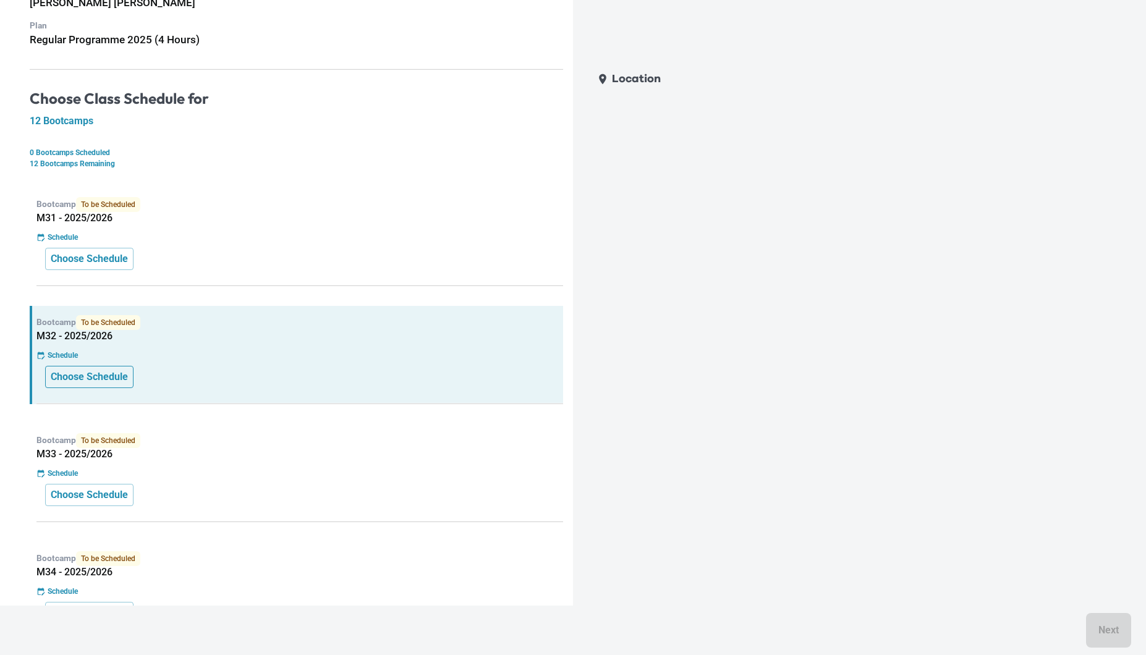
scroll to position [0, 0]
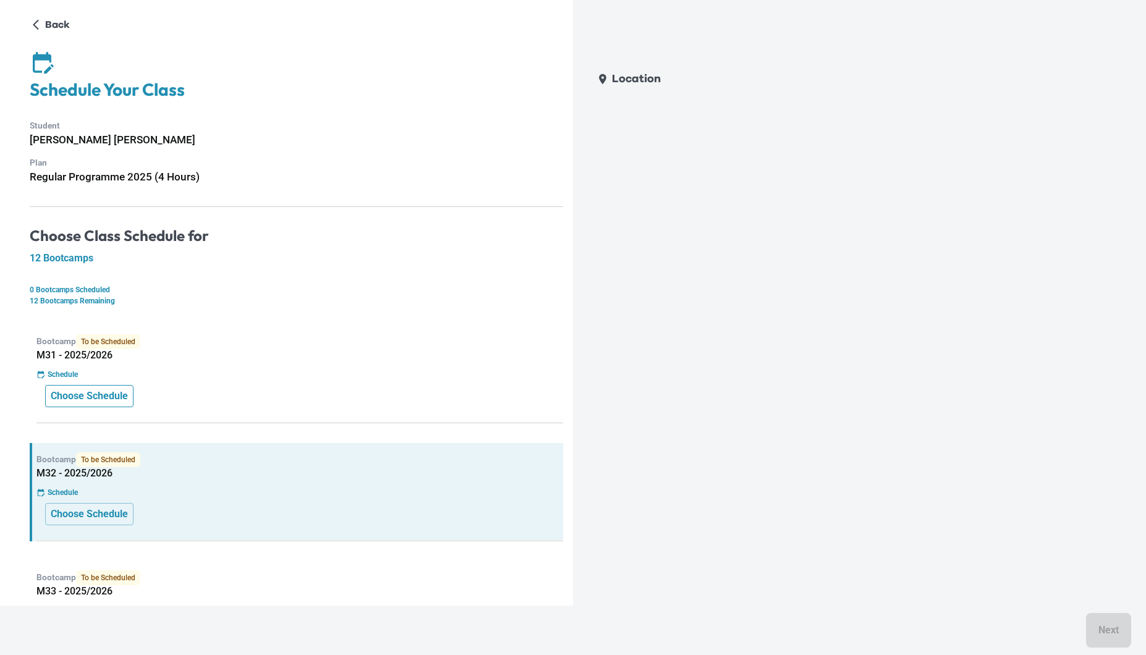
click at [104, 398] on p "Choose Schedule" at bounding box center [89, 396] width 77 height 15
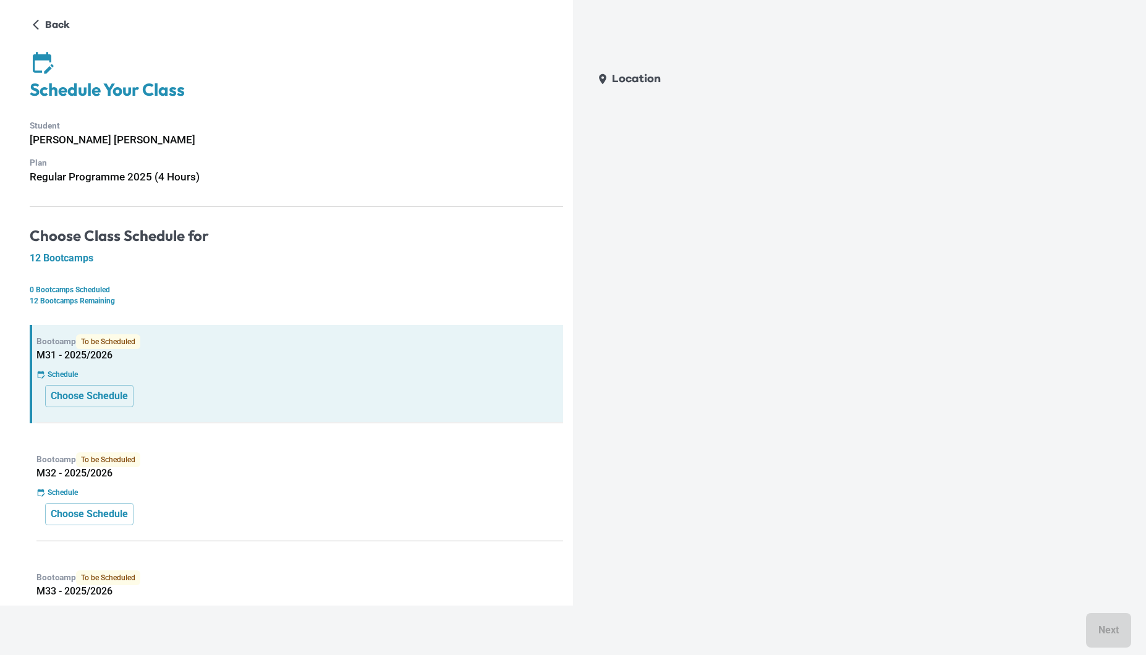
click at [87, 287] on p "0 Bootcamps Scheduled" at bounding box center [297, 289] width 534 height 11
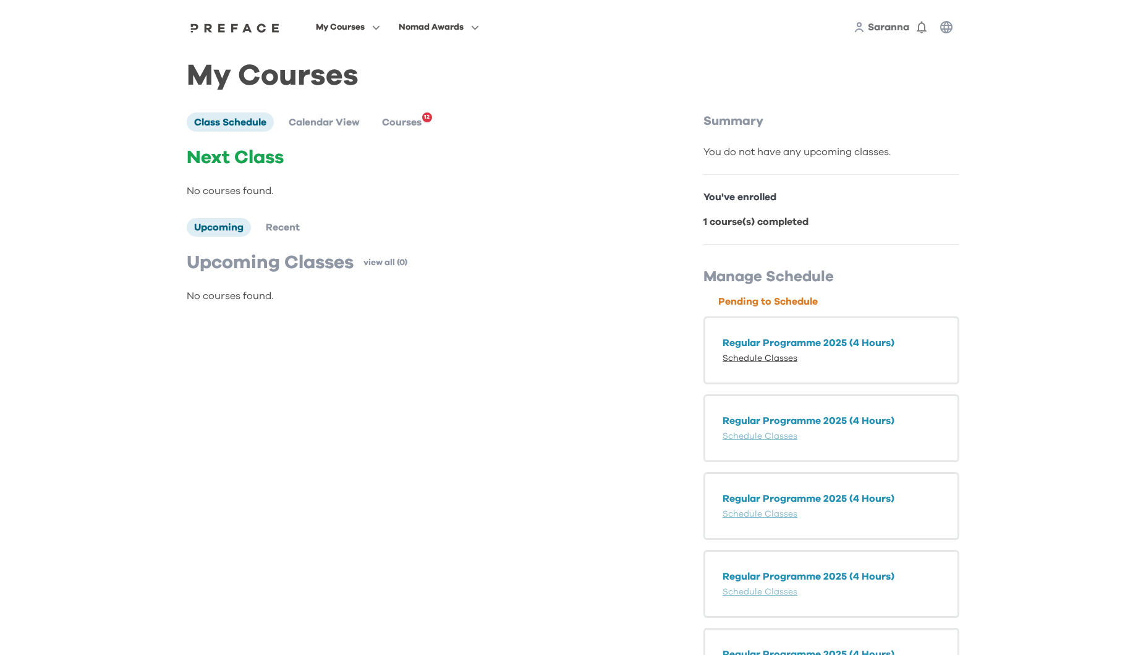
click at [779, 355] on link "Schedule Classes" at bounding box center [760, 358] width 75 height 9
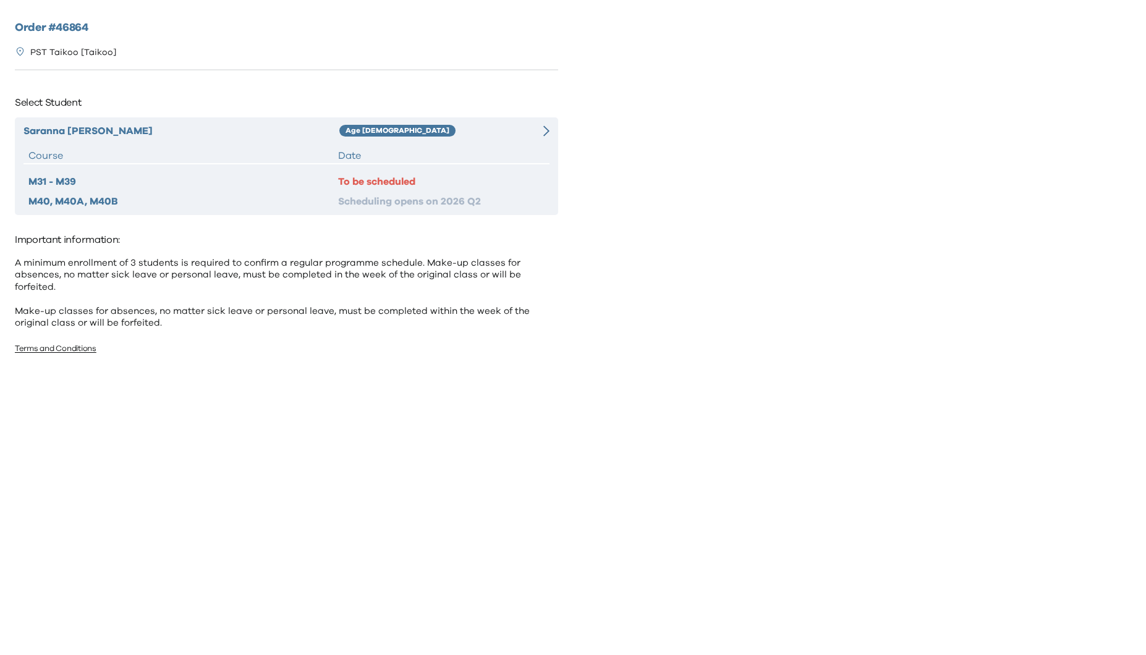
click at [513, 137] on div "Age [DEMOGRAPHIC_DATA]" at bounding box center [431, 131] width 184 height 15
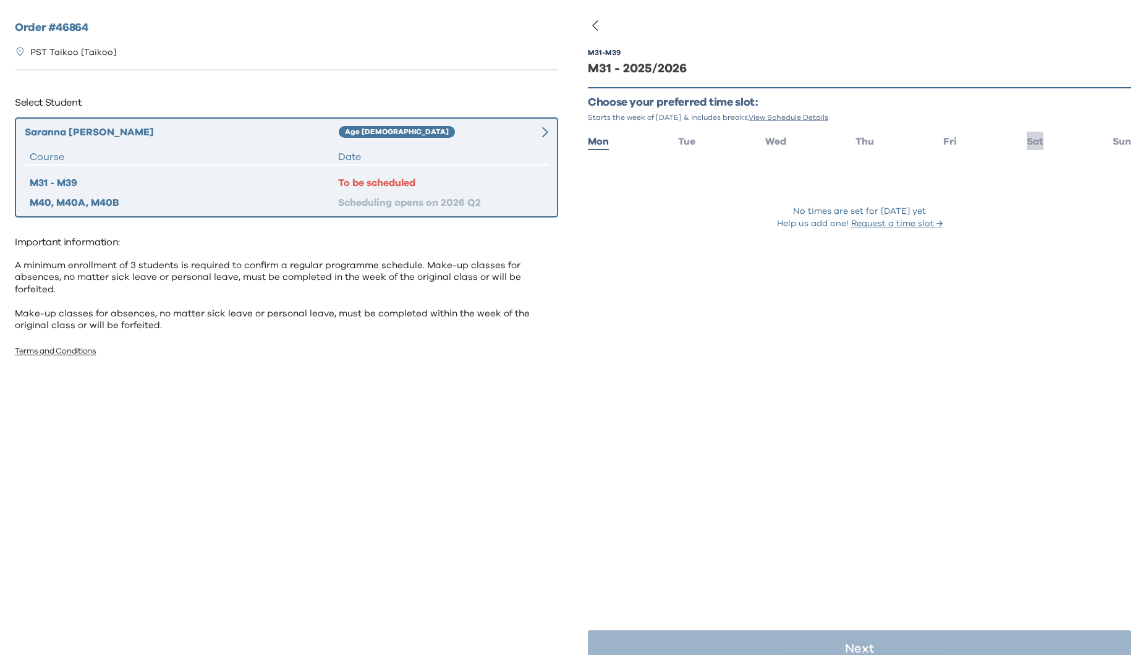
click at [1029, 143] on span "Sat" at bounding box center [1035, 142] width 17 height 10
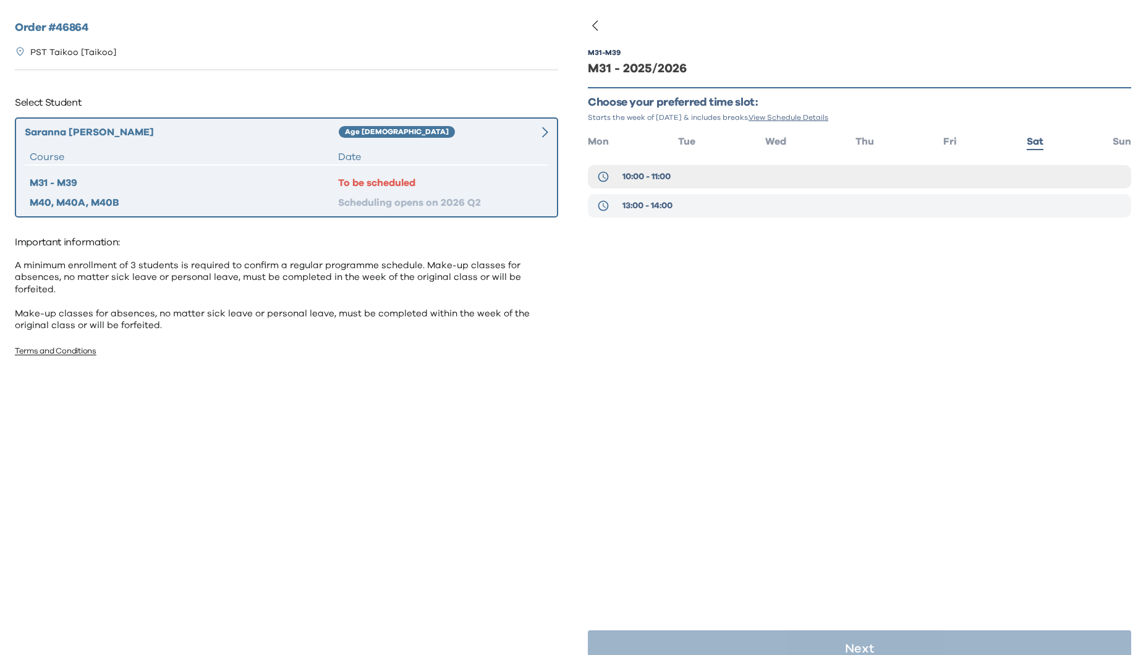
click at [686, 198] on button "13:00 - 14:00" at bounding box center [859, 205] width 543 height 23
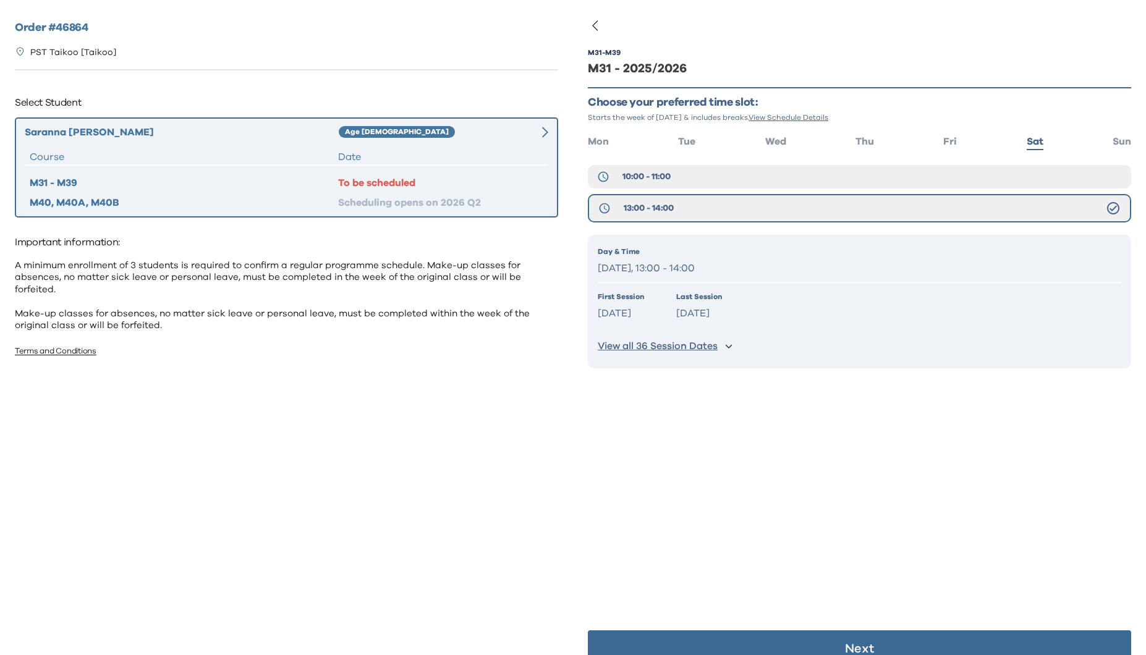
scroll to position [24, 0]
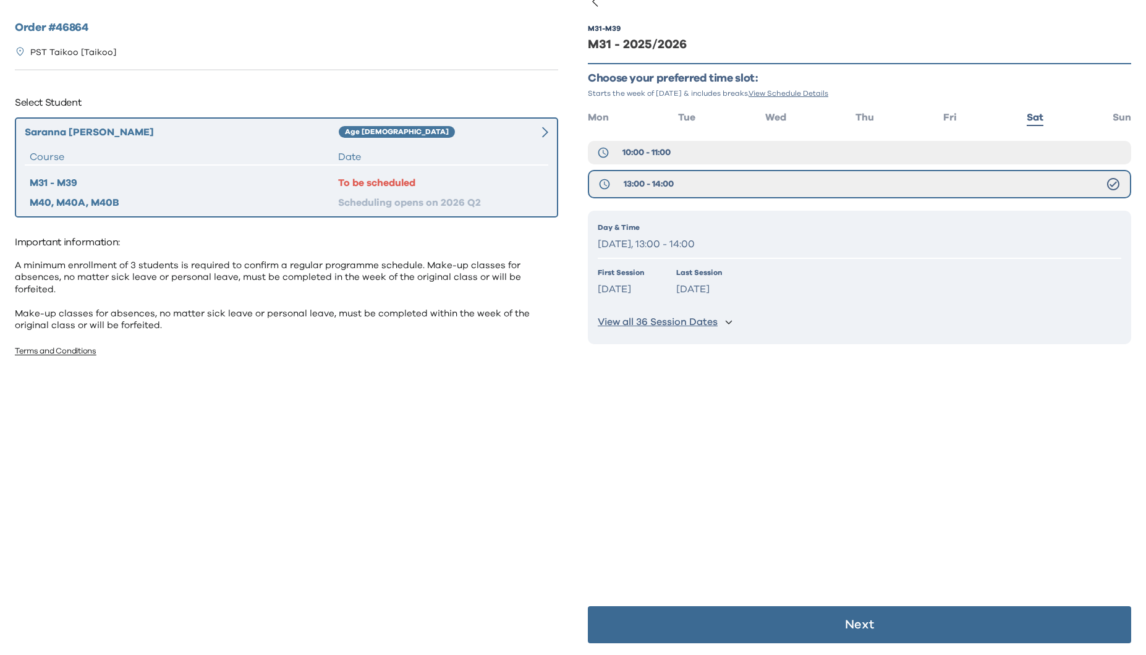
click at [699, 323] on p "View all 36 Session Dates" at bounding box center [658, 322] width 120 height 13
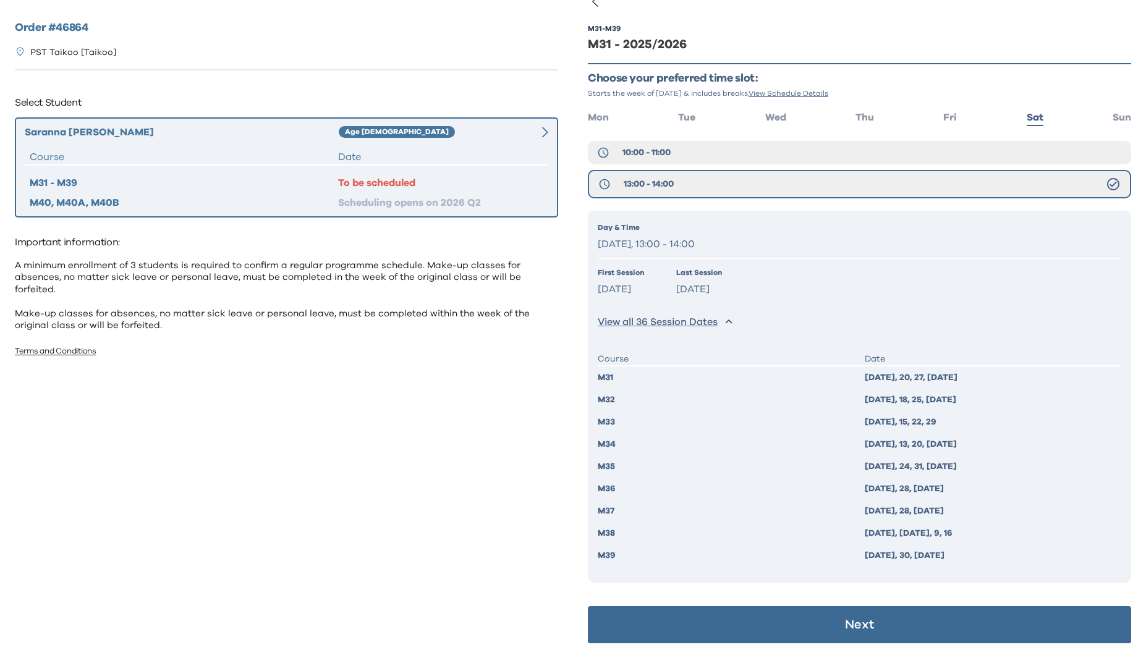
click at [869, 619] on p "Next" at bounding box center [859, 625] width 29 height 12
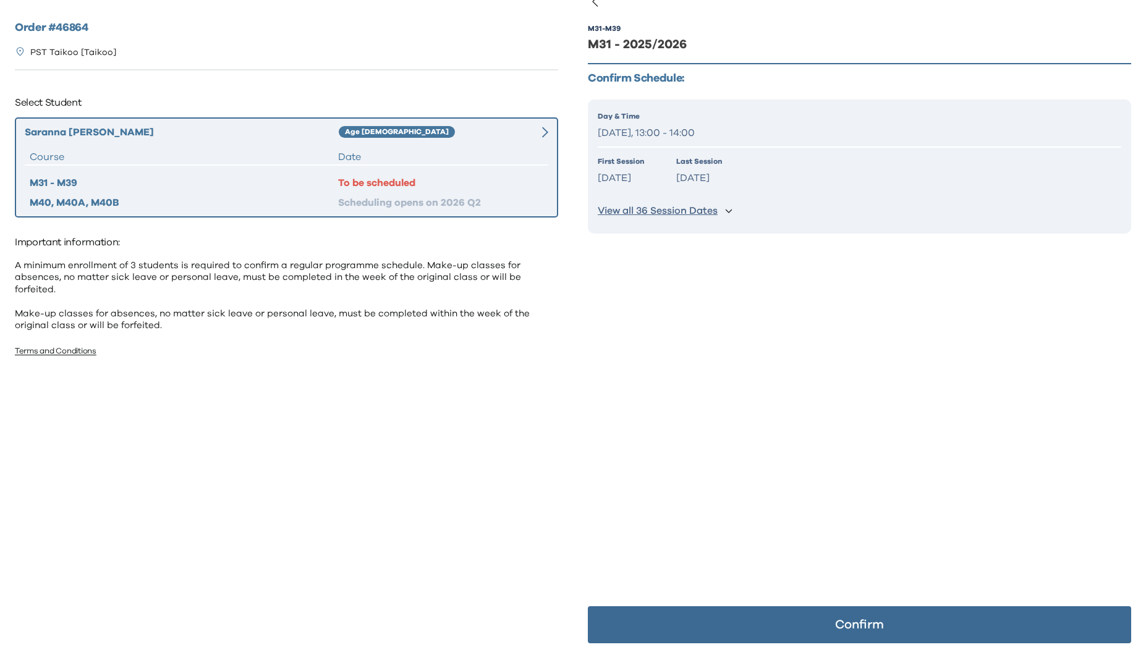
click at [821, 615] on button "Confirm" at bounding box center [859, 625] width 543 height 37
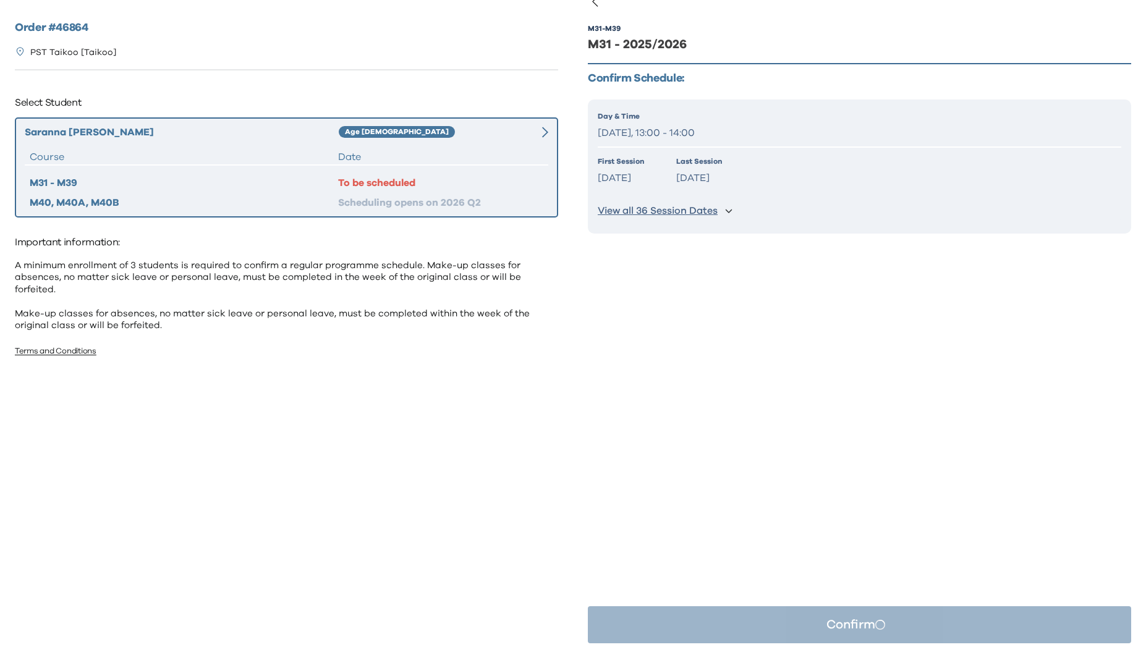
scroll to position [0, 0]
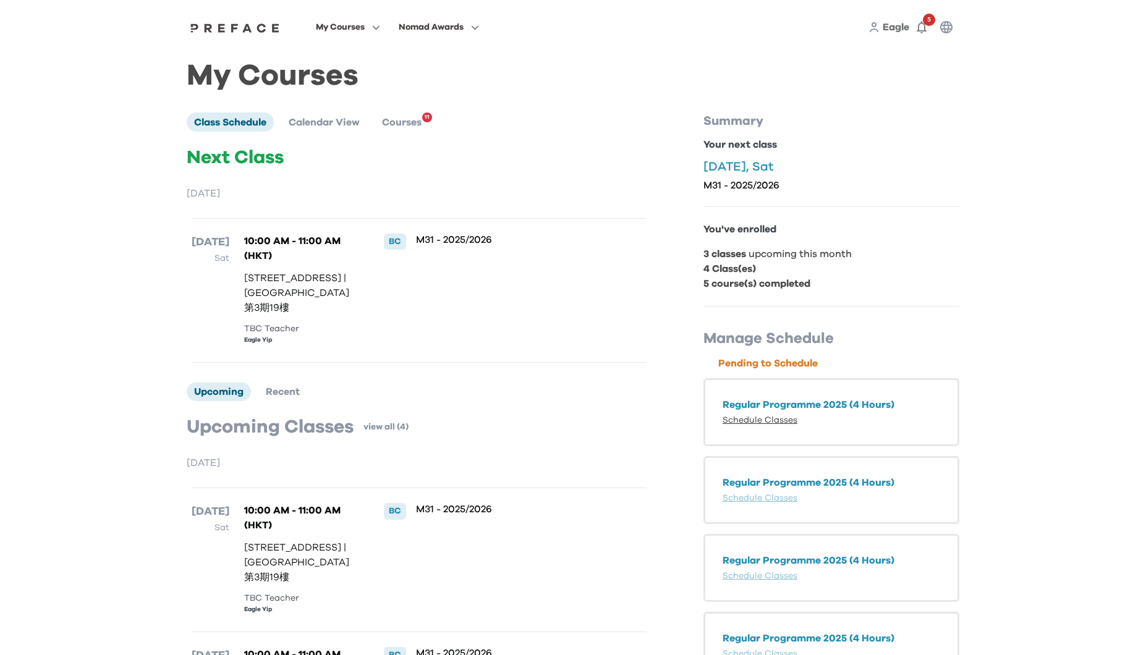
click at [785, 418] on link "Schedule Classes" at bounding box center [760, 420] width 75 height 9
click at [783, 421] on link "Schedule Classes" at bounding box center [760, 420] width 75 height 9
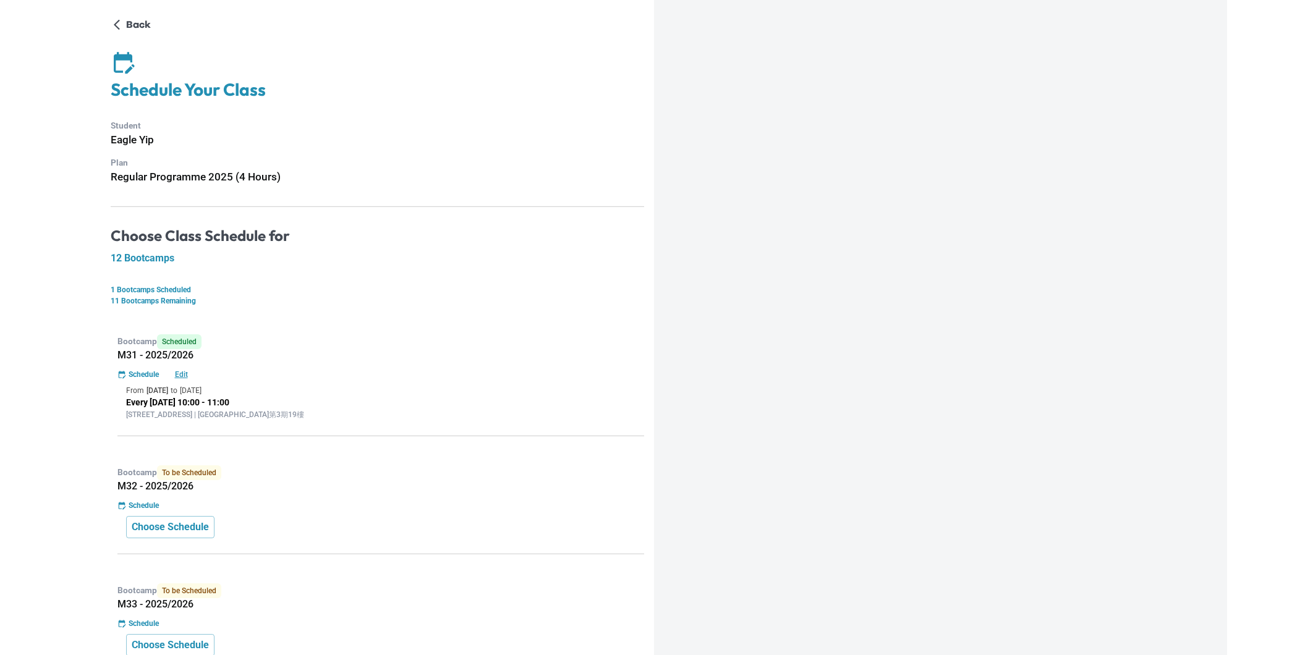
scroll to position [56, 0]
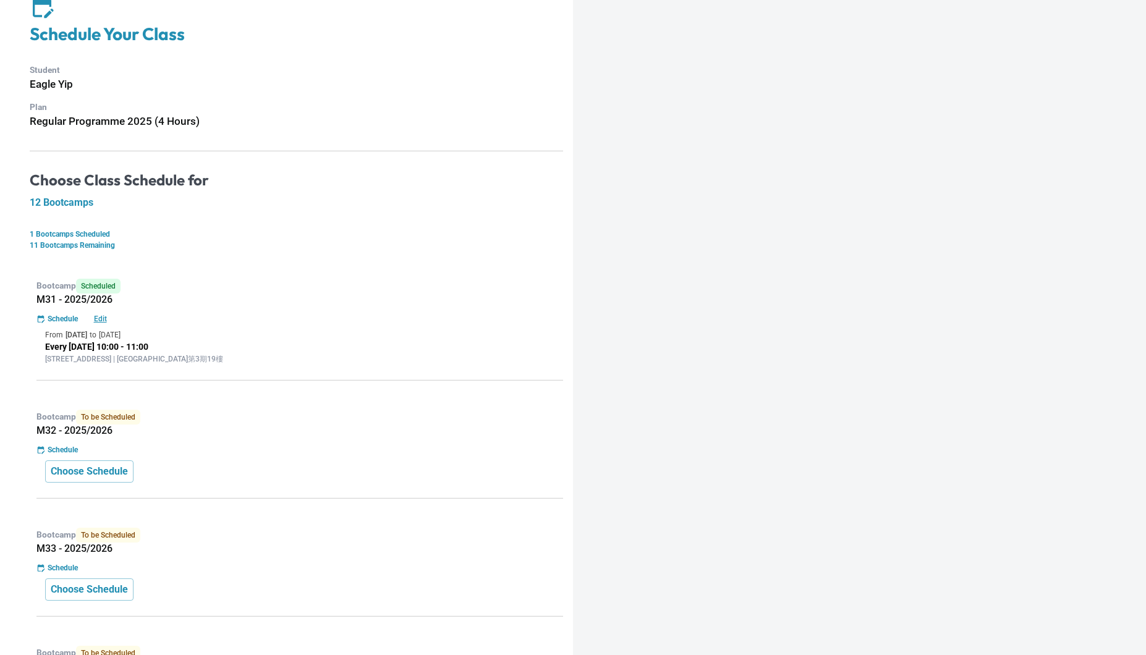
click at [163, 344] on p "Every [DATE] 10:00 - 11:00" at bounding box center [299, 347] width 509 height 13
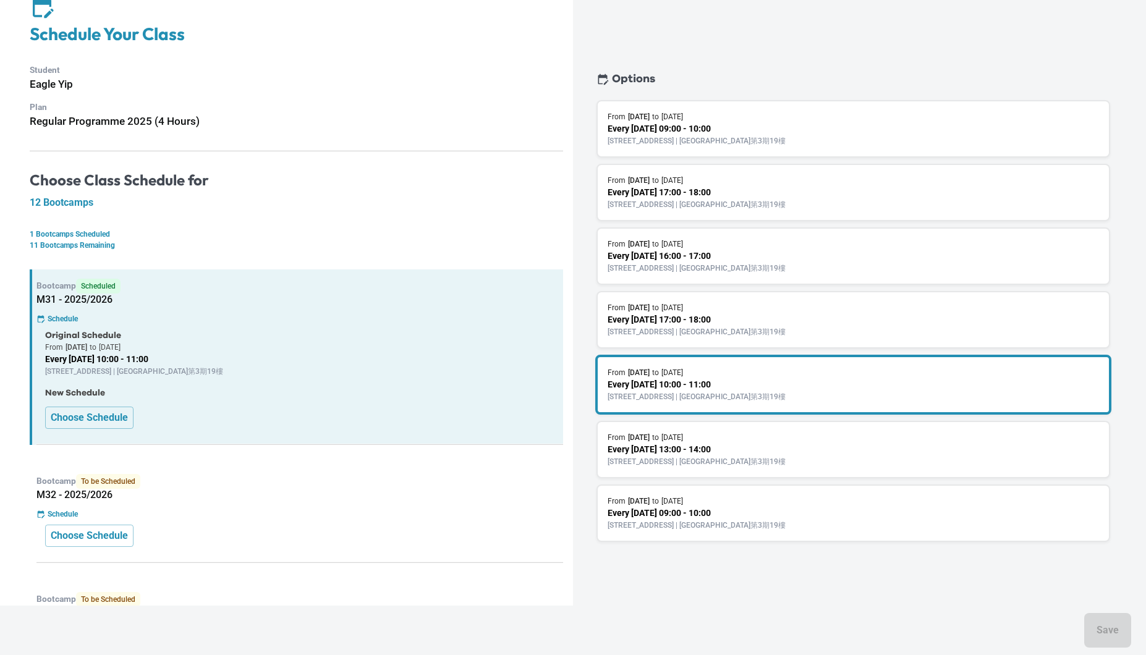
click at [803, 458] on p "[STREET_ADDRESS] | [GEOGRAPHIC_DATA]第3期19樓" at bounding box center [854, 461] width 492 height 11
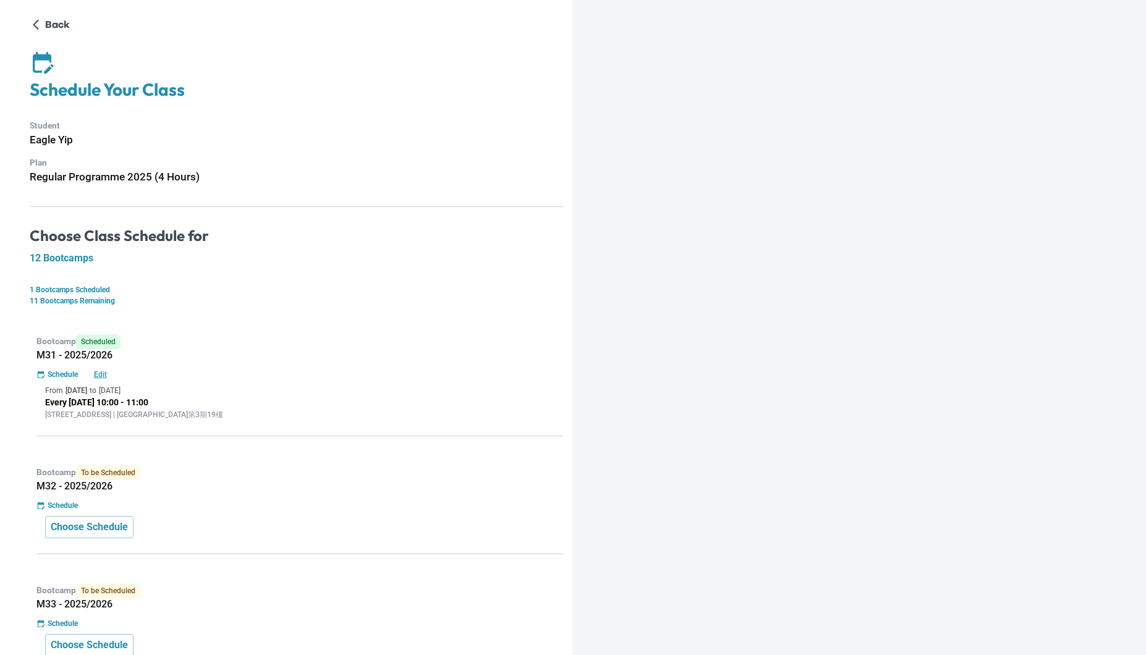
click at [121, 391] on p "[DATE]" at bounding box center [110, 390] width 22 height 11
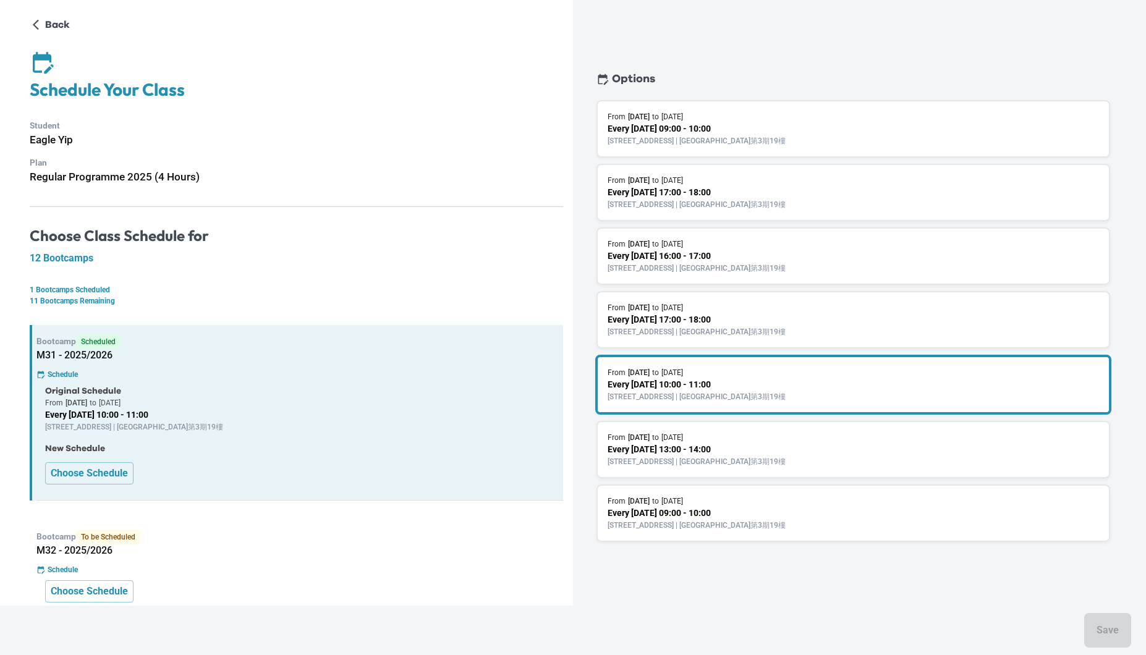
click at [792, 450] on p "Every [DATE] 13:00 - 14:00" at bounding box center [854, 449] width 492 height 13
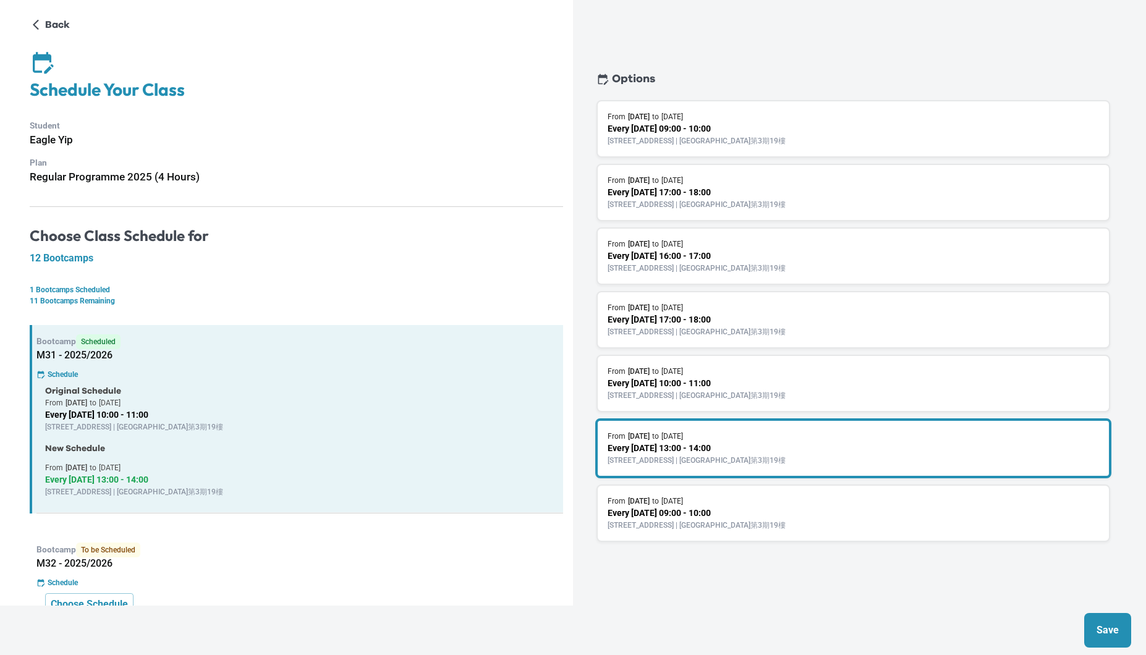
scroll to position [88, 0]
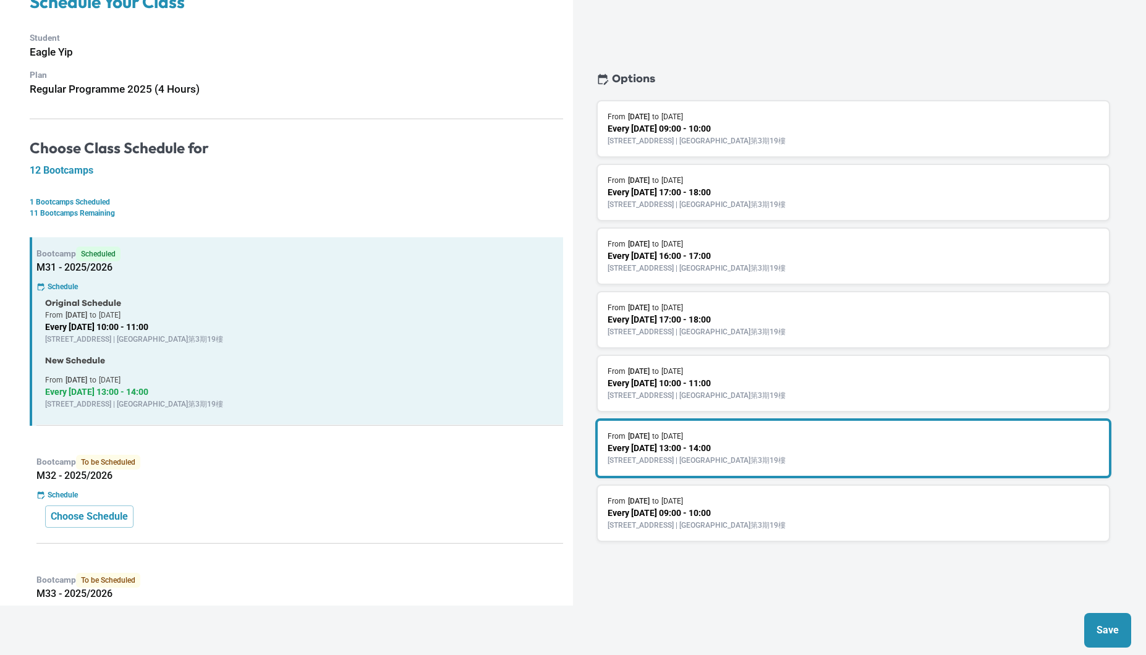
click at [1115, 634] on p "Save" at bounding box center [1108, 630] width 22 height 15
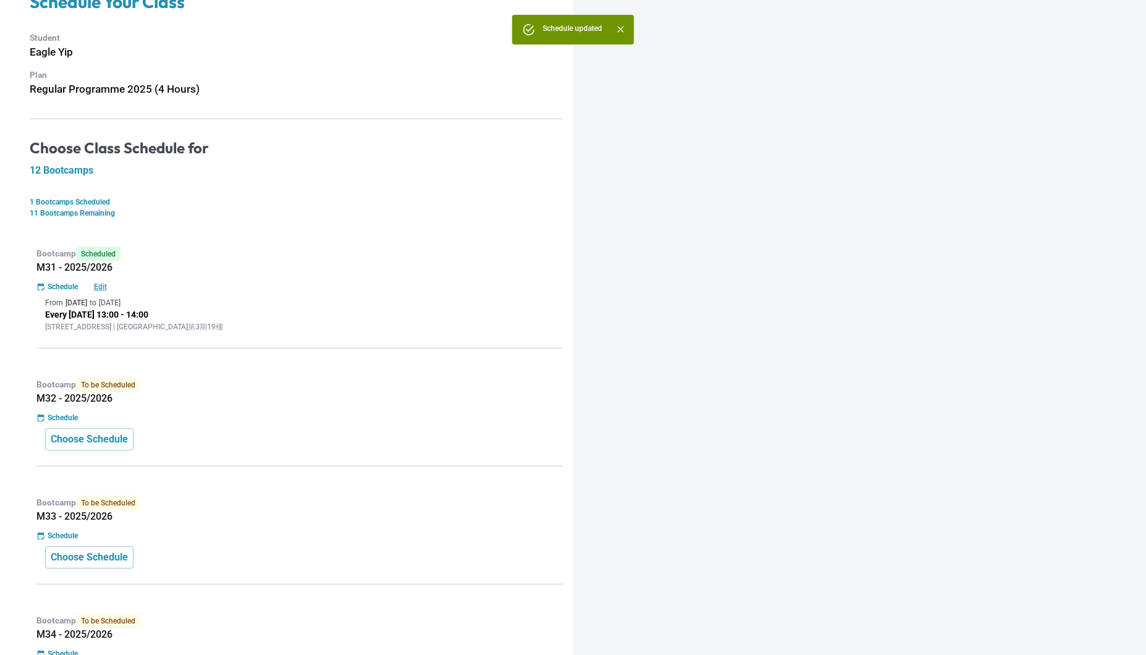
click at [139, 415] on div "Schedule" at bounding box center [299, 417] width 527 height 11
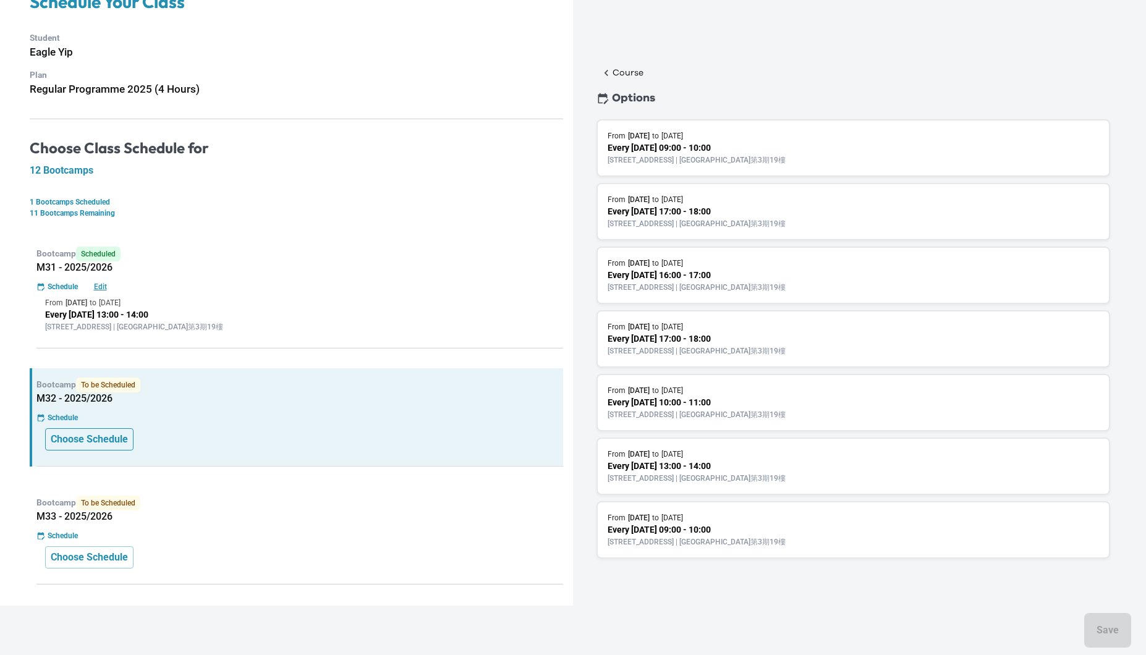
click at [108, 445] on p "Choose Schedule" at bounding box center [89, 439] width 77 height 15
click at [769, 460] on p "Every [DATE] 13:00 - 14:00" at bounding box center [854, 466] width 492 height 13
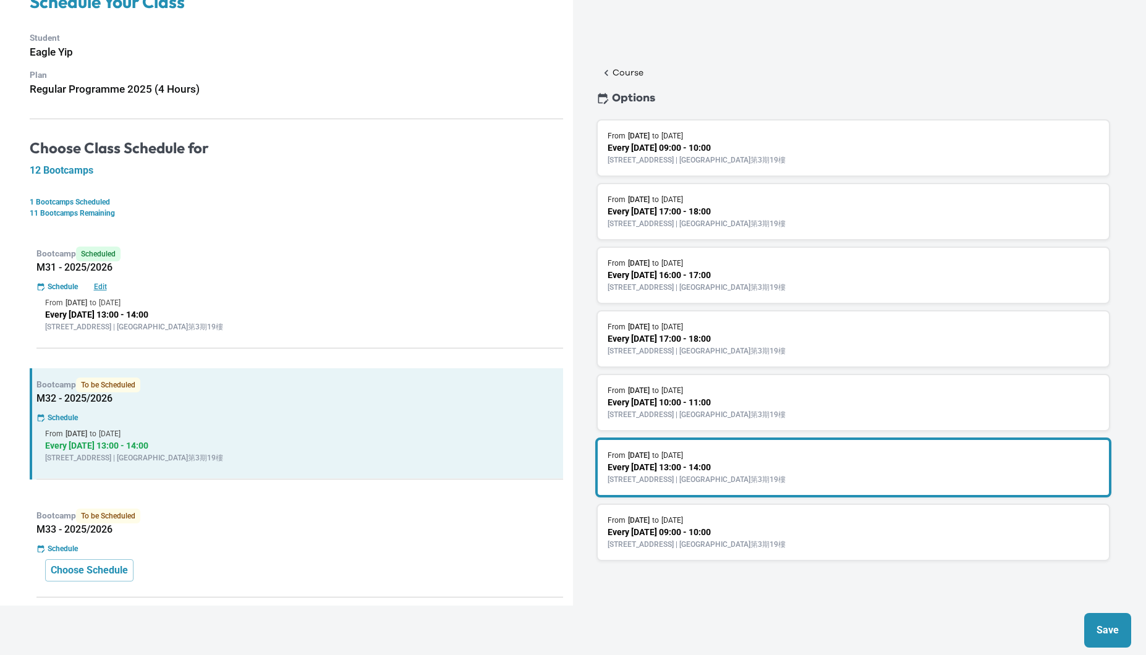
click at [1098, 626] on p "Save" at bounding box center [1108, 630] width 22 height 15
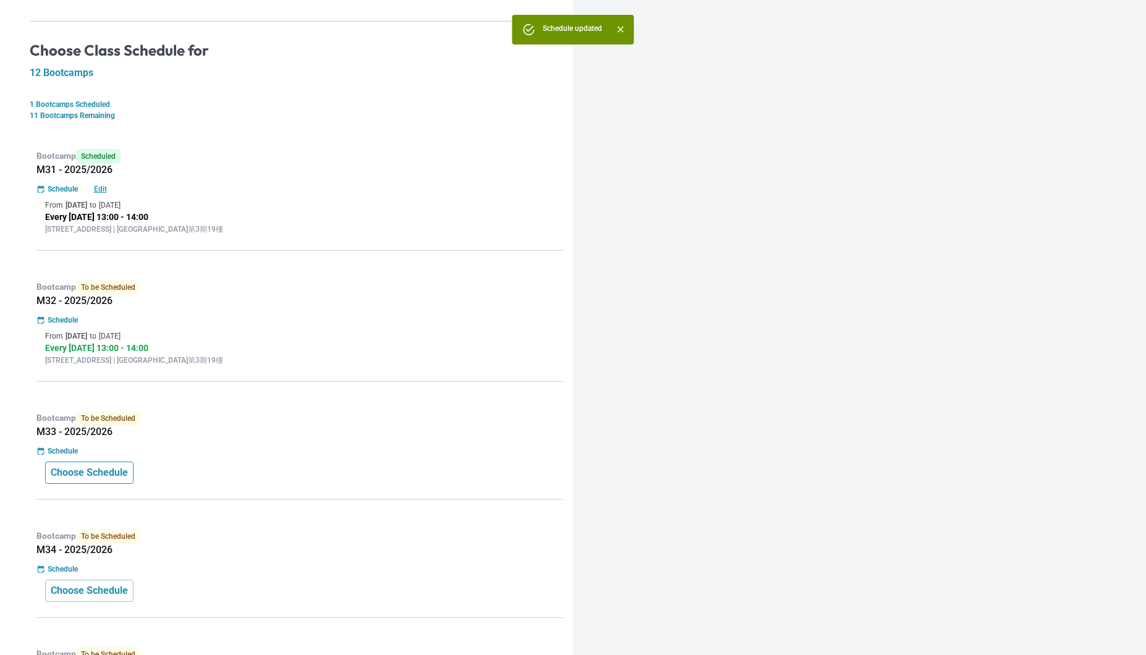
click at [120, 469] on p "Choose Schedule" at bounding box center [89, 473] width 77 height 15
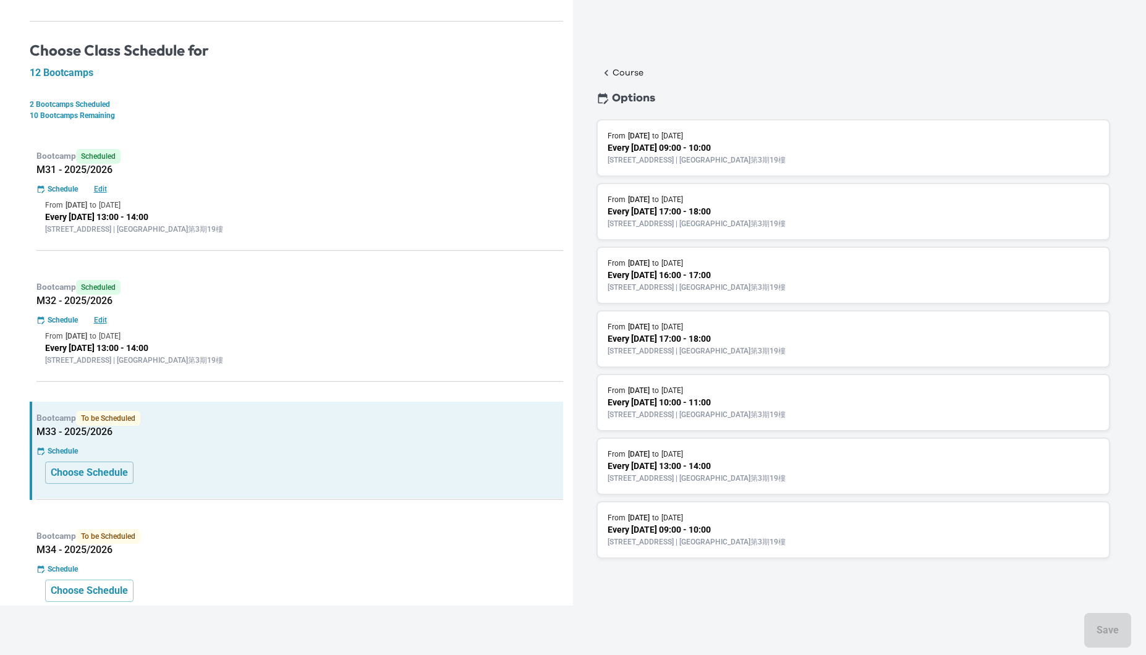
click at [737, 456] on div "From [DATE] to [DATE]" at bounding box center [854, 454] width 492 height 11
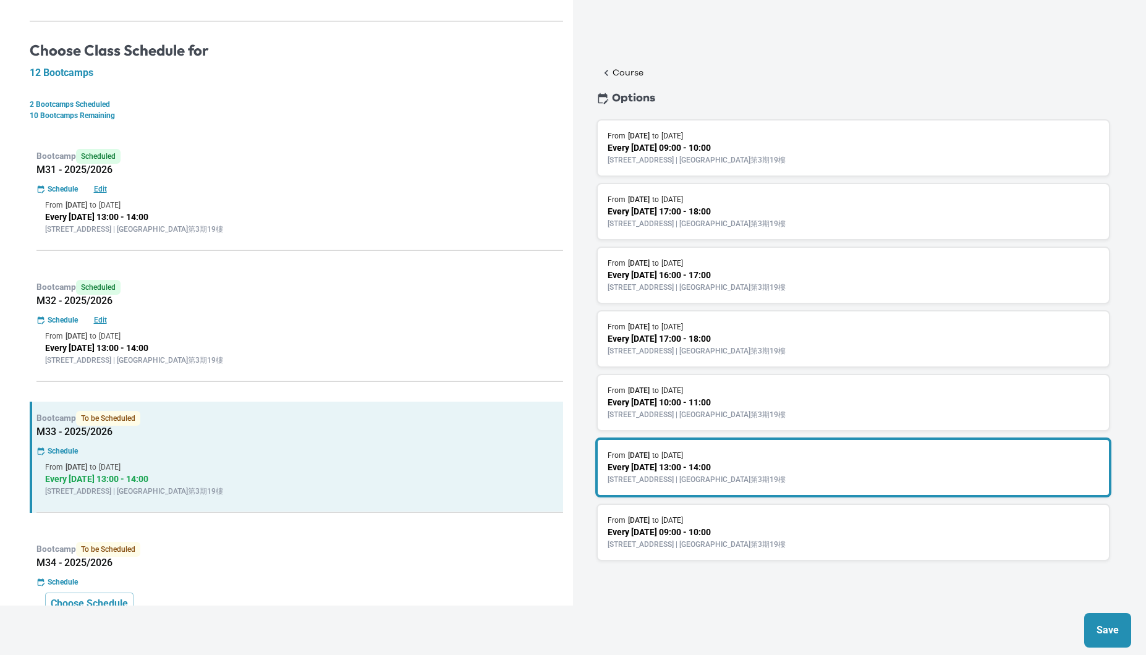
click at [1133, 637] on div "Save" at bounding box center [573, 630] width 1146 height 49
click at [1110, 633] on p "Save" at bounding box center [1108, 630] width 22 height 15
click at [284, 551] on p "Bootcamp To be Scheduled" at bounding box center [299, 549] width 527 height 15
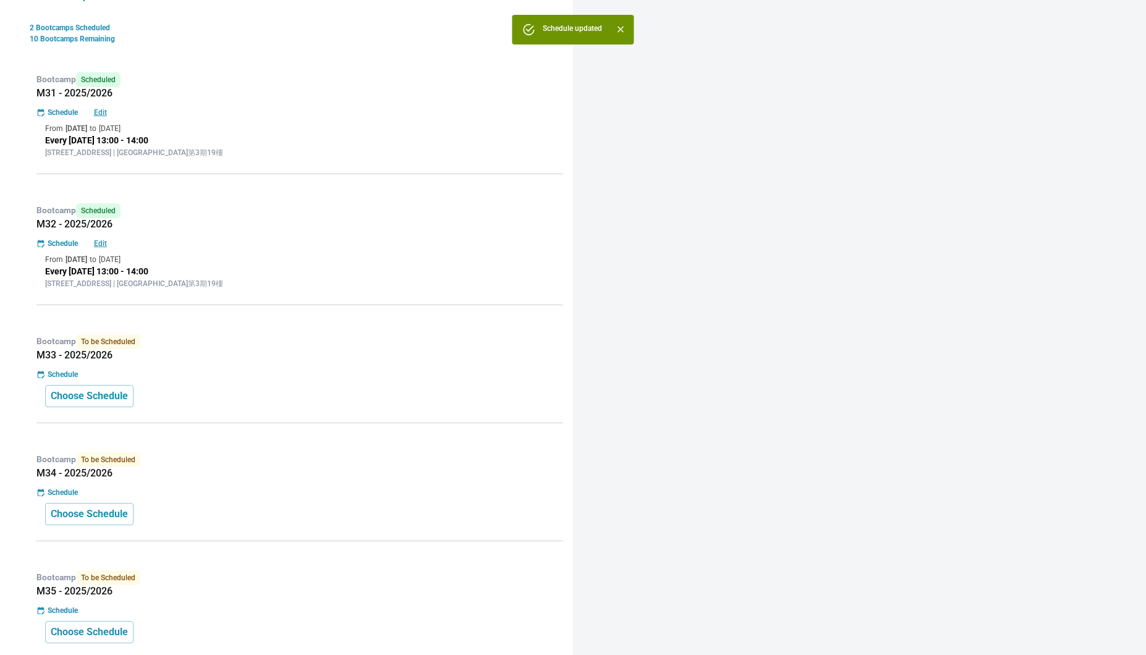
scroll to position [288, 0]
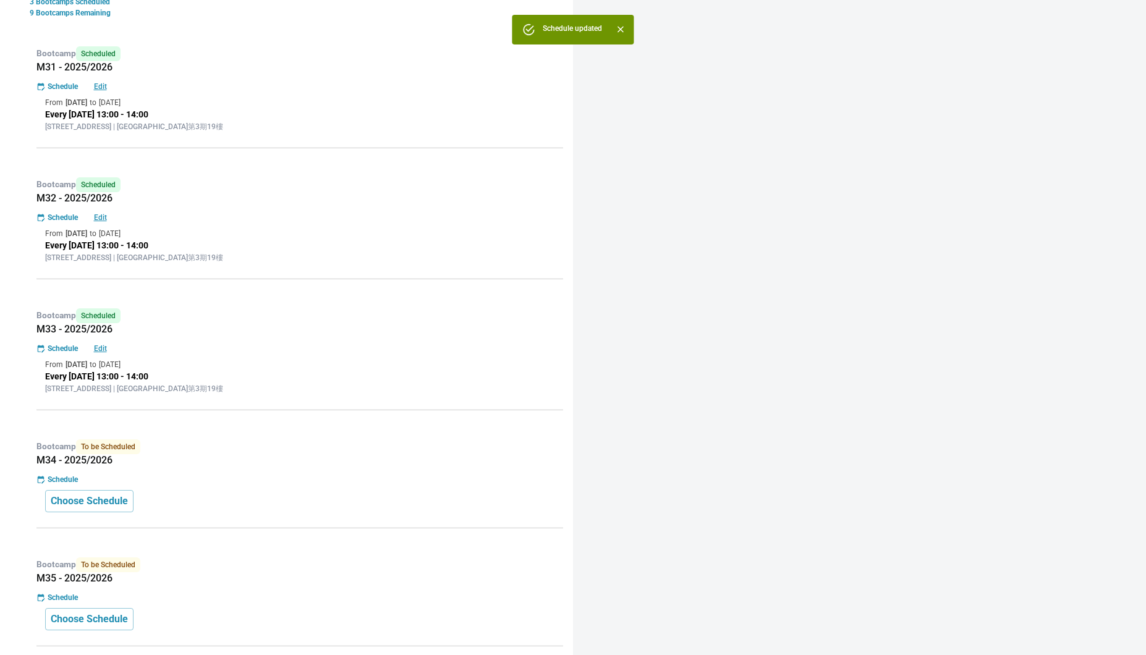
click at [406, 470] on div "Bootcamp To be Scheduled M34 - 2025/2026 Schedule Choose Schedule" at bounding box center [297, 479] width 534 height 98
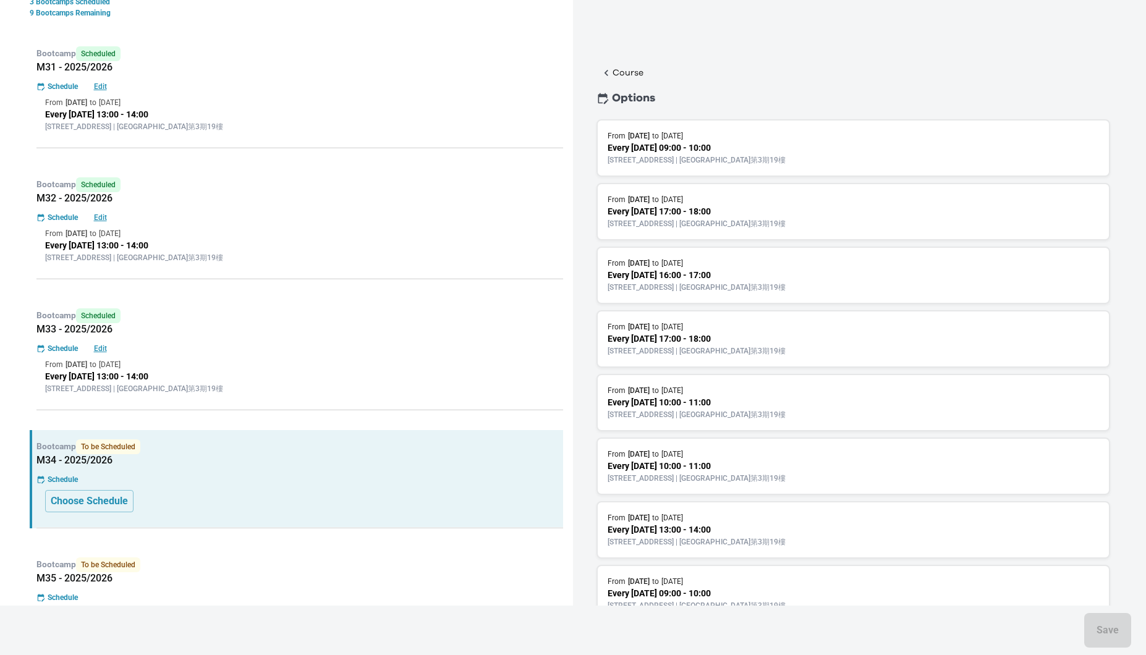
click at [730, 519] on div "From [DATE] to [DATE]" at bounding box center [854, 518] width 492 height 11
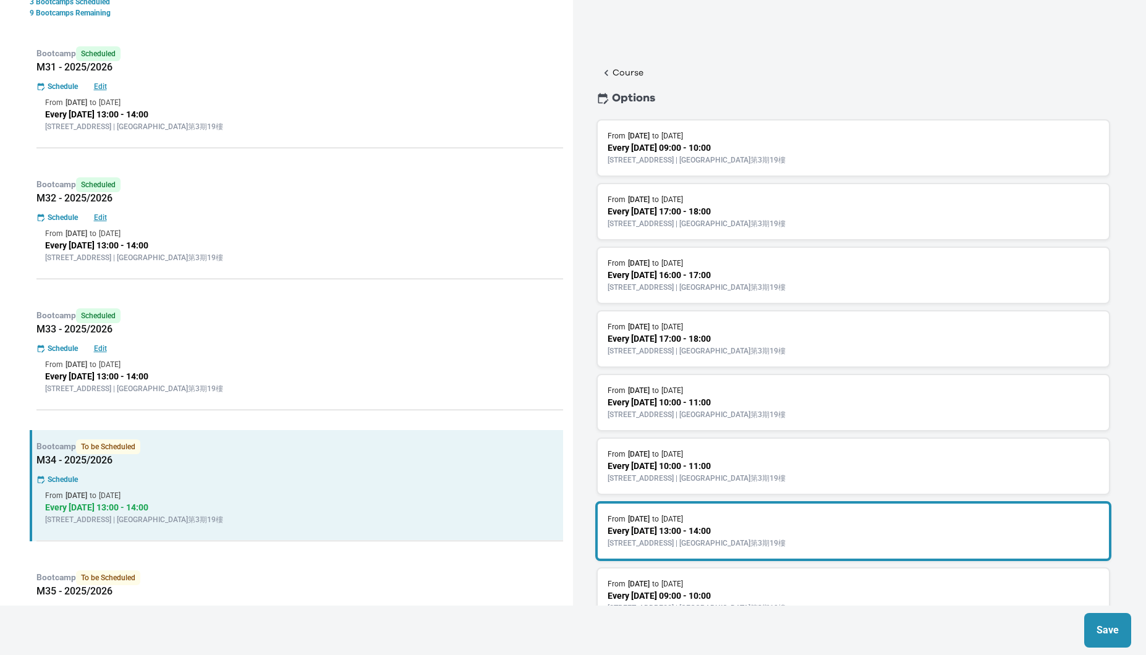
click at [1124, 632] on button "Save" at bounding box center [1108, 630] width 47 height 35
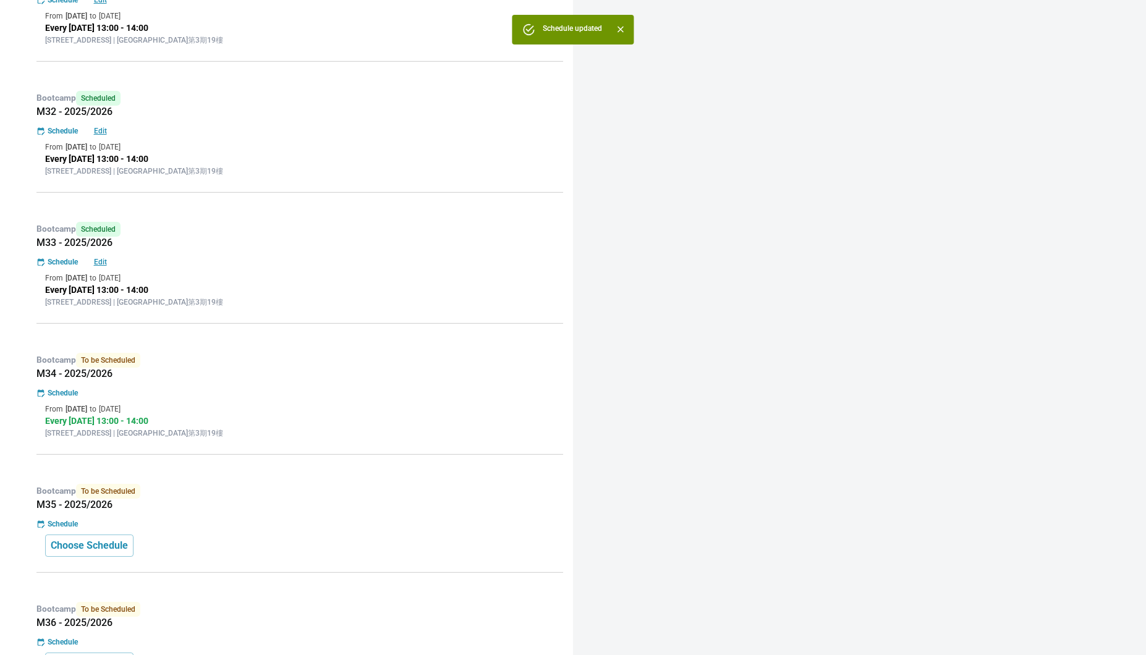
click at [327, 531] on div "Bootcamp To be Scheduled M35 - 2025/2026 Schedule Choose Schedule" at bounding box center [297, 524] width 534 height 98
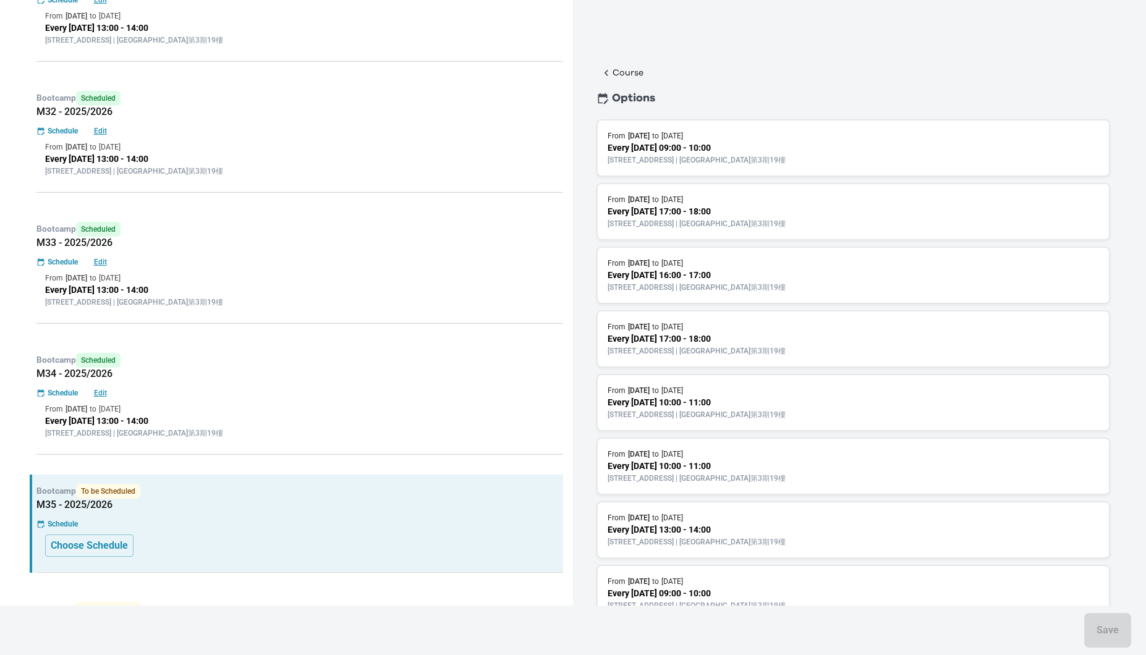
click at [785, 524] on p "Every [DATE] 13:00 - 14:00" at bounding box center [854, 530] width 492 height 13
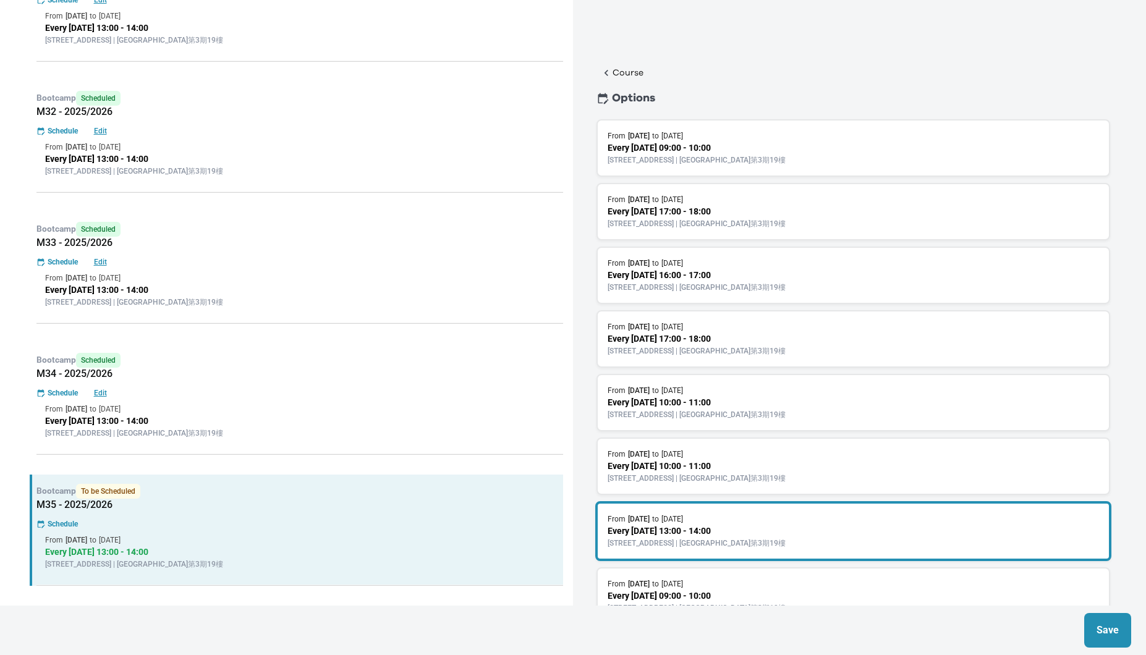
click at [1114, 620] on button "Save" at bounding box center [1108, 630] width 47 height 35
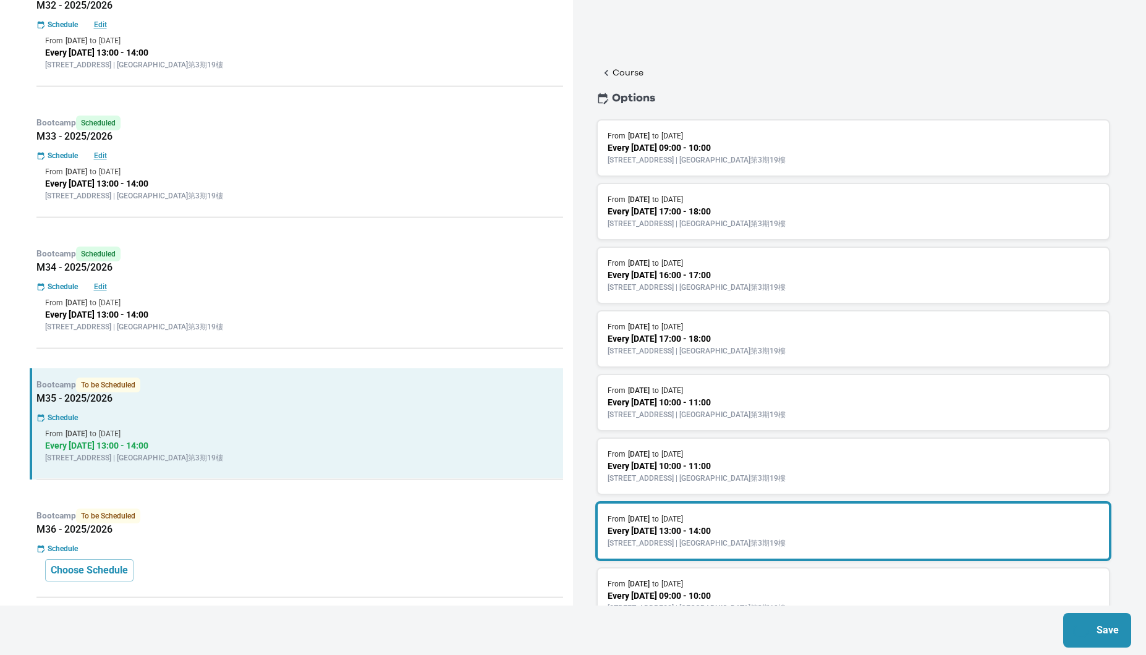
scroll to position [497, 0]
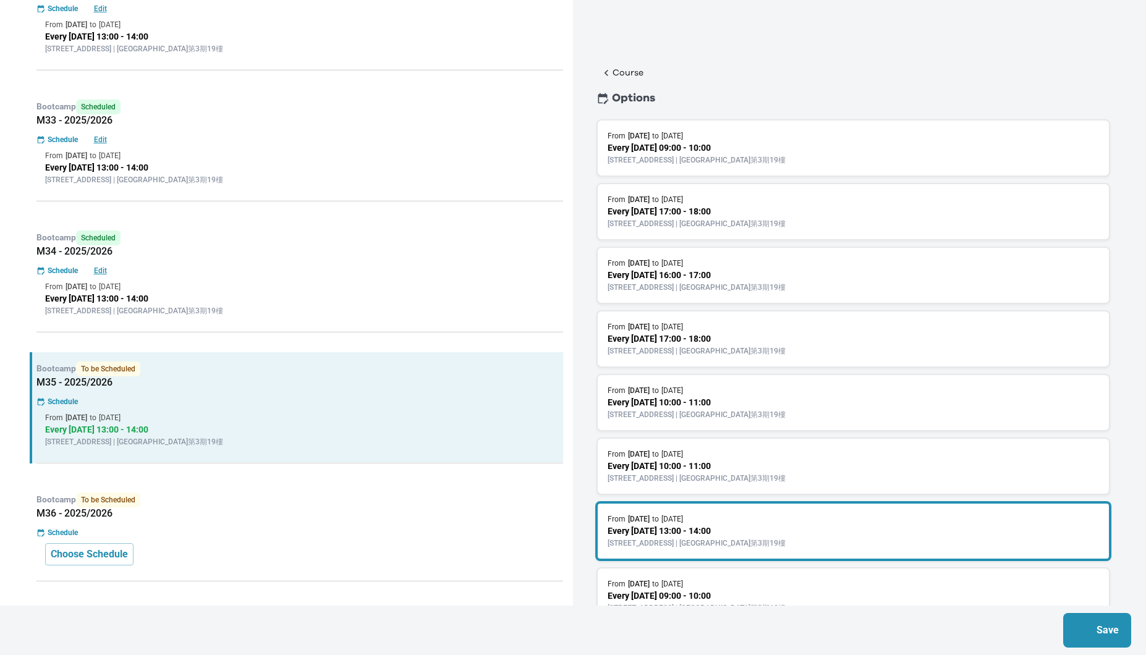
click at [386, 517] on h5 "M36 - 2025/2026" at bounding box center [299, 514] width 527 height 12
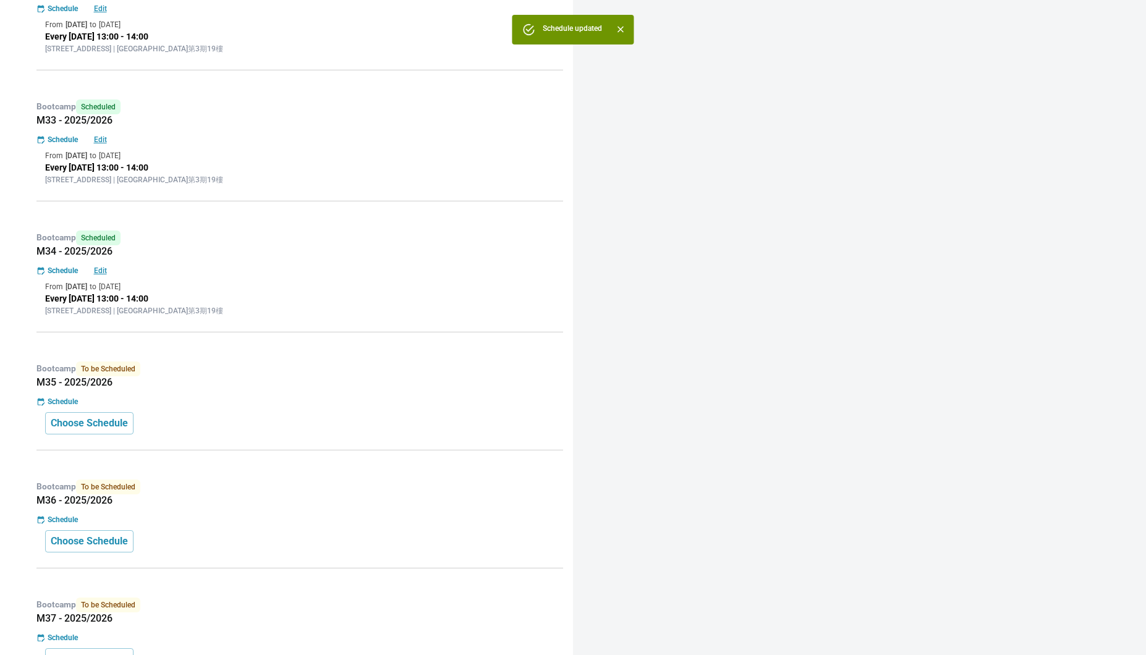
click at [386, 517] on div "Schedule" at bounding box center [299, 519] width 527 height 11
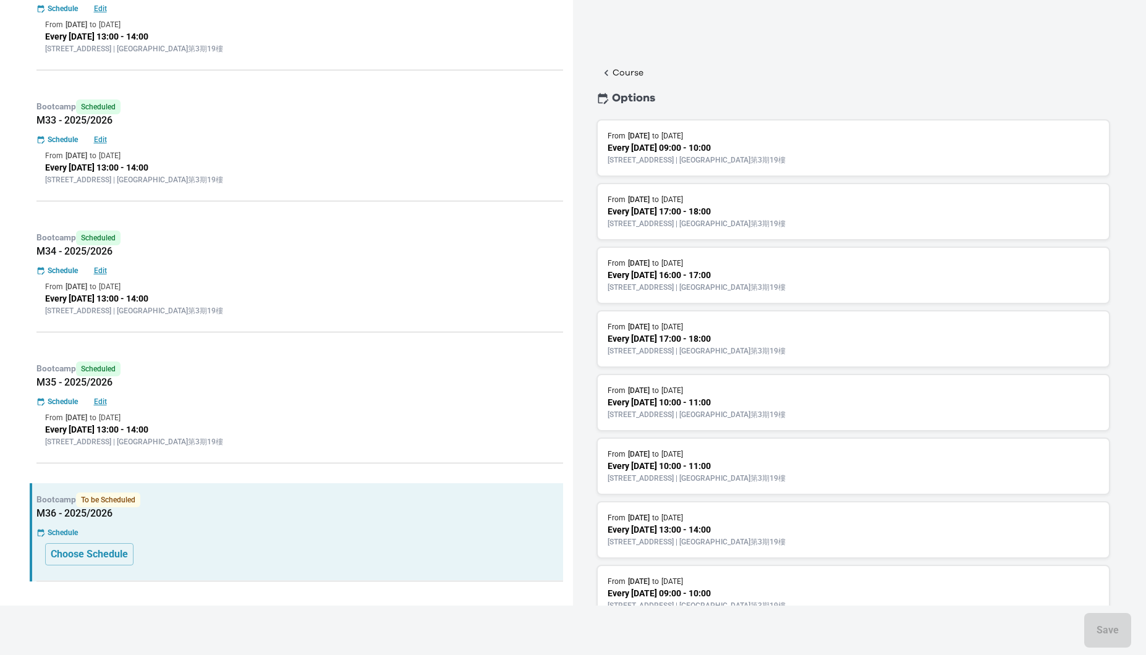
scroll to position [40, 0]
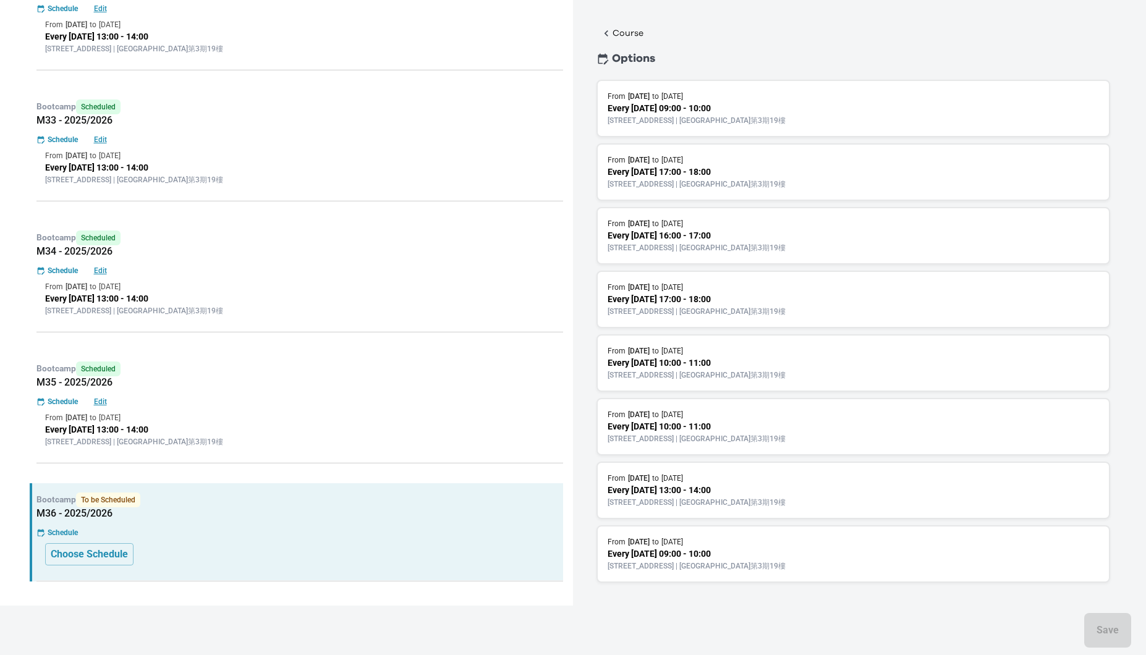
click at [847, 477] on div "From [DATE] to [DATE]" at bounding box center [854, 478] width 492 height 11
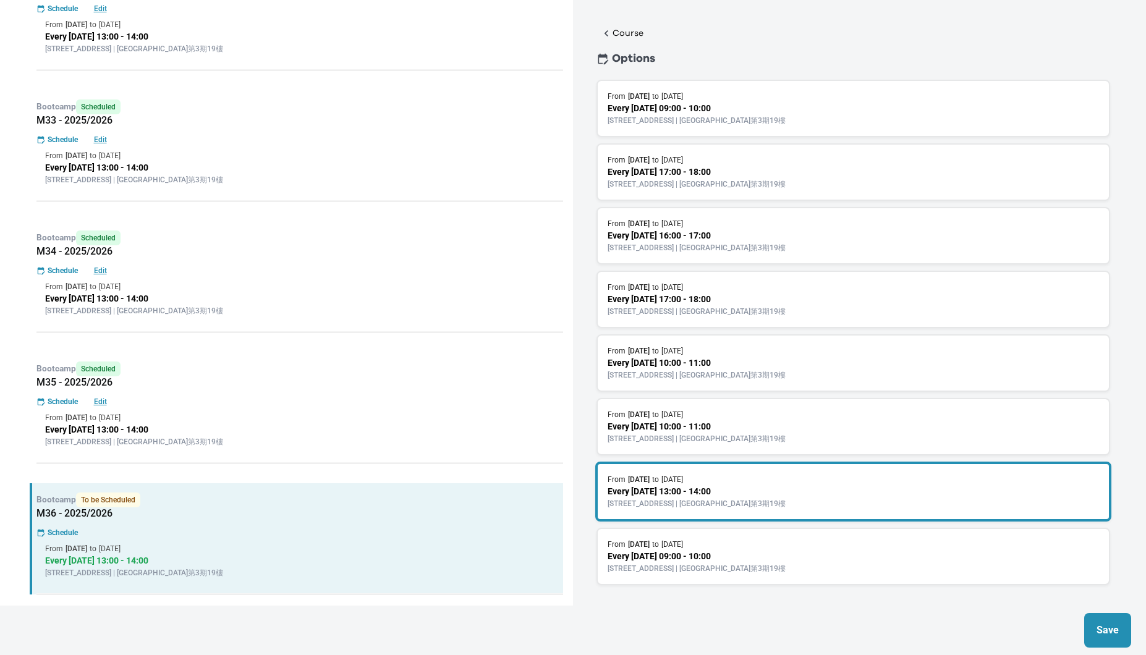
click at [1111, 620] on button "Save" at bounding box center [1108, 630] width 47 height 35
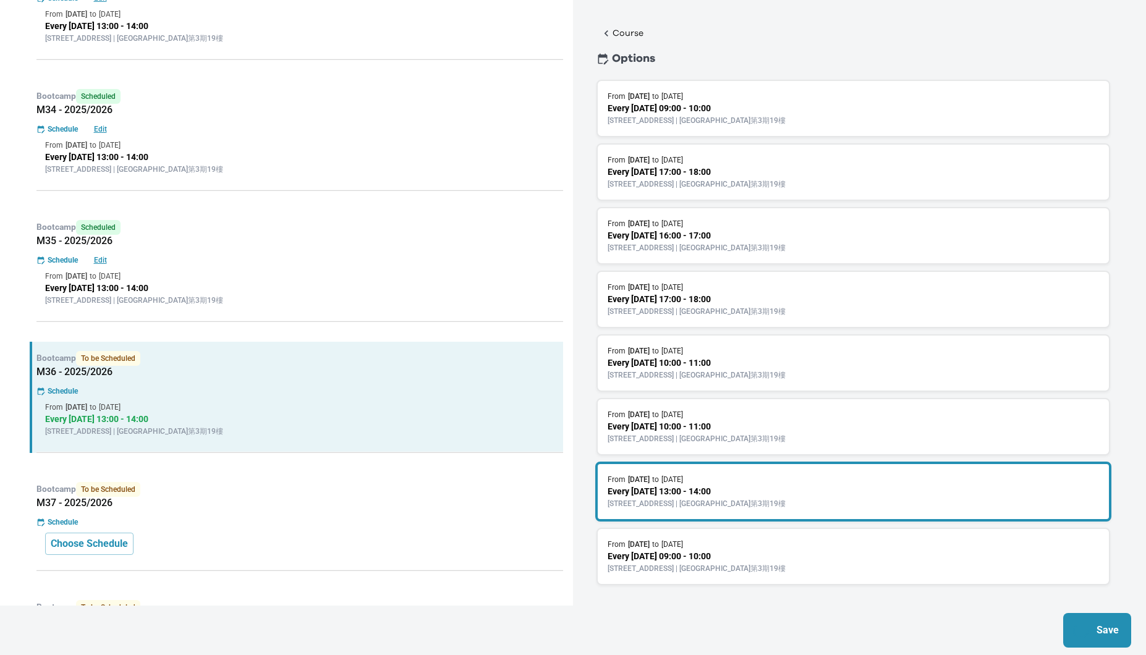
scroll to position [644, 0]
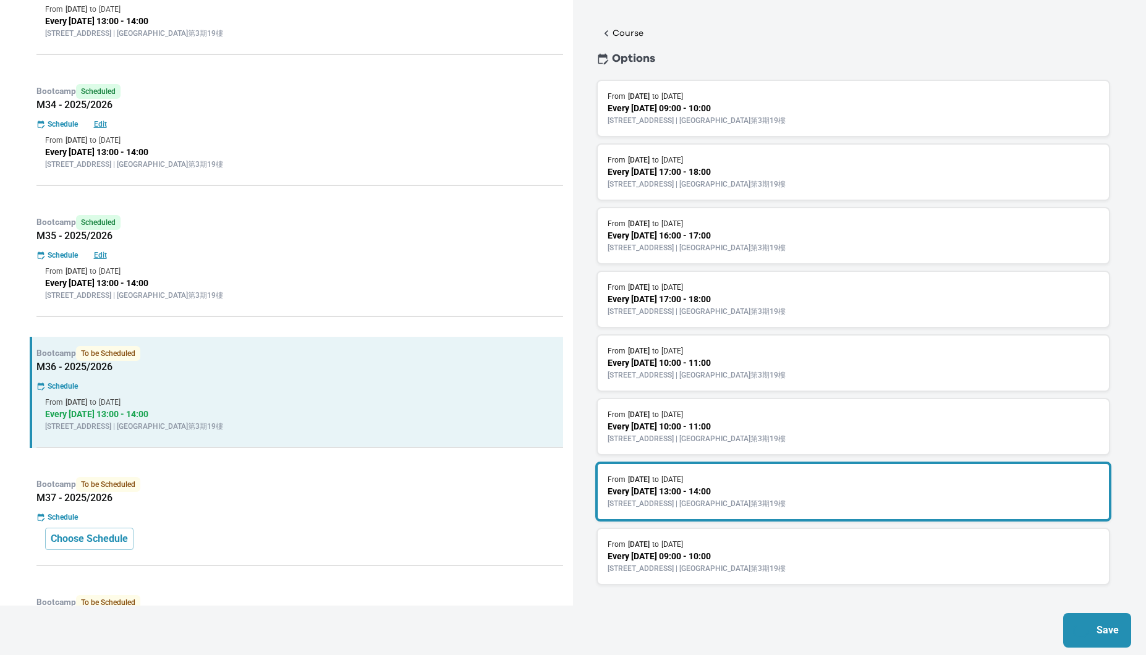
click at [406, 470] on div "Bootcamp To be Scheduled M37 - 2025/2026 Schedule Choose Schedule" at bounding box center [297, 517] width 534 height 98
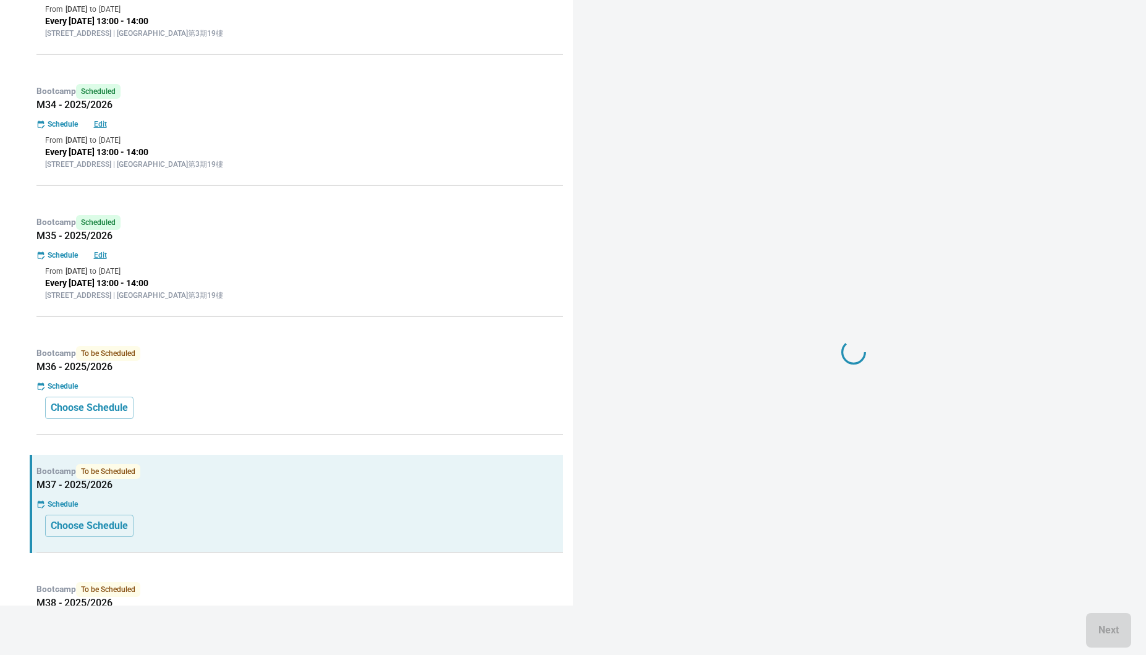
scroll to position [0, 0]
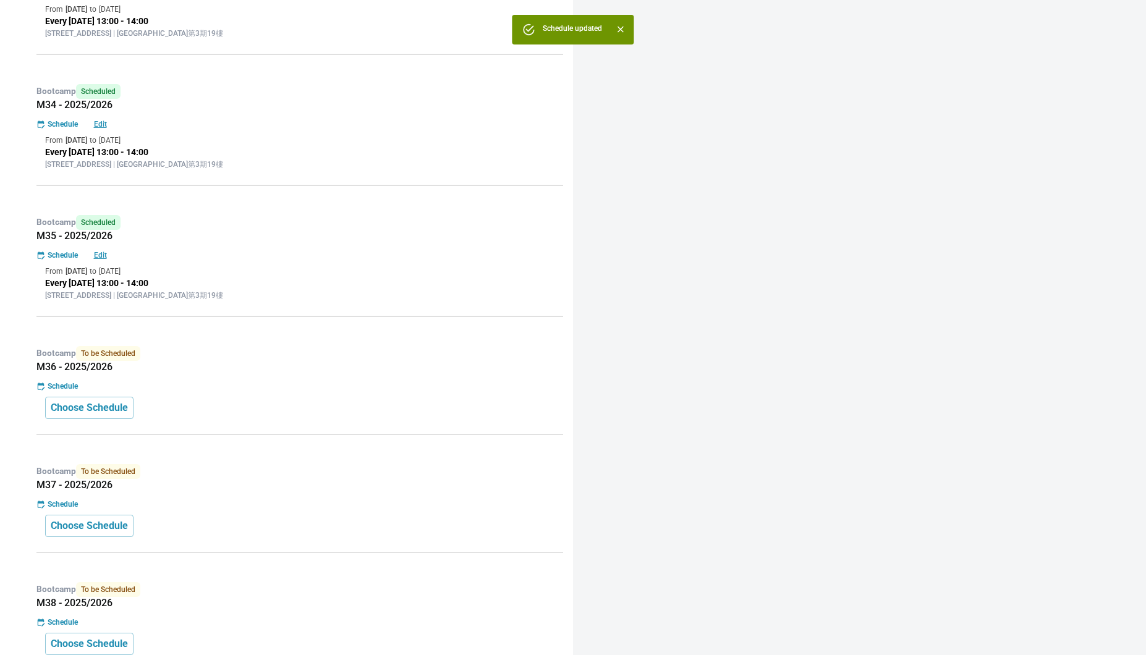
click at [400, 500] on div "Schedule" at bounding box center [299, 504] width 527 height 11
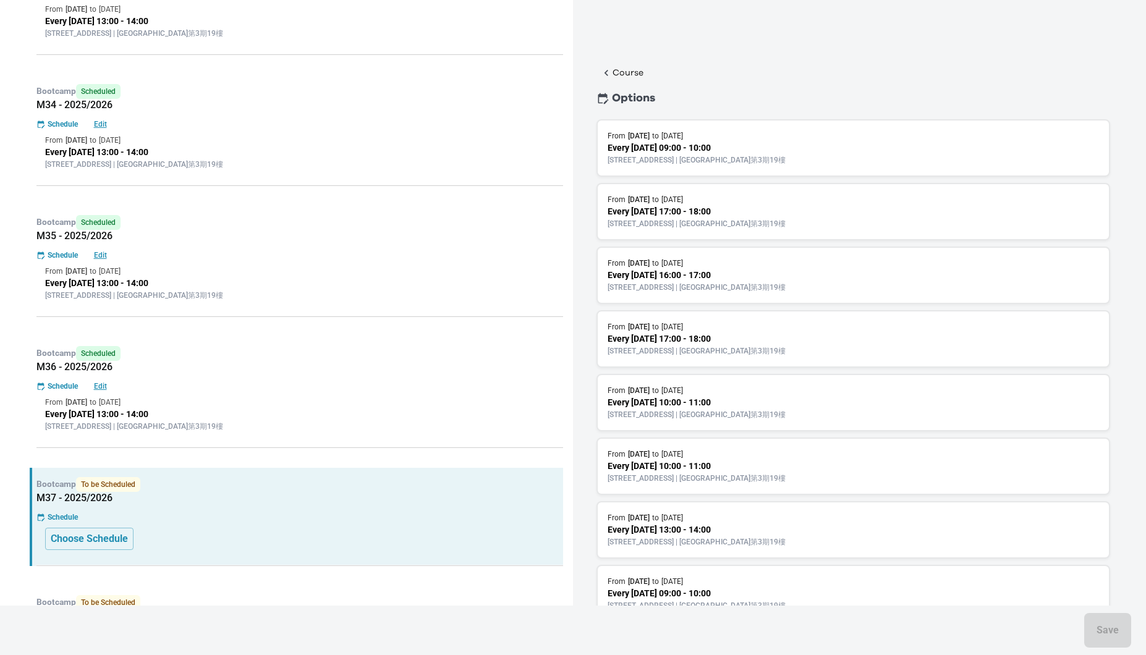
scroll to position [40, 0]
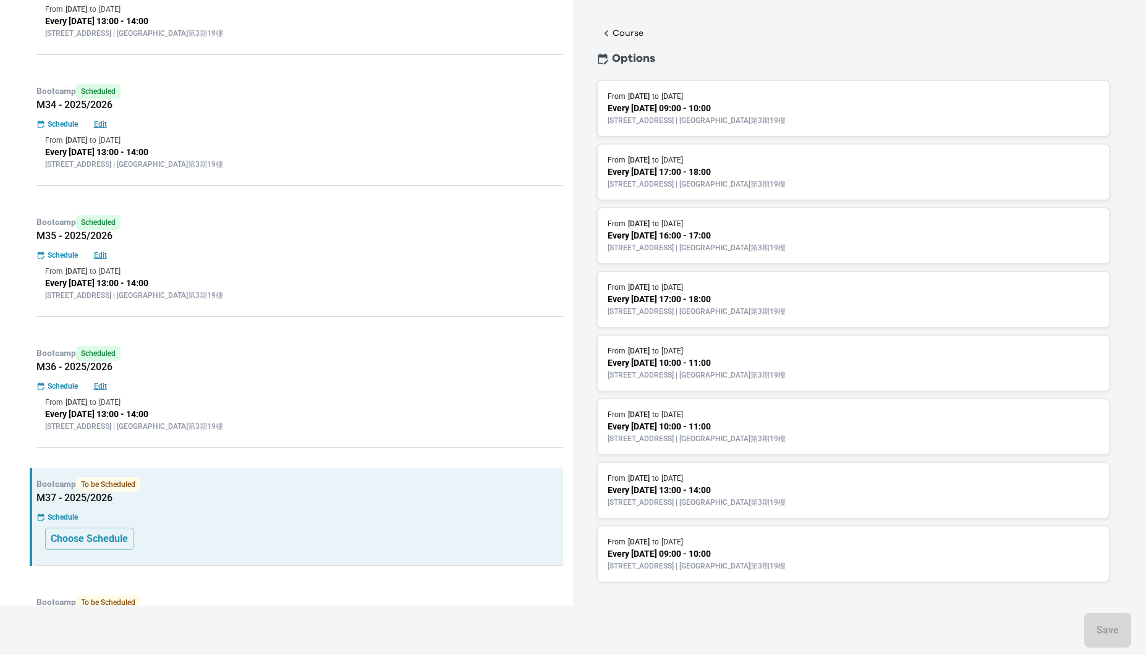
click at [891, 485] on p "Every [DATE] 13:00 - 14:00" at bounding box center [854, 490] width 492 height 13
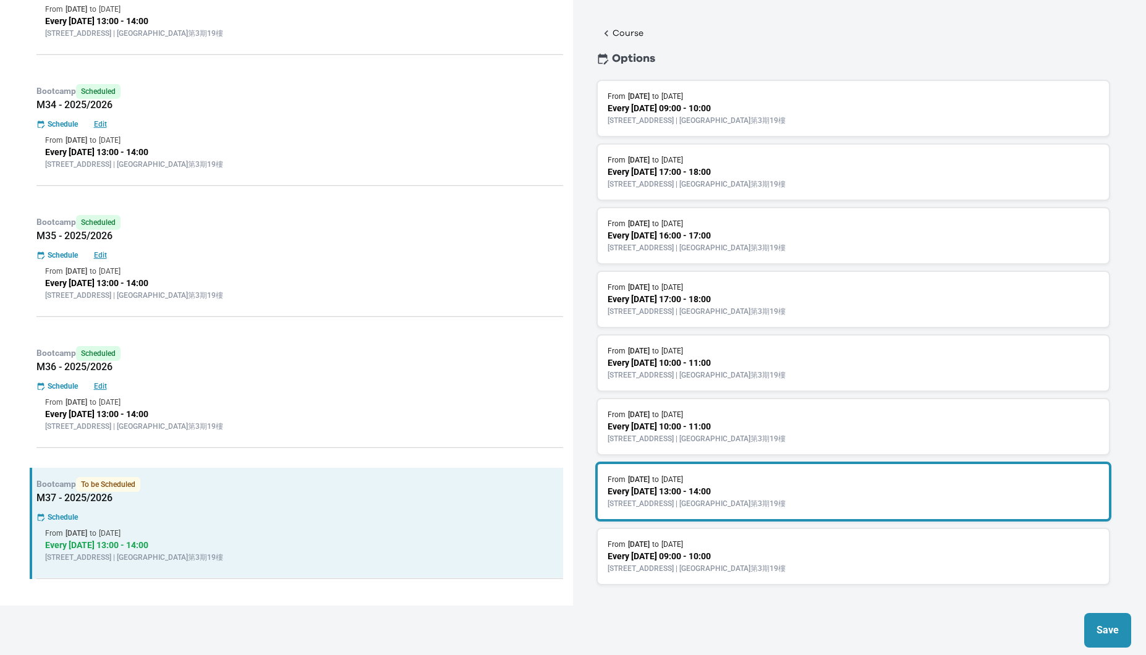
click at [1102, 637] on p "Save" at bounding box center [1108, 630] width 22 height 15
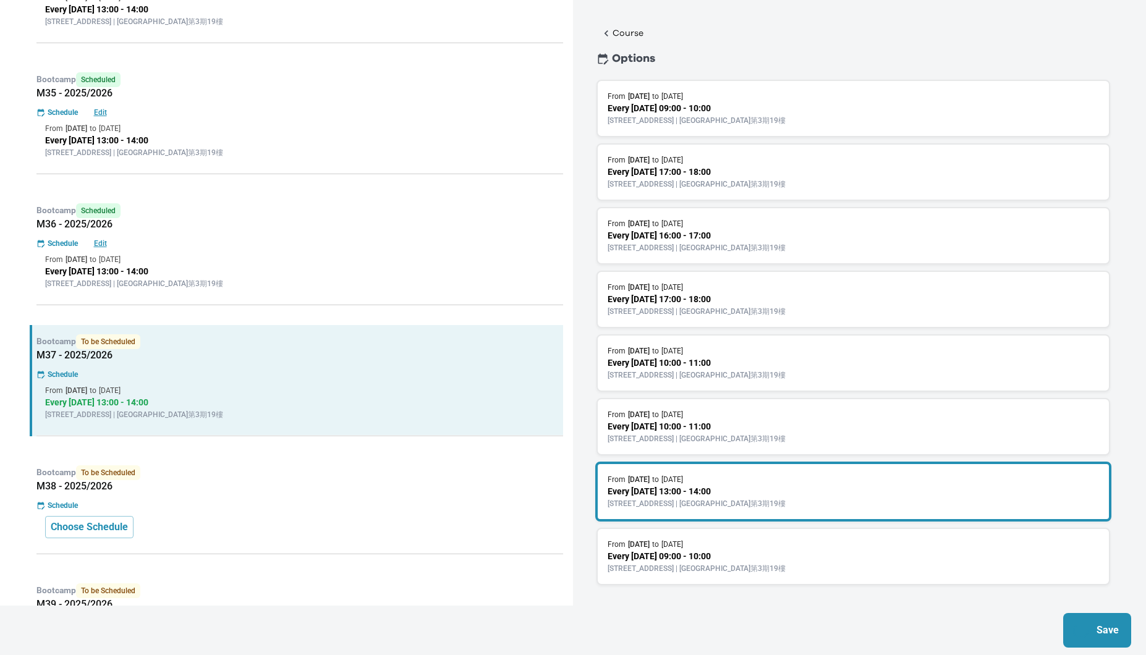
scroll to position [809, 0]
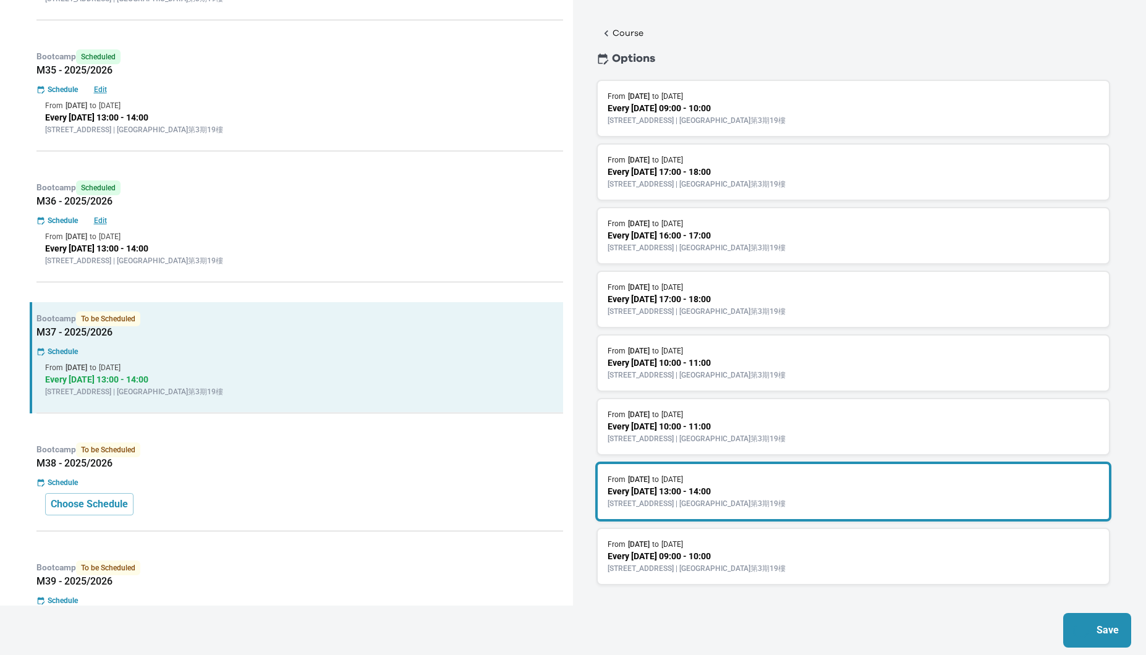
click at [400, 474] on div "Bootcamp To be Scheduled M38 - 2025/2026 Schedule Choose Schedule" at bounding box center [297, 482] width 534 height 98
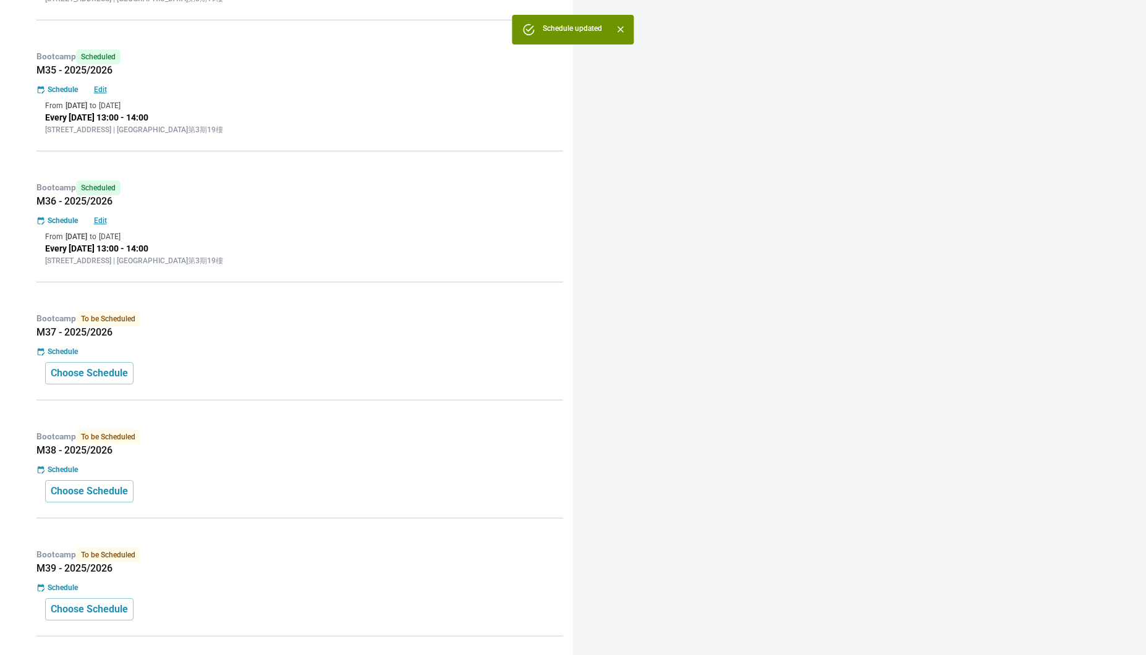
scroll to position [0, 0]
click at [385, 469] on div "Schedule" at bounding box center [299, 469] width 527 height 11
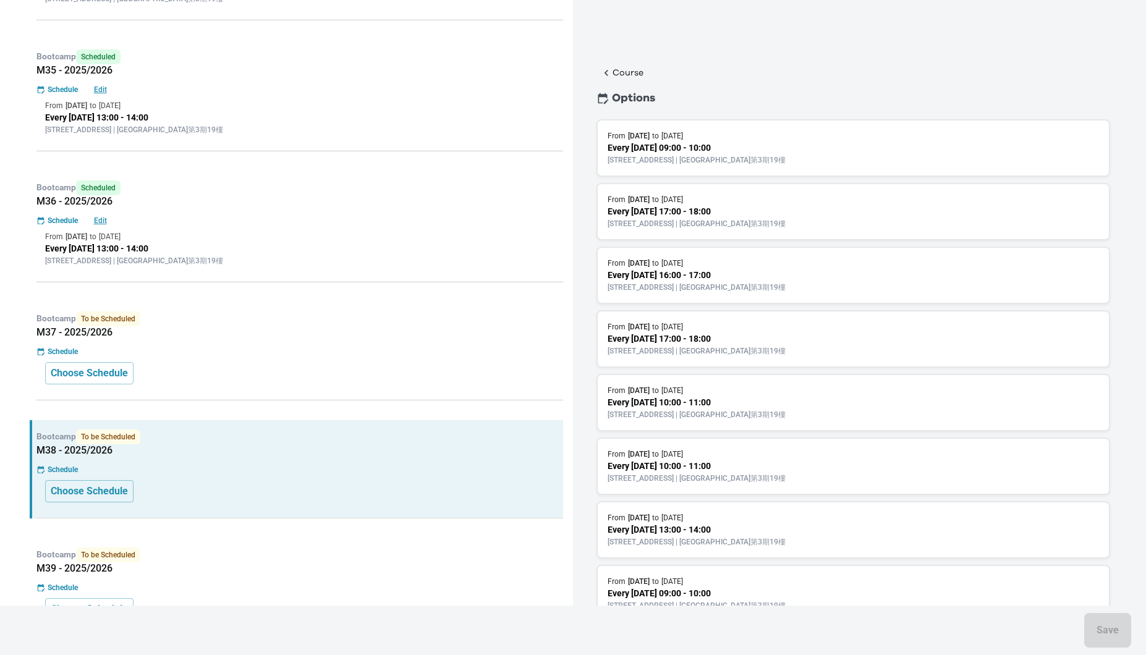
scroll to position [40, 0]
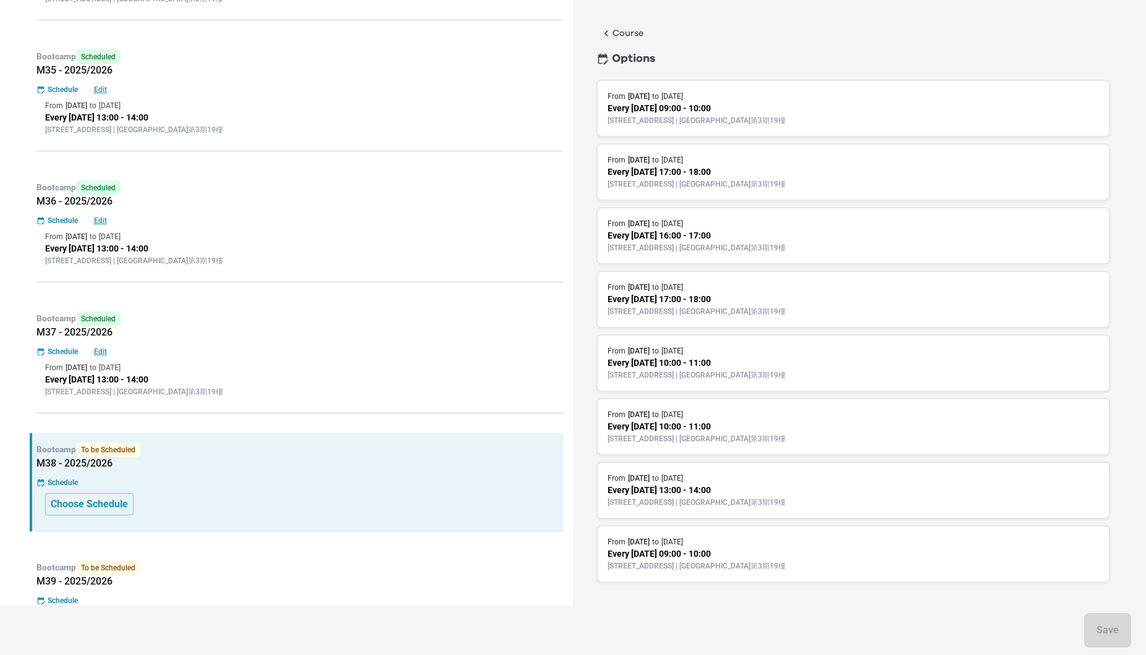
click at [838, 497] on p "[STREET_ADDRESS] | [GEOGRAPHIC_DATA]第3期19樓" at bounding box center [854, 502] width 492 height 11
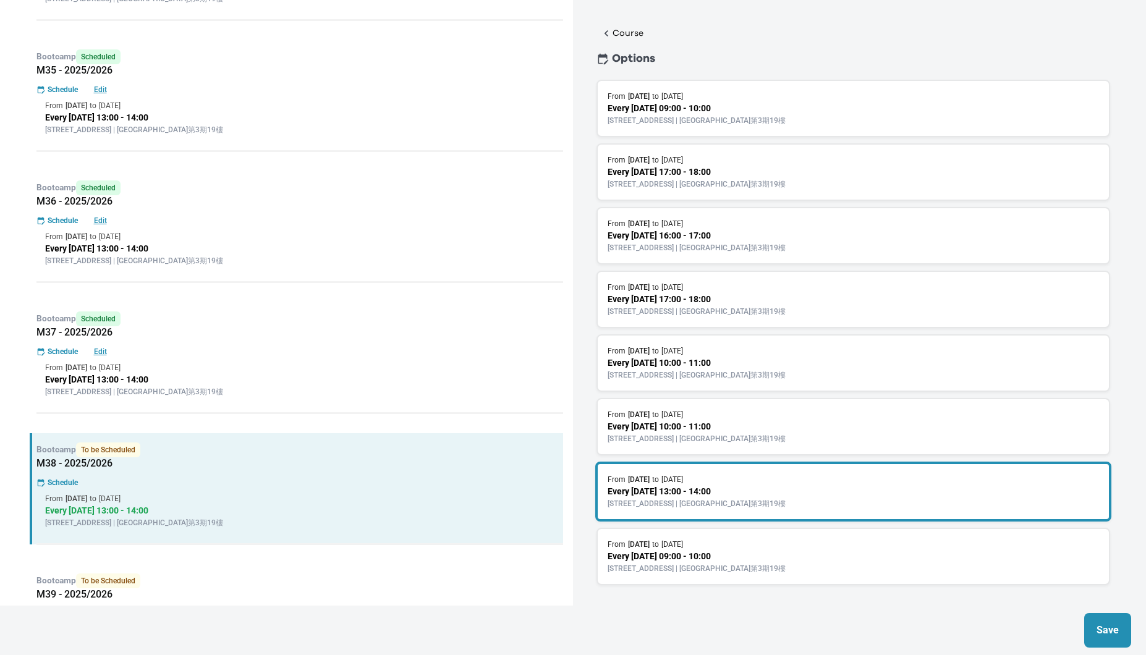
click at [1098, 617] on button "Save" at bounding box center [1108, 630] width 47 height 35
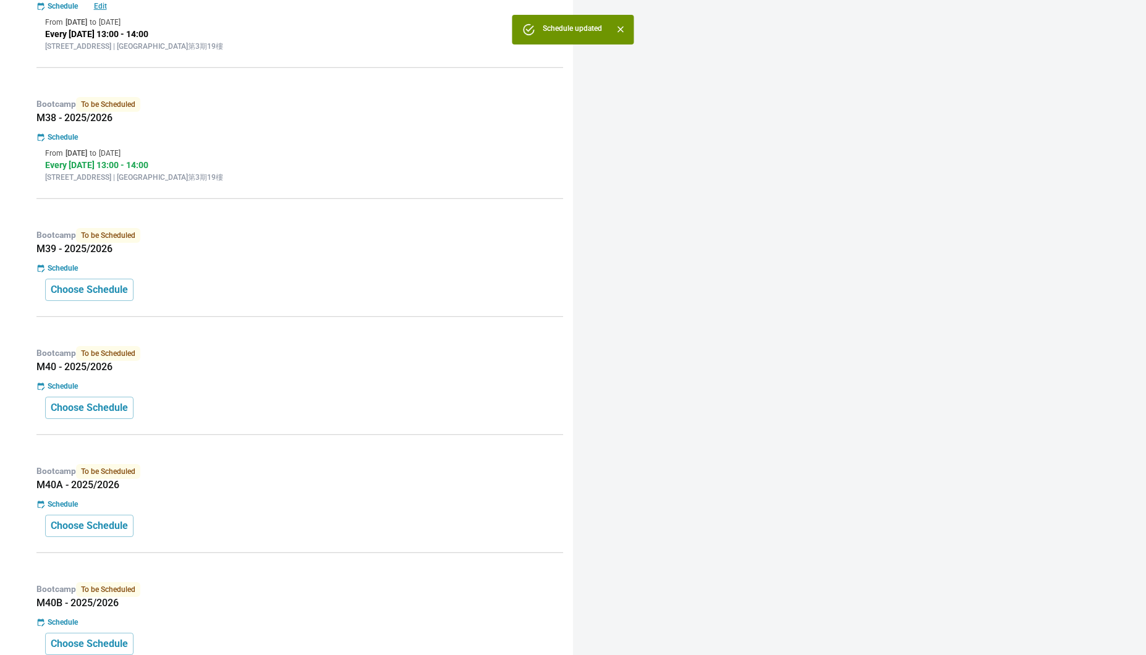
scroll to position [0, 0]
click at [280, 267] on div "Schedule" at bounding box center [299, 268] width 527 height 11
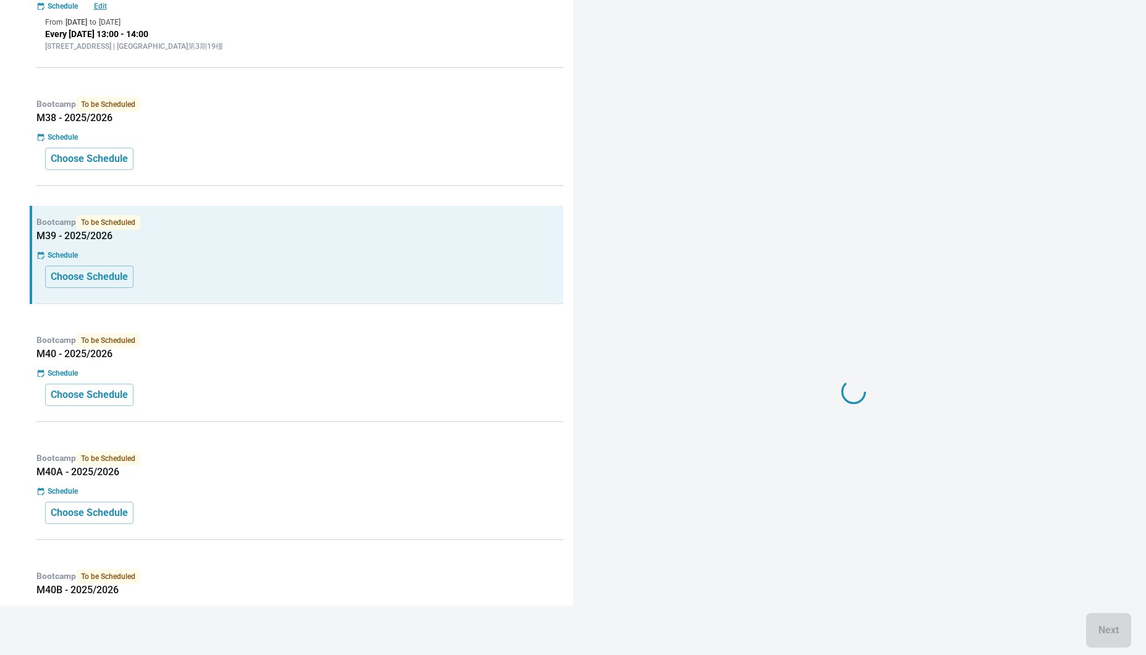
scroll to position [40, 0]
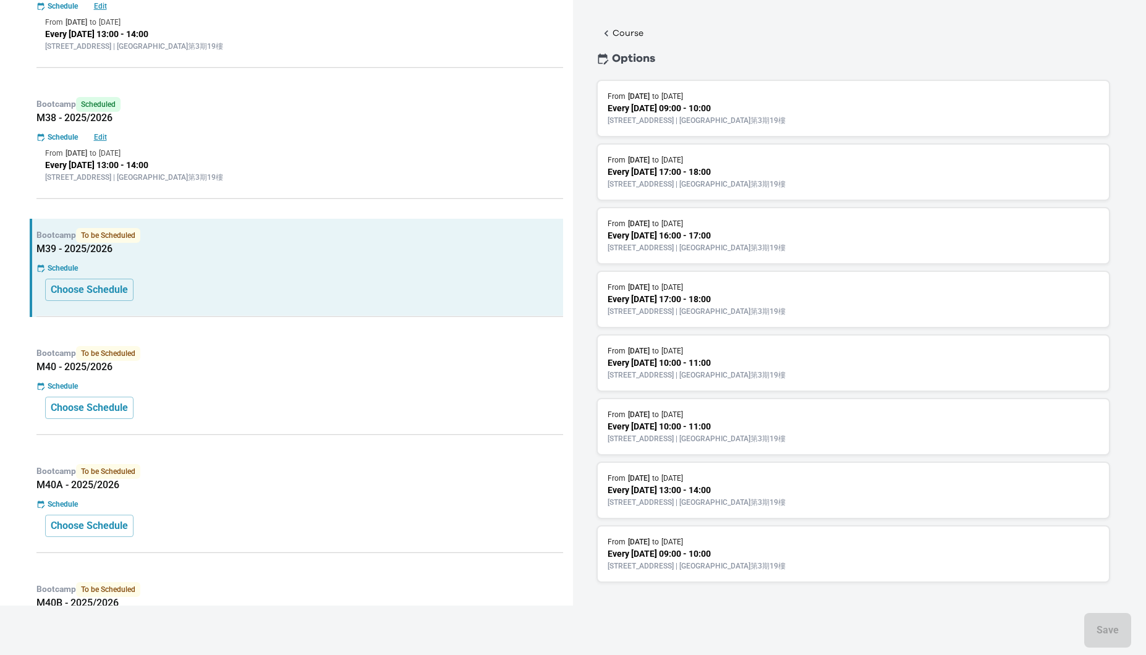
click at [742, 484] on p "Every [DATE] 13:00 - 14:00" at bounding box center [854, 490] width 492 height 13
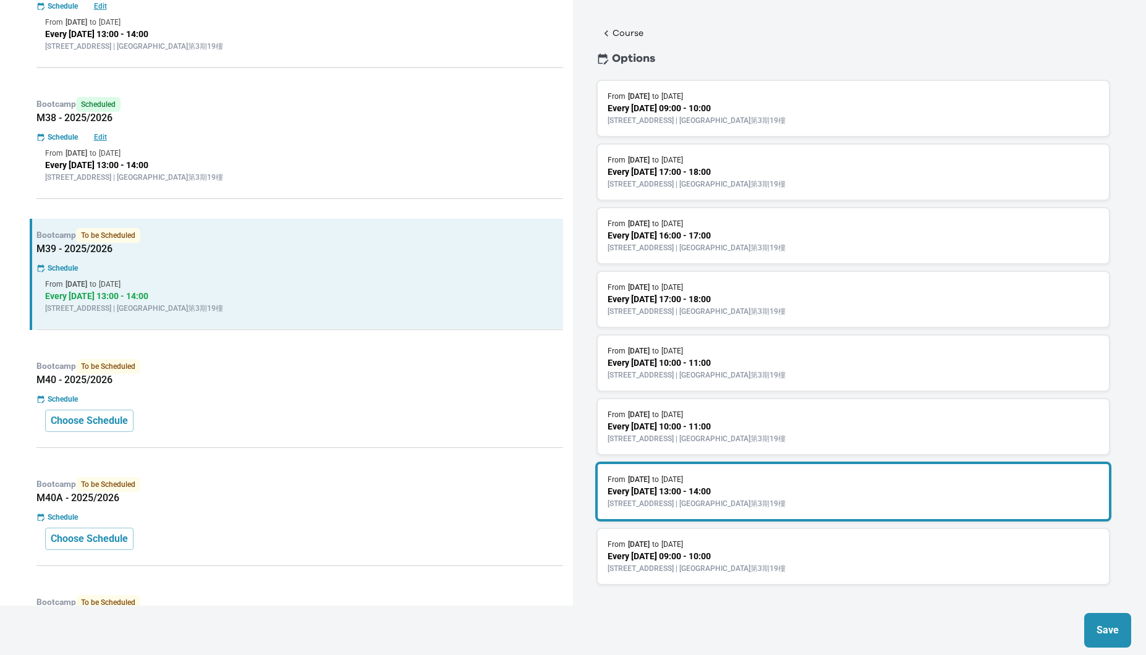
click at [1115, 633] on p "Save" at bounding box center [1108, 630] width 22 height 15
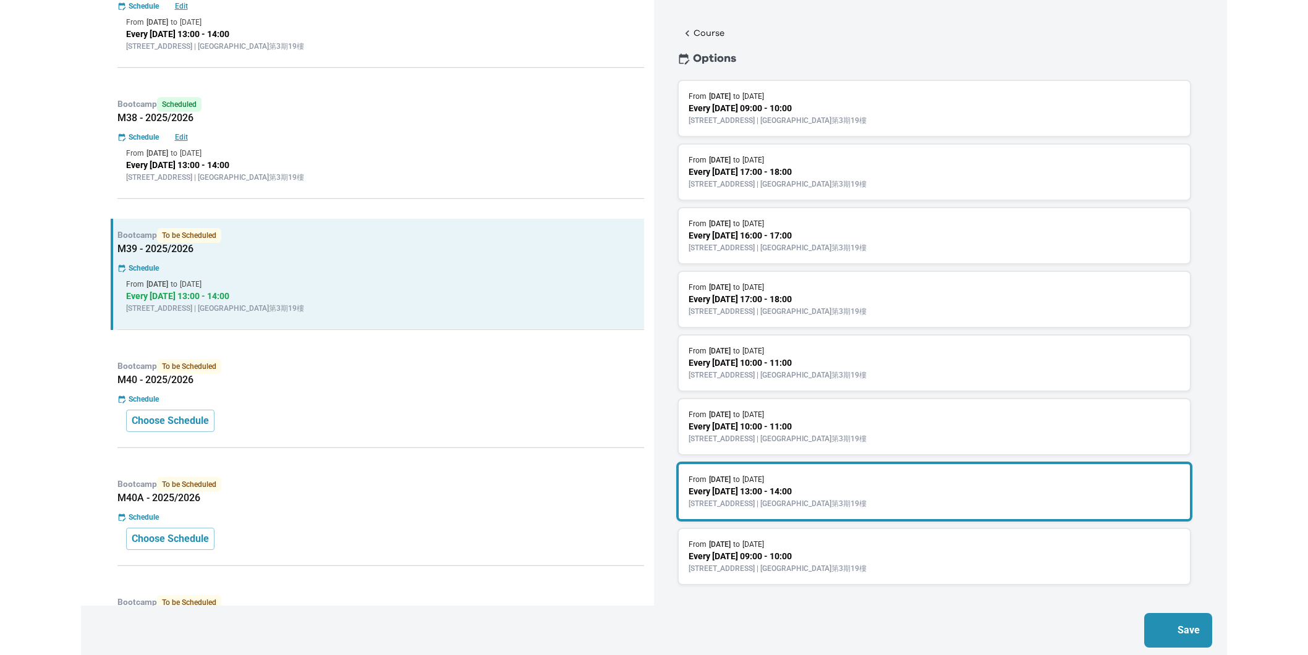
scroll to position [0, 0]
